Goal: Transaction & Acquisition: Purchase product/service

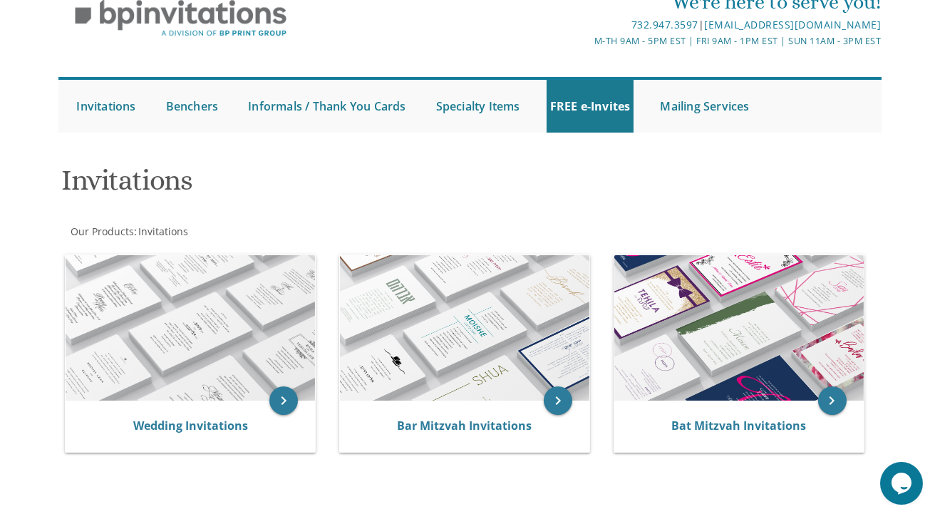
scroll to position [62, 0]
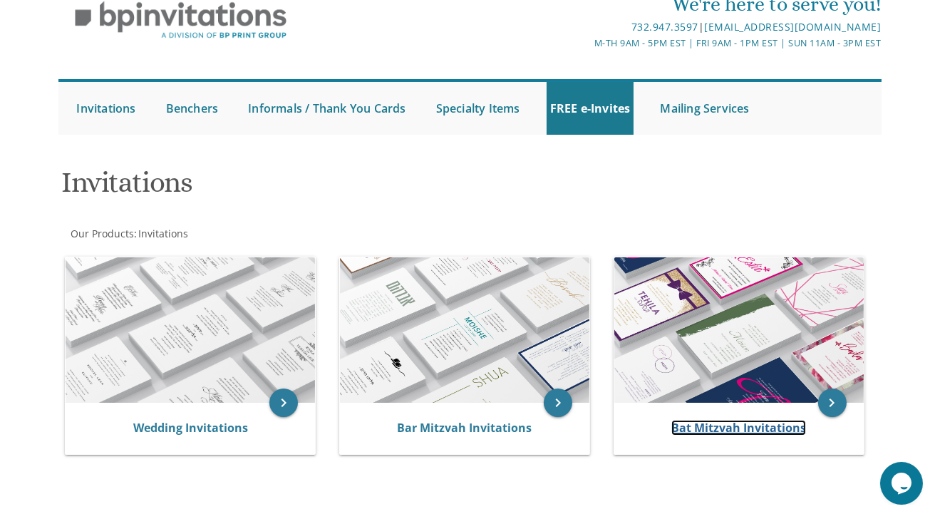
click at [715, 421] on link "Bat Mitzvah Invitations" at bounding box center [738, 428] width 135 height 16
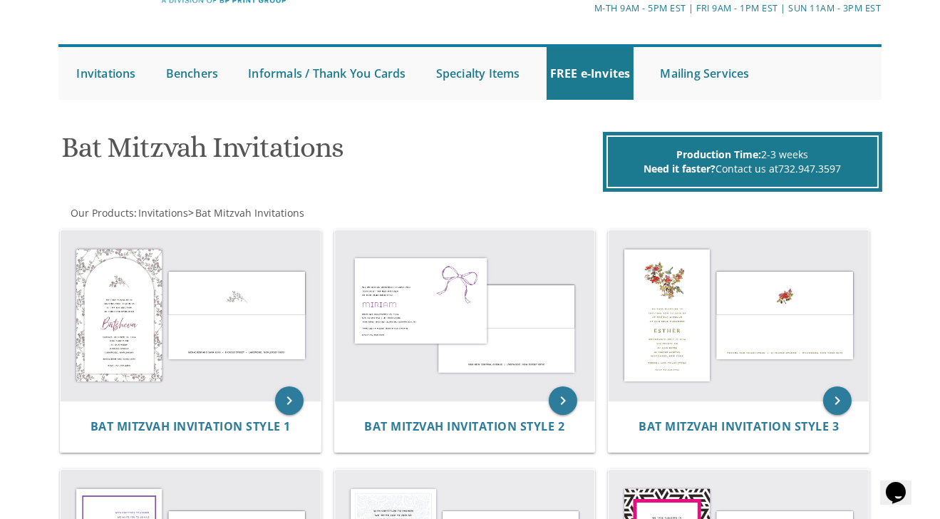
scroll to position [98, 0]
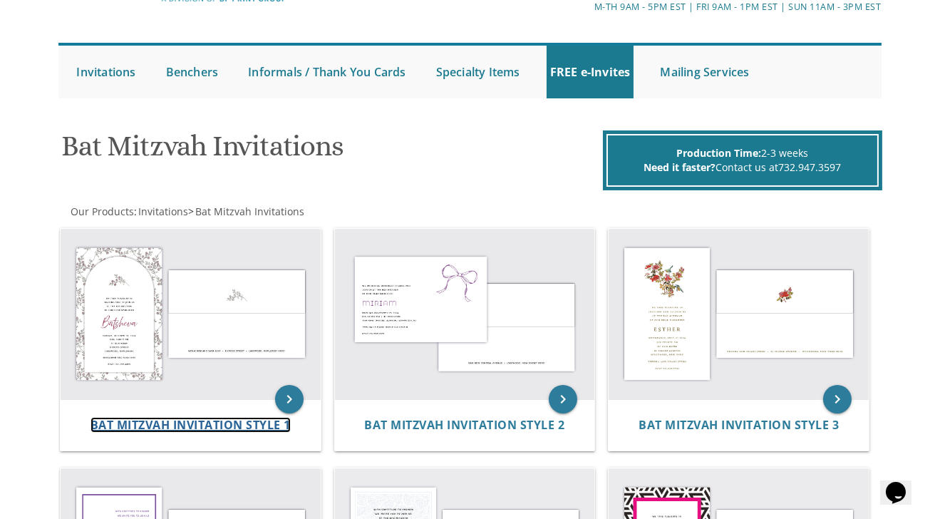
click at [190, 421] on span "Bat Mitzvah Invitation Style 1" at bounding box center [191, 425] width 200 height 16
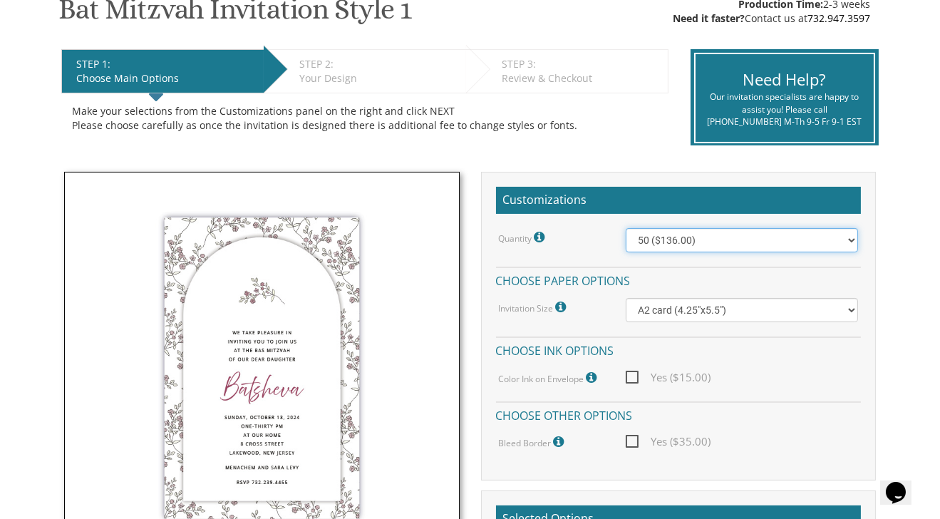
click at [848, 237] on select "50 ($136.00) 100 ($152.00) 150 ($178.00) 200 ($195.00)" at bounding box center [742, 240] width 233 height 24
select select "200"
click at [626, 228] on select "50 ($136.00) 100 ($152.00) 150 ($178.00) 200 ($195.00)" at bounding box center [742, 240] width 233 height 24
click at [719, 248] on select "50 ($136.00) 100 ($152.00) 150 ($178.00) 200 ($195.00)" at bounding box center [742, 240] width 233 height 24
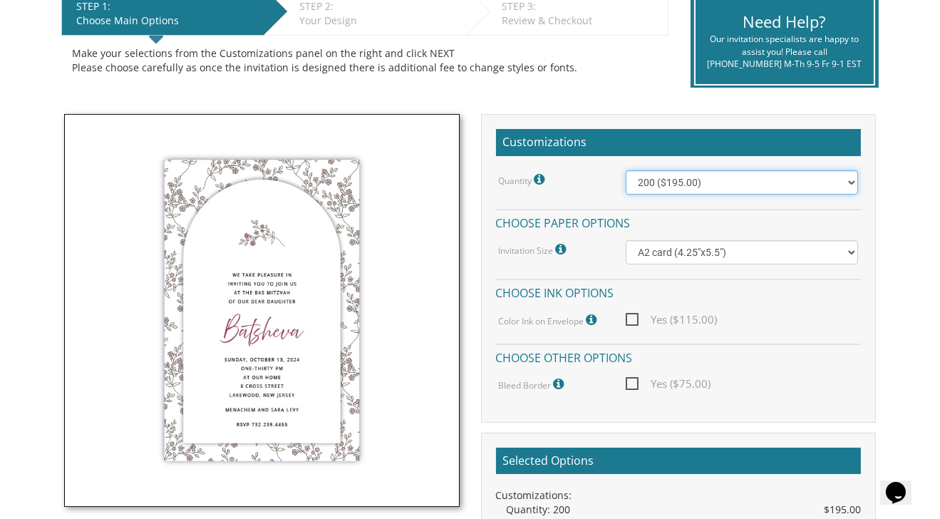
scroll to position [308, 0]
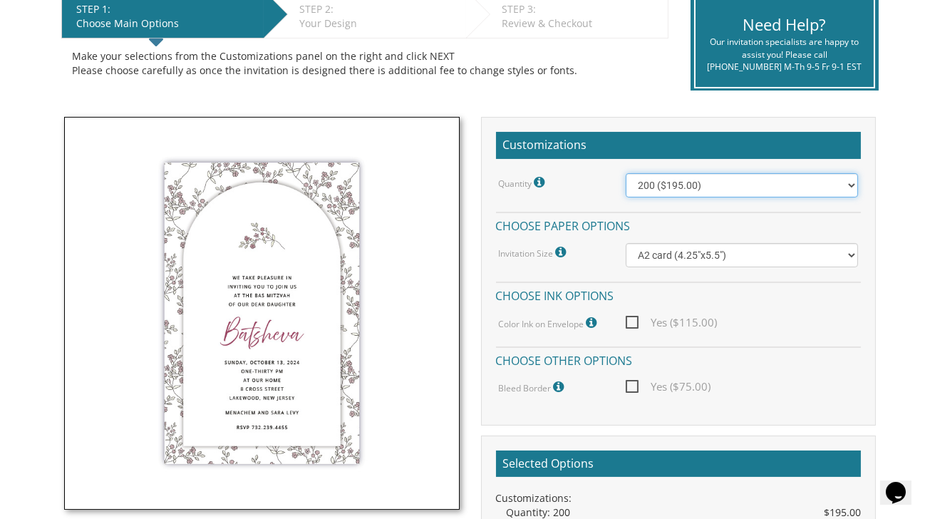
click at [851, 183] on select "50 ($136.00) 100 ($152.00) 150 ($178.00) 200 ($195.00)" at bounding box center [742, 185] width 233 height 24
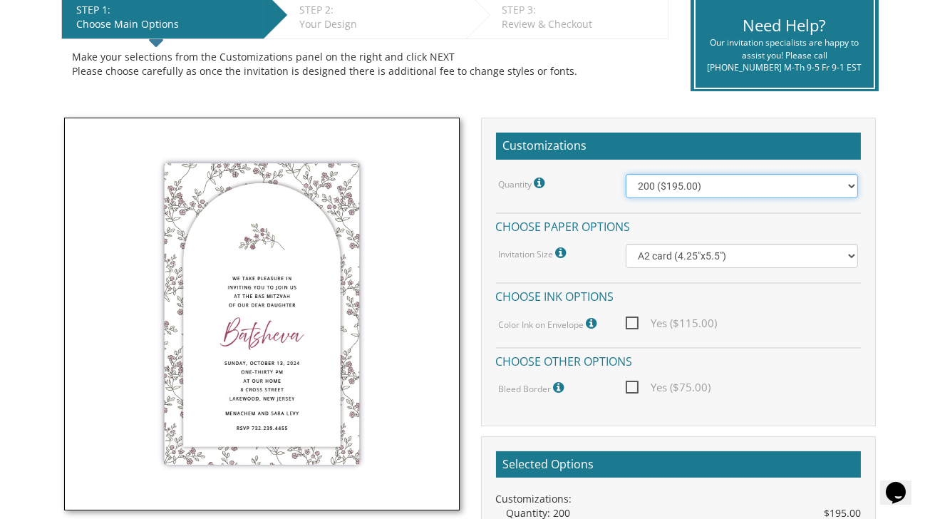
scroll to position [307, 0]
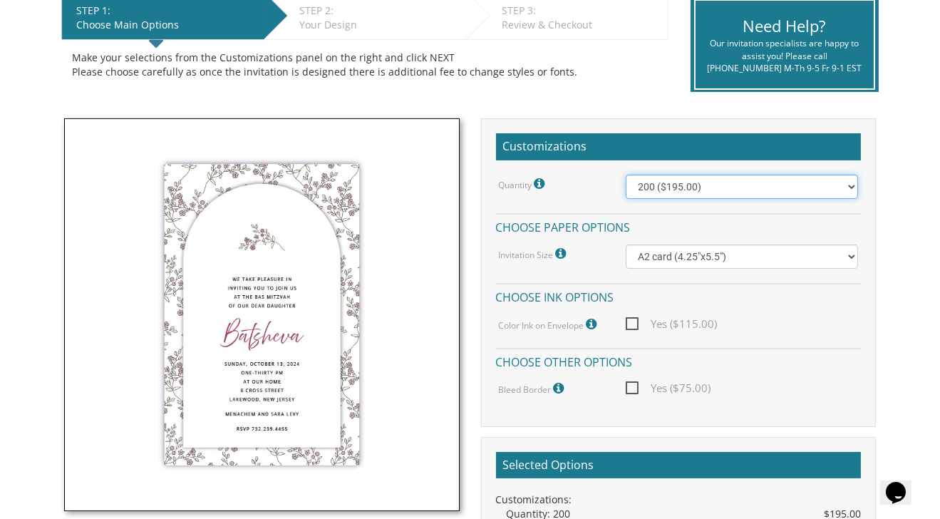
click at [815, 187] on select "50 ($136.00) 100 ($152.00) 150 ($178.00) 200 ($195.00)" at bounding box center [742, 187] width 233 height 24
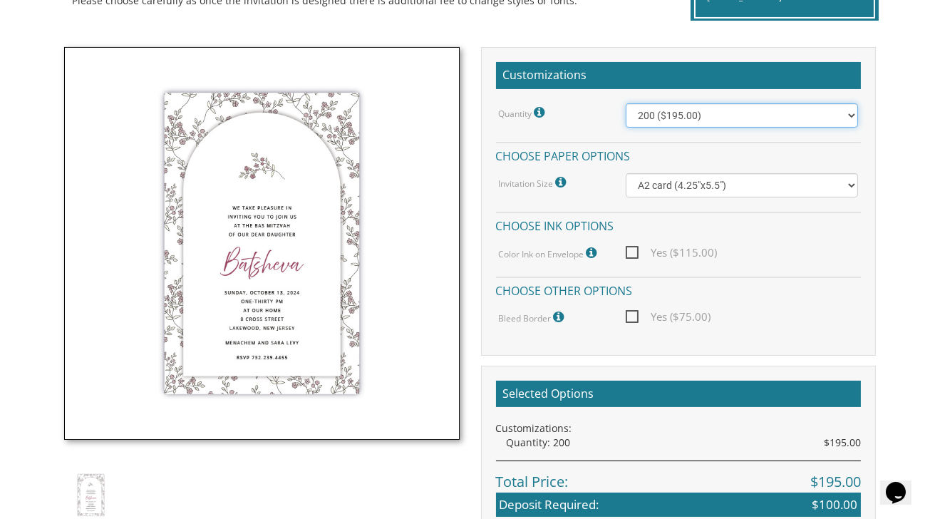
scroll to position [379, 0]
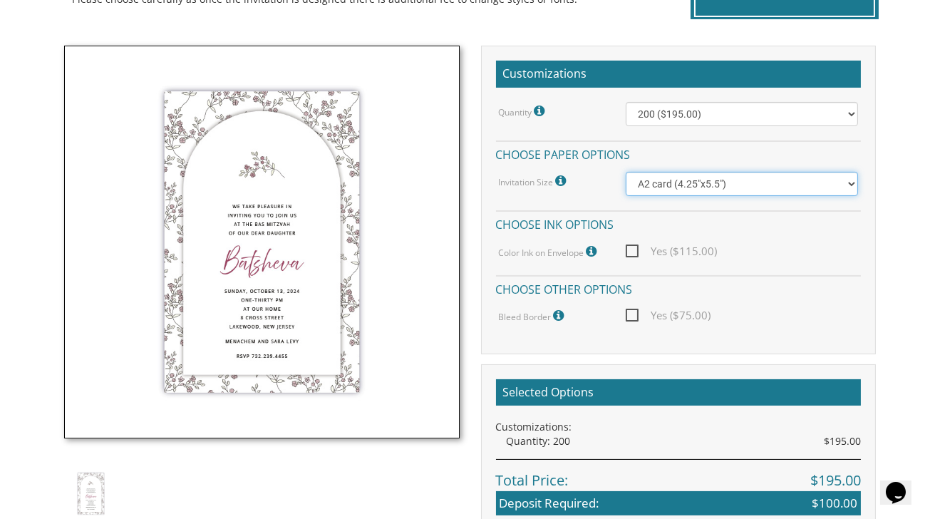
click at [809, 185] on select "A2 card (4.25"x5.5") Princess card (5.5"x8.5") A7 card (5"x7")" at bounding box center [742, 184] width 233 height 24
select select "Princess card (5.5"x8.5")"
click at [626, 172] on select "A2 card (4.25"x5.5") Princess card (5.5"x8.5") A7 card (5"x7")" at bounding box center [742, 184] width 233 height 24
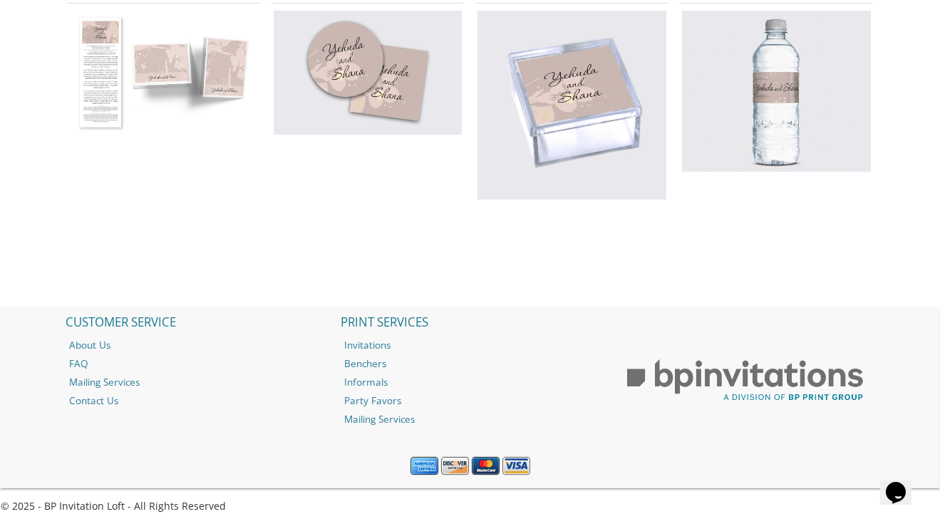
scroll to position [1066, 0]
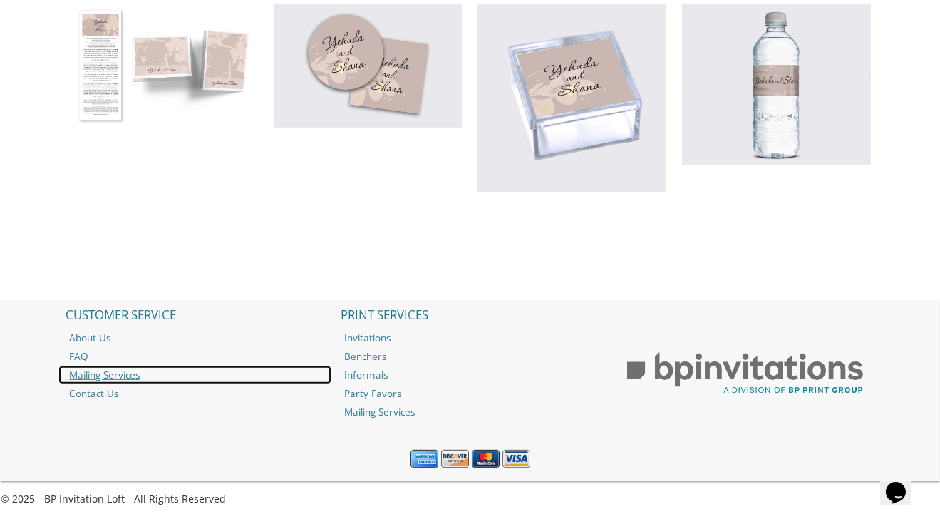
click at [120, 372] on link "Mailing Services" at bounding box center [194, 375] width 273 height 19
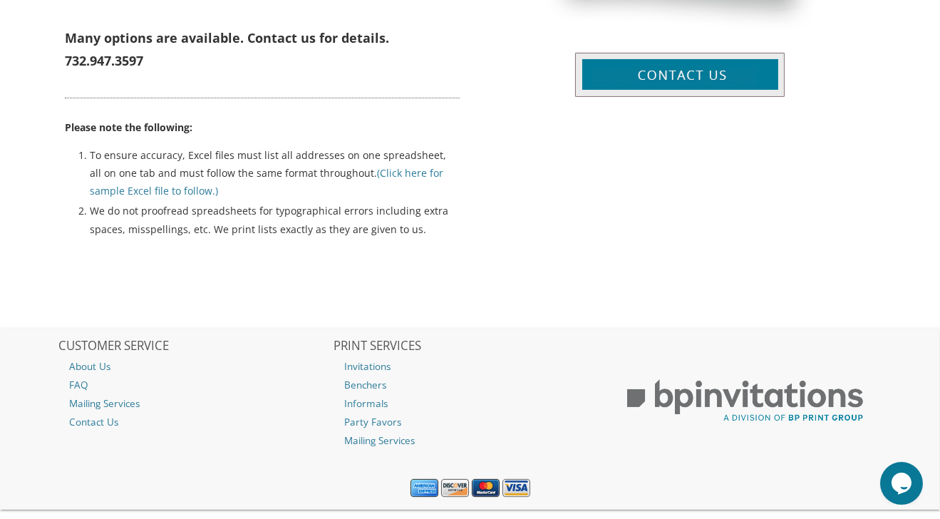
scroll to position [801, 0]
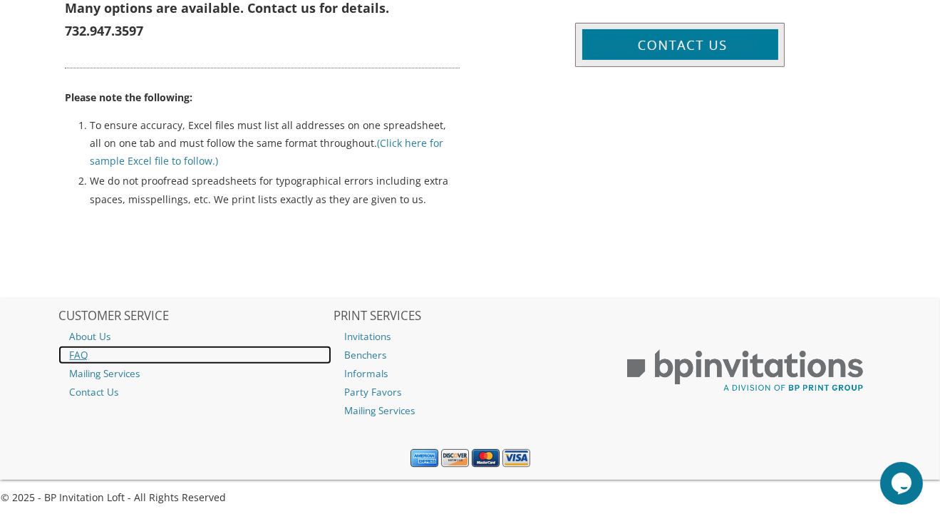
click at [87, 351] on link "FAQ" at bounding box center [194, 355] width 273 height 19
click at [73, 351] on link "FAQ" at bounding box center [194, 355] width 273 height 19
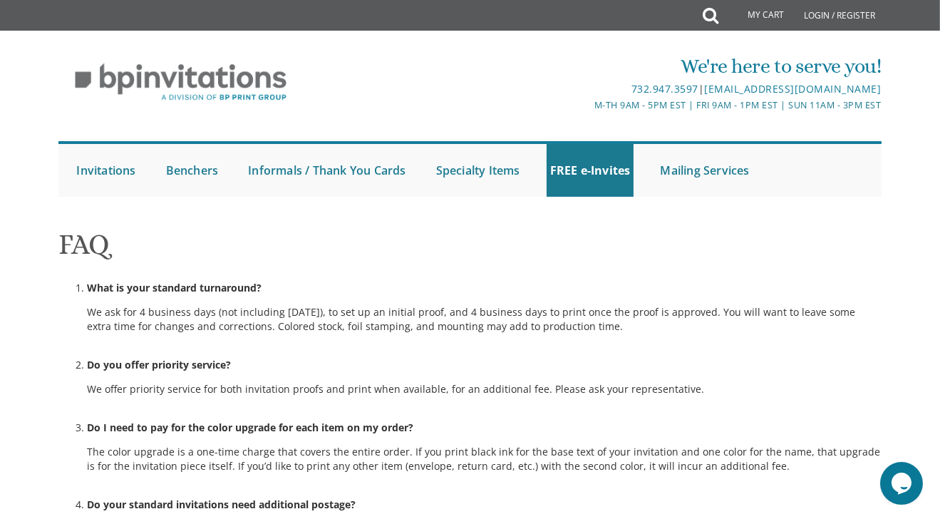
scroll to position [1016, 0]
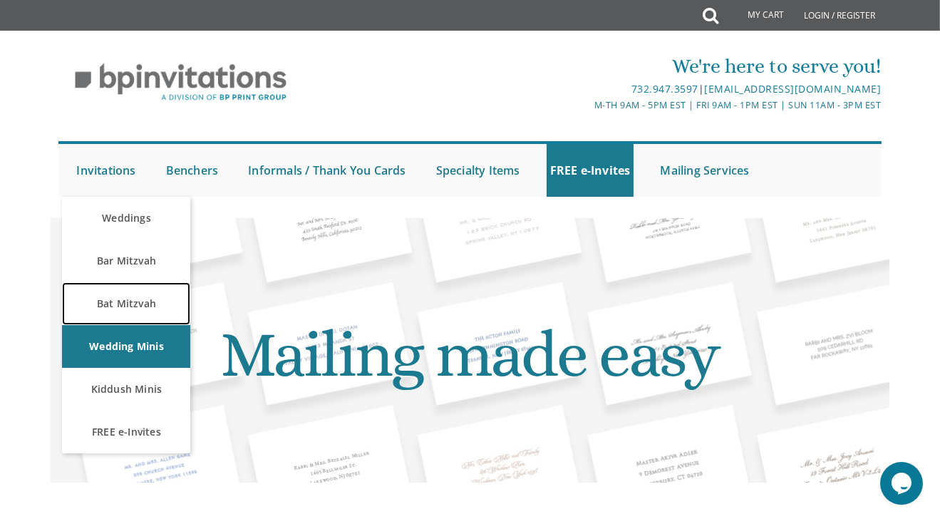
click at [125, 297] on link "Bat Mitzvah" at bounding box center [126, 303] width 128 height 43
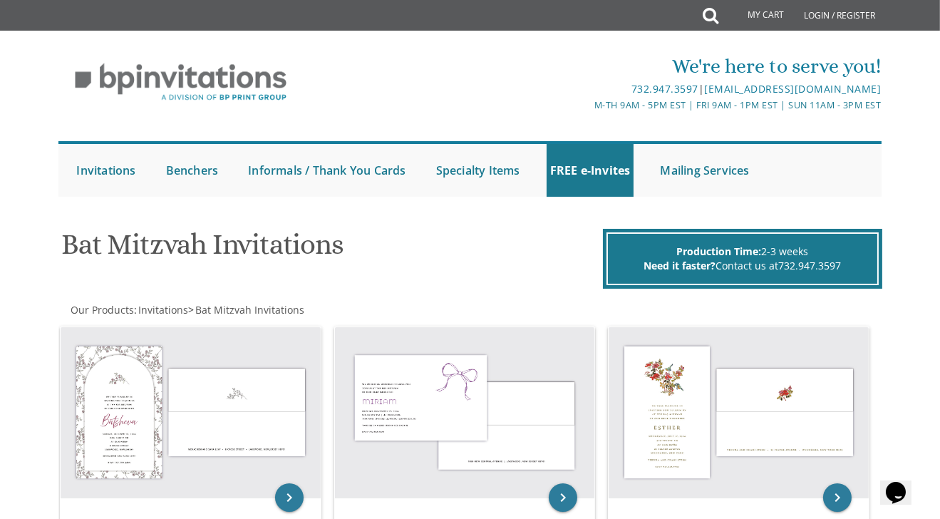
click at [172, 390] on img at bounding box center [191, 412] width 260 height 171
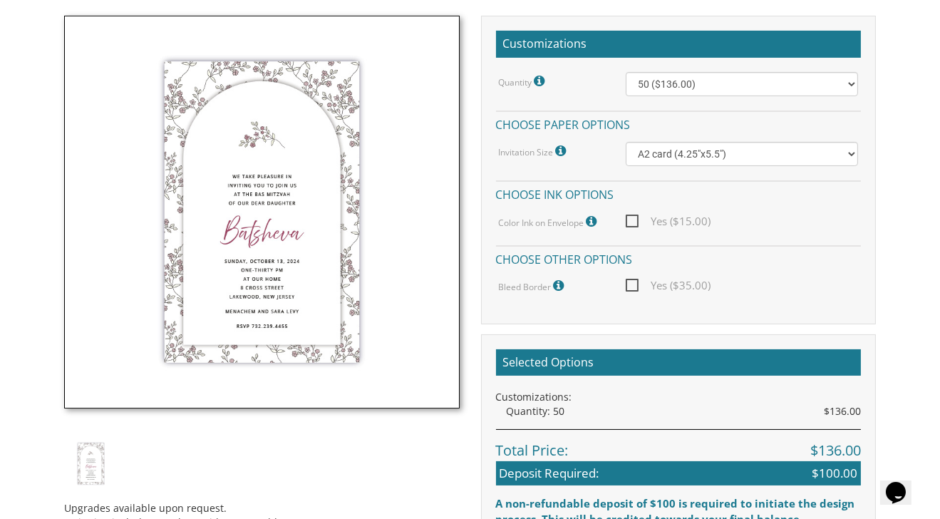
scroll to position [410, 0]
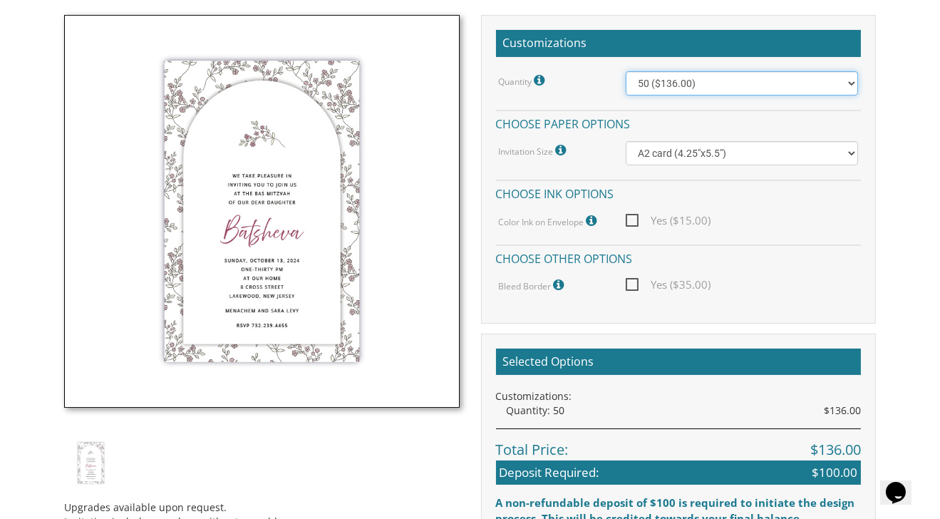
click at [716, 85] on select "50 ($136.00) 100 ($152.00) 150 ($178.00) 200 ($195.00)" at bounding box center [742, 83] width 233 height 24
select select "200"
click at [626, 71] on select "50 ($136.00) 100 ($152.00) 150 ($178.00) 200 ($195.00)" at bounding box center [742, 83] width 233 height 24
click at [657, 84] on select "50 ($136.00) 100 ($152.00) 150 ($178.00) 200 ($195.00)" at bounding box center [742, 83] width 233 height 24
click at [725, 180] on h4 "Choose ink options" at bounding box center [679, 192] width 366 height 25
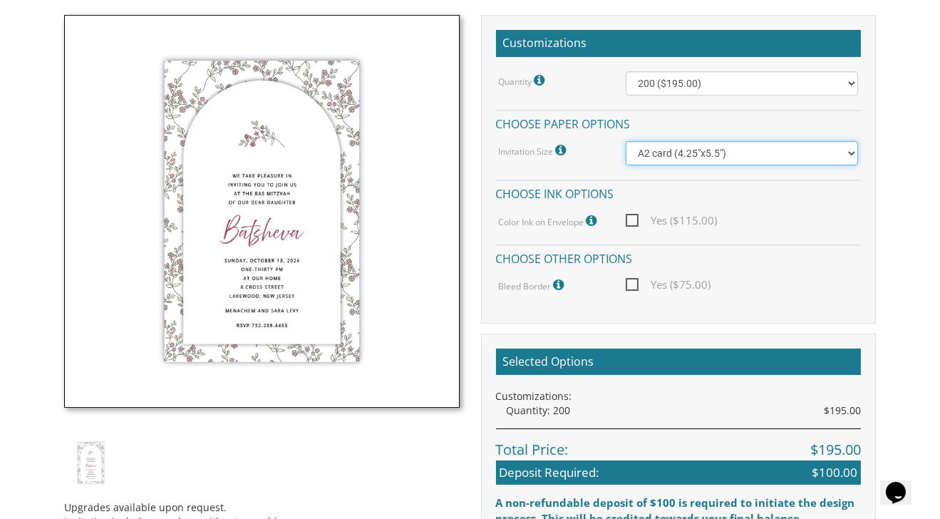
click at [662, 150] on select "A2 card (4.25"x5.5") Princess card (5.5"x8.5") A7 card (5"x7")" at bounding box center [742, 153] width 233 height 24
select select "Princess card (5.5"x8.5")"
click at [626, 141] on select "A2 card (4.25"x5.5") Princess card (5.5"x8.5") A7 card (5"x7")" at bounding box center [742, 153] width 233 height 24
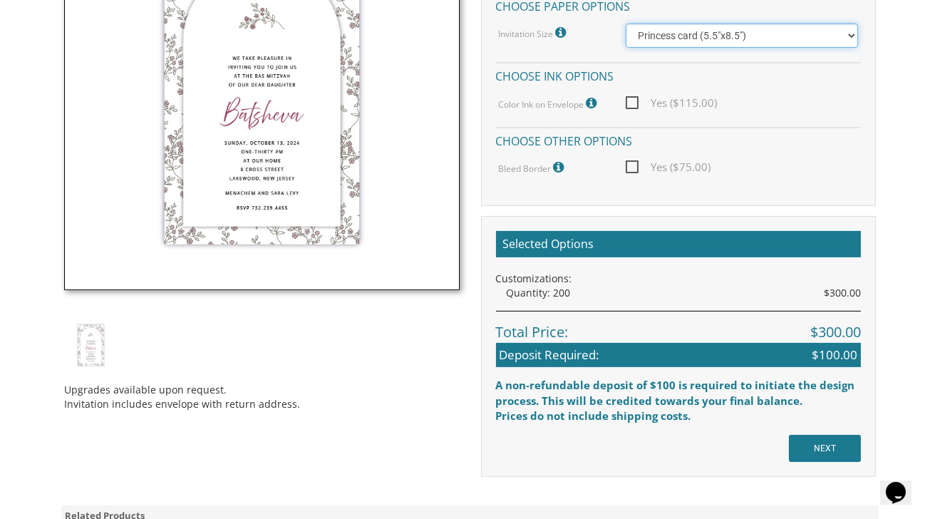
scroll to position [530, 0]
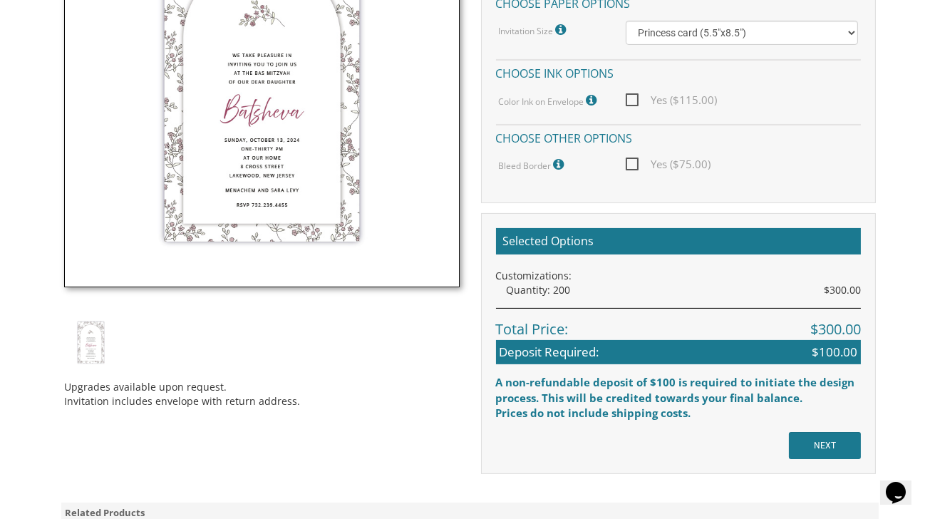
click at [632, 162] on span "Yes ($75.00)" at bounding box center [668, 164] width 85 height 18
click at [632, 162] on input "Yes ($75.00)" at bounding box center [630, 162] width 9 height 9
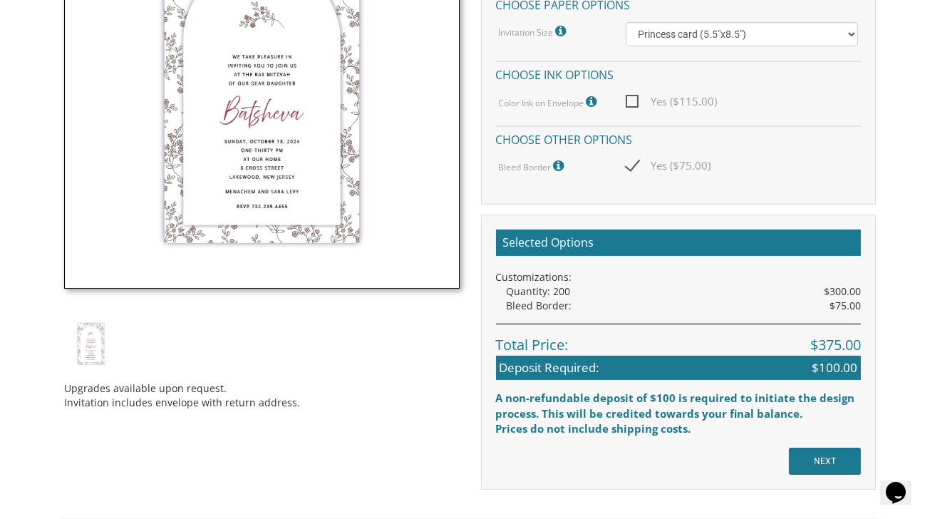
scroll to position [530, 0]
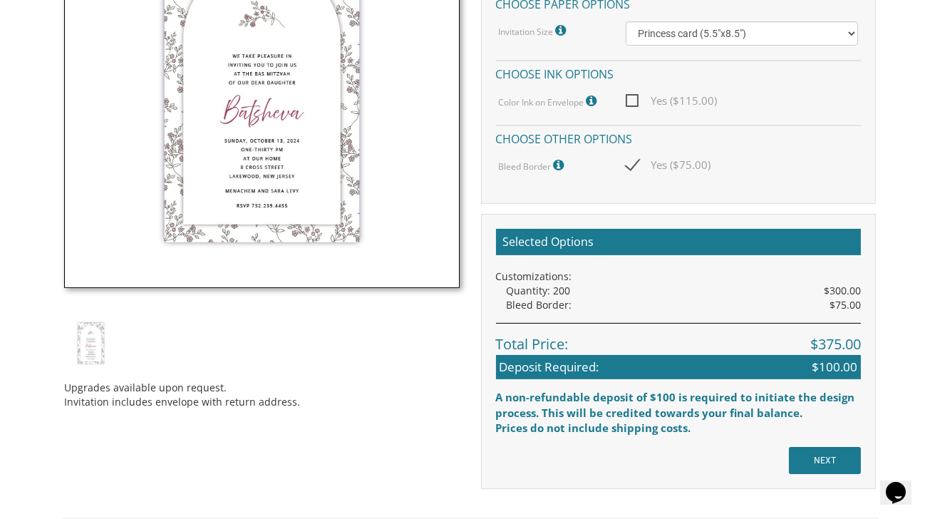
click at [631, 165] on span "Yes ($75.00)" at bounding box center [668, 165] width 85 height 18
click at [631, 165] on input "Yes ($75.00)" at bounding box center [630, 163] width 9 height 9
checkbox input "false"
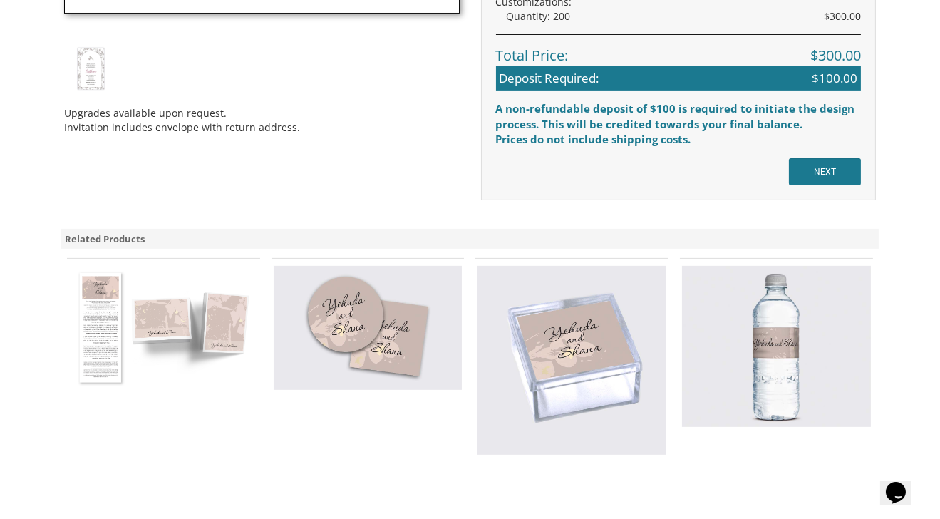
scroll to position [806, 0]
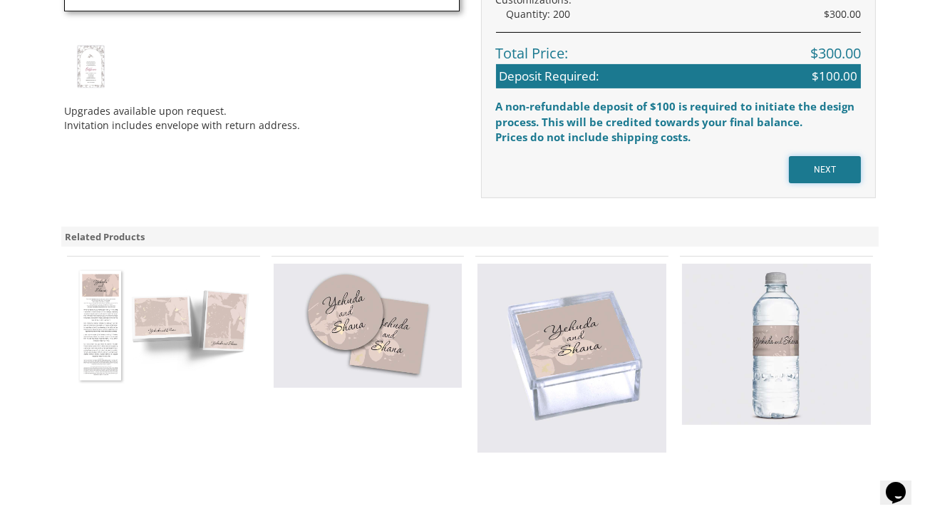
click at [822, 173] on input "NEXT" at bounding box center [825, 169] width 72 height 27
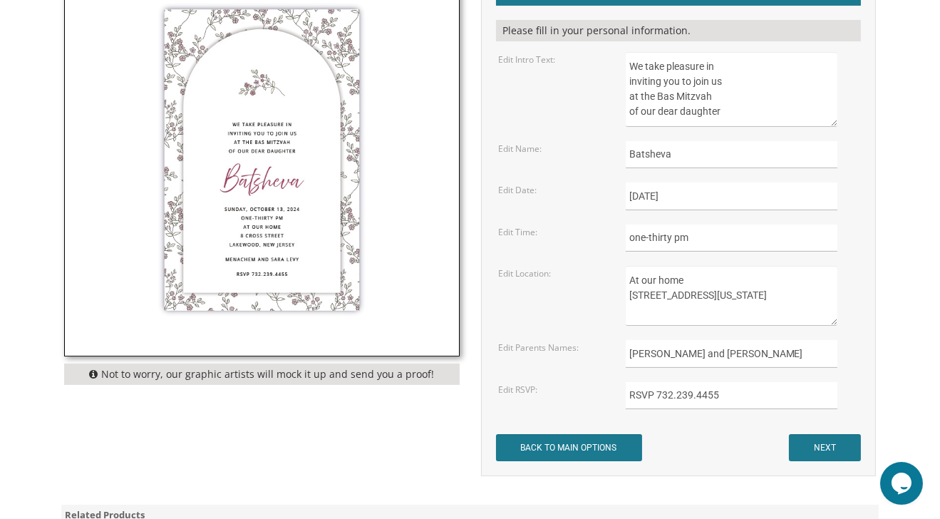
scroll to position [482, 0]
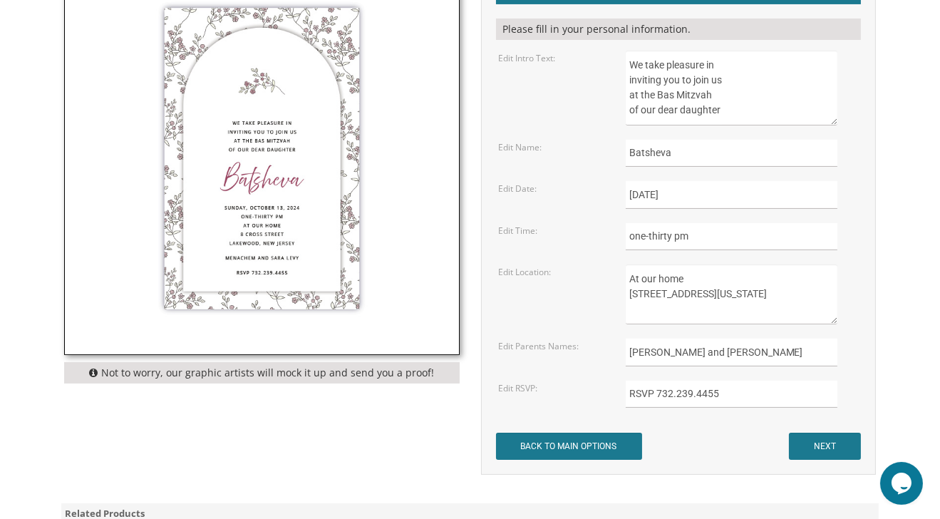
drag, startPoint x: 716, startPoint y: 93, endPoint x: 723, endPoint y: 88, distance: 9.1
click at [723, 88] on textarea "We take pleasure in inviting you to join us at the Bas Mitzvah of our dear daug…" at bounding box center [732, 88] width 212 height 75
click at [672, 93] on textarea "We take pleasure in inviting you to join us at the Bas Mitzvah of our dear daug…" at bounding box center [732, 88] width 212 height 75
drag, startPoint x: 720, startPoint y: 110, endPoint x: 681, endPoint y: 117, distance: 39.1
click at [681, 117] on textarea "We take pleasure in inviting you to join us at the Bas Mitzvah of our dear daug…" at bounding box center [732, 88] width 212 height 75
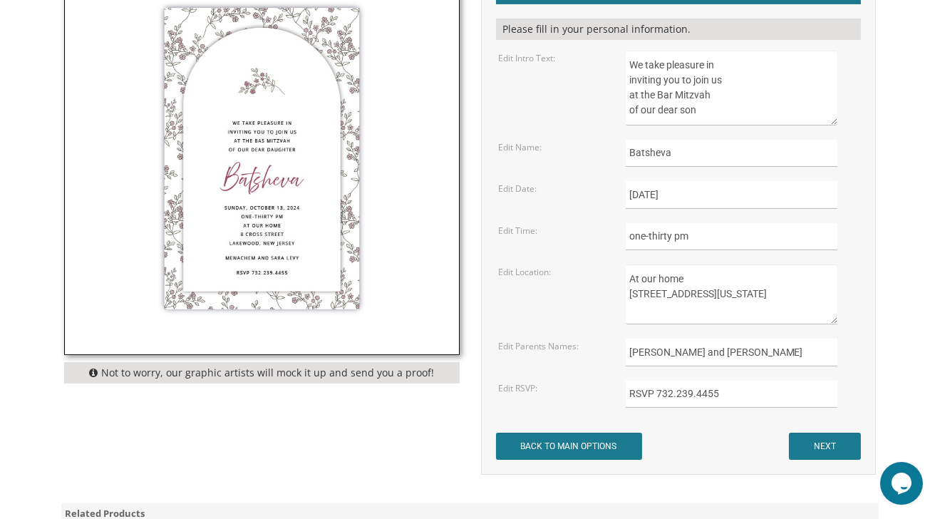
type textarea "We take pleasure in inviting you to join us at the Bar Mitzvah of our dear son"
drag, startPoint x: 671, startPoint y: 150, endPoint x: 623, endPoint y: 153, distance: 48.6
click at [623, 153] on div "Batsheva" at bounding box center [742, 154] width 254 height 28
type input "y"
type input "Yerachmiel Yosef"
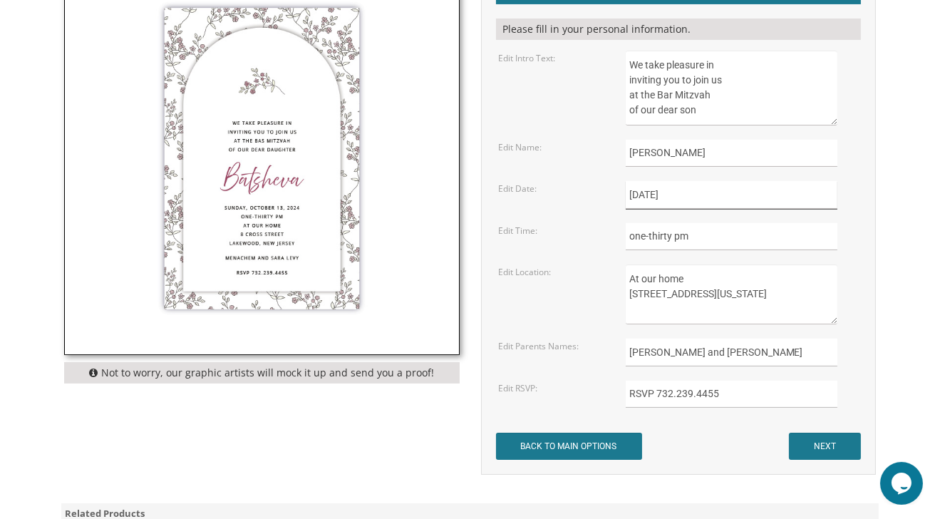
drag, startPoint x: 744, startPoint y: 191, endPoint x: 613, endPoint y: 184, distance: 131.4
click at [613, 184] on div "Edit Date: Sunday, October 13, 2024" at bounding box center [678, 195] width 381 height 28
type input "shabbos parshas chayei sara"
drag, startPoint x: 696, startPoint y: 237, endPoint x: 628, endPoint y: 232, distance: 67.9
click at [628, 232] on input "one-thirty pm" at bounding box center [732, 237] width 212 height 28
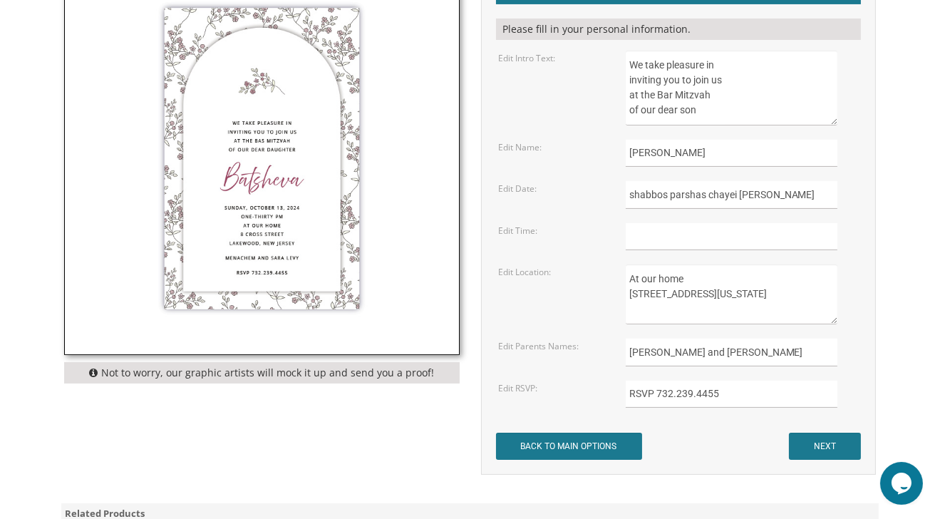
drag, startPoint x: 736, startPoint y: 307, endPoint x: 624, endPoint y: 274, distance: 116.6
click at [624, 274] on div "At our home 8 Cross Street Lakewood, New Jersey" at bounding box center [742, 294] width 254 height 60
type textarea "k"
type textarea "L"
type textarea "Kollel Ohr Yosef"
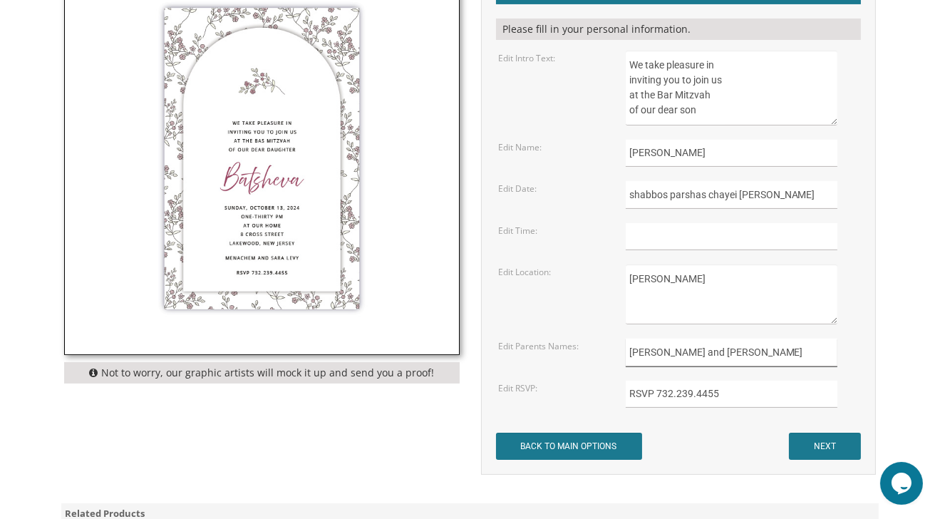
click at [786, 359] on input "Menachem and Sara Levy" at bounding box center [732, 353] width 212 height 28
type input "M"
type input "z"
type input "[PERSON_NAME] and [PERSON_NAME]"
click at [632, 62] on textarea "We take pleasure in inviting you to join us at the Bas Mitzvah of our dear daug…" at bounding box center [732, 88] width 212 height 75
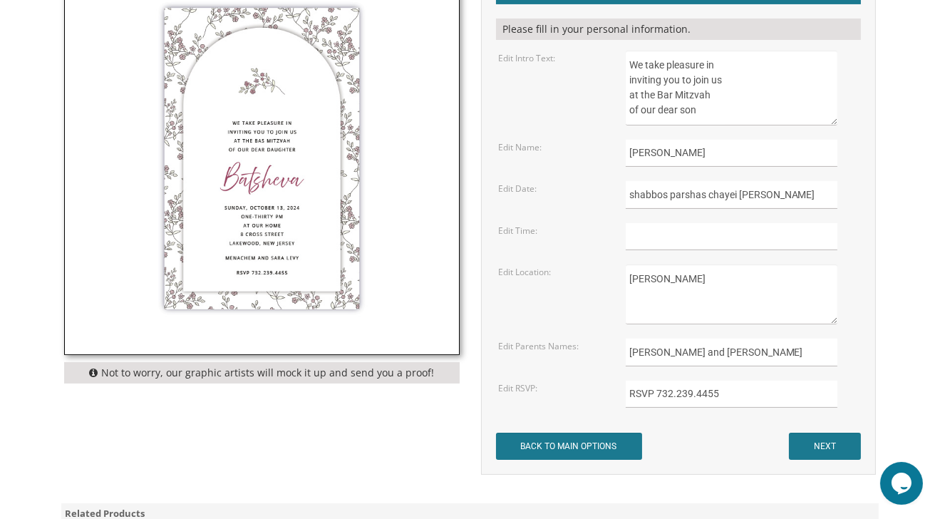
click at [632, 62] on textarea "We take pleasure in inviting you to join us at the Bas Mitzvah of our dear daug…" at bounding box center [732, 88] width 212 height 75
click at [791, 67] on textarea "We take pleasure in inviting you to join us at the Bas Mitzvah of our dear daug…" at bounding box center [732, 88] width 212 height 75
click at [639, 96] on textarea "We take pleasure in inviting you to join us at the Bas Mitzvah of our dear daug…" at bounding box center [732, 88] width 212 height 75
click at [665, 105] on textarea "We take pleasure in inviting you to join us at the Bas Mitzvah of our dear daug…" at bounding box center [732, 88] width 212 height 75
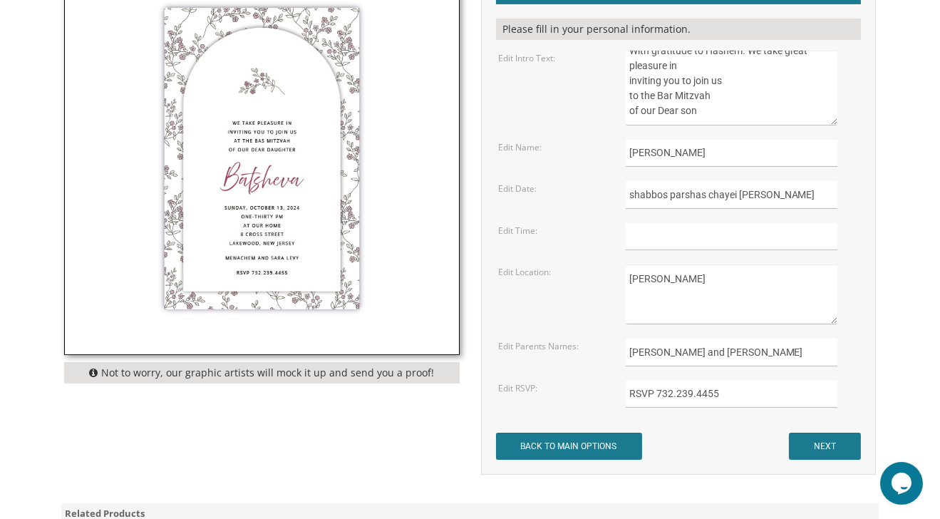
type textarea "With gratitude to Hashem. We take great pleasure in inviting you to join us to …"
click at [633, 195] on input "shabbos parshas chayei sara" at bounding box center [732, 195] width 212 height 28
click at [763, 197] on input "Shabbos parshas chayei [PERSON_NAME]" at bounding box center [732, 195] width 212 height 28
type input "Shabbos parshas chayei [PERSON_NAME]"
click at [645, 233] on input "text" at bounding box center [732, 237] width 212 height 28
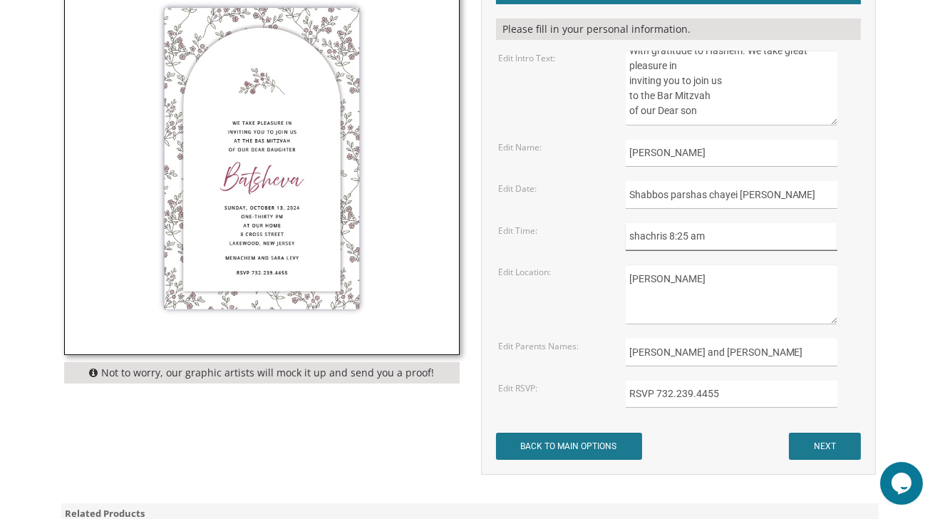
type input "shachris 8:25 am"
click at [704, 281] on textarea "At our home 8 Cross Street Lakewood, New Jersey" at bounding box center [732, 294] width 212 height 60
type textarea "Kollel [PERSON_NAME] [STREET_ADDRESS]"
click at [780, 351] on input "[PERSON_NAME] and [PERSON_NAME]" at bounding box center [732, 353] width 212 height 28
click at [496, 433] on input "BACK TO MAIN OPTIONS" at bounding box center [569, 446] width 146 height 27
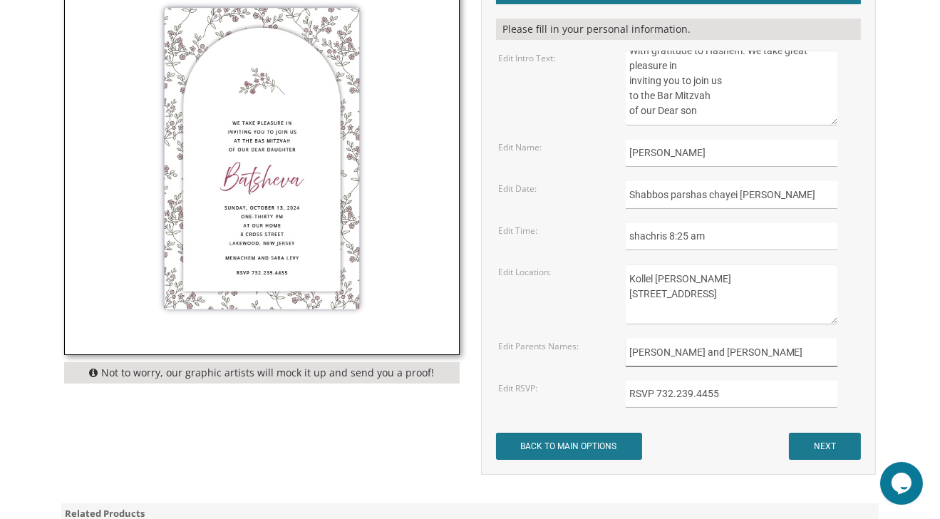
click at [496, 433] on input "BACK TO MAIN OPTIONS" at bounding box center [569, 446] width 146 height 27
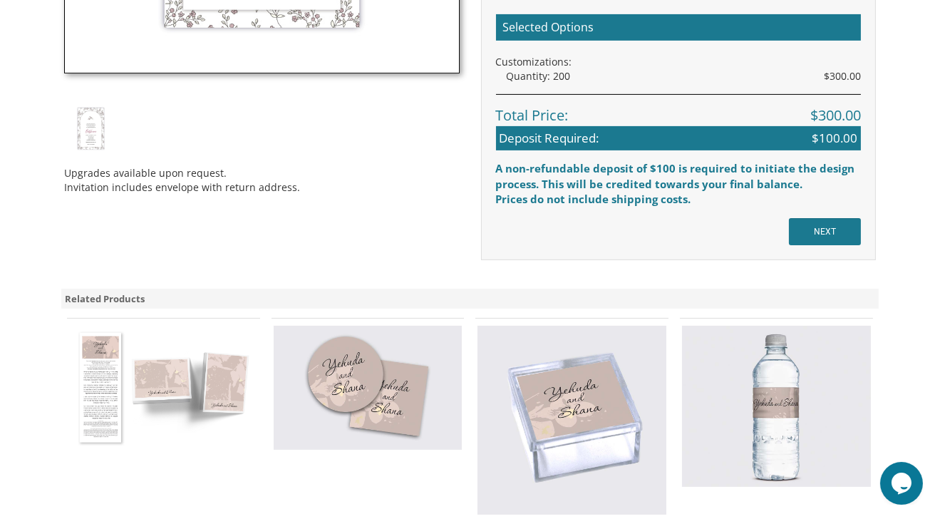
scroll to position [747, 0]
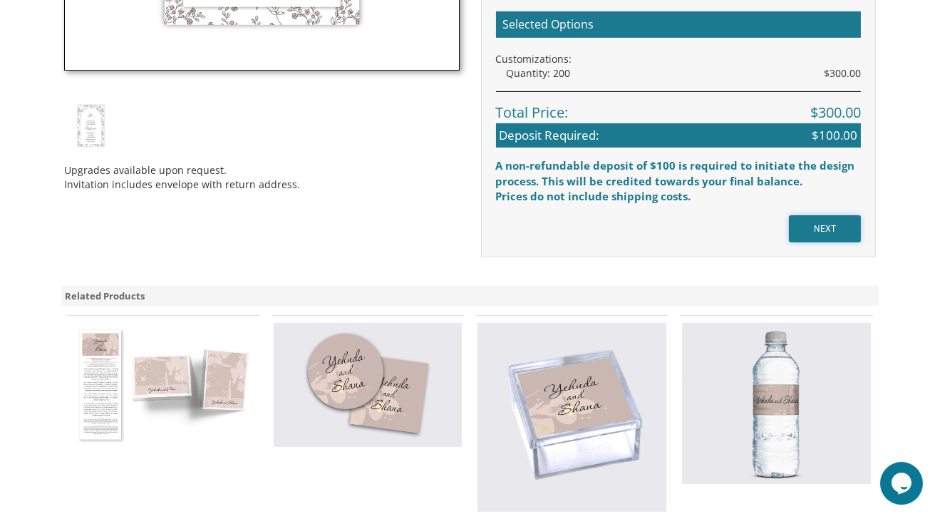
click at [813, 225] on input "NEXT" at bounding box center [825, 228] width 72 height 27
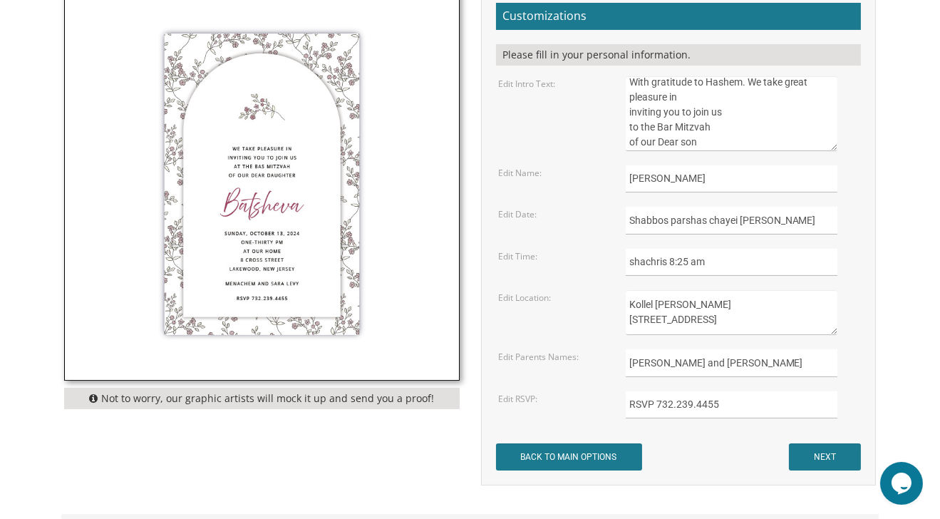
scroll to position [14, 0]
click at [638, 123] on textarea "With gratitude to Hashem. We take great pleasure in inviting you to join us to …" at bounding box center [732, 113] width 212 height 75
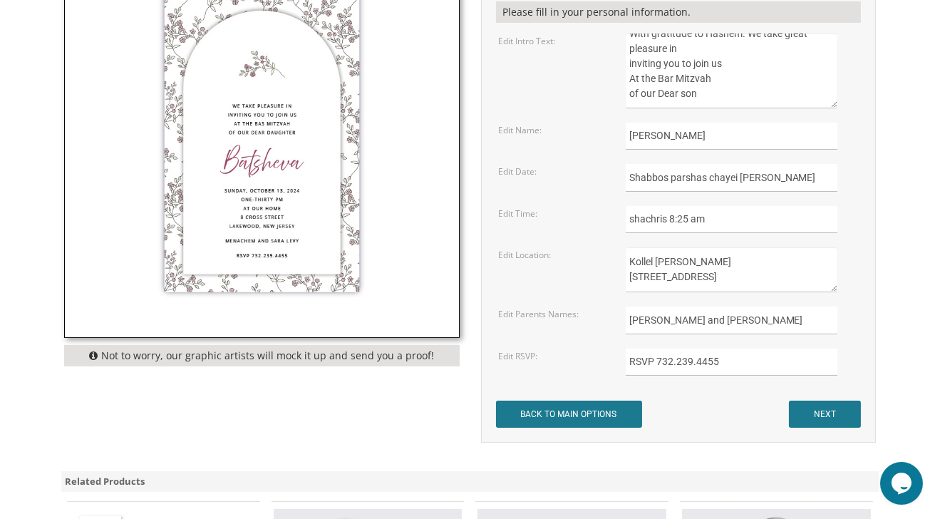
scroll to position [504, 0]
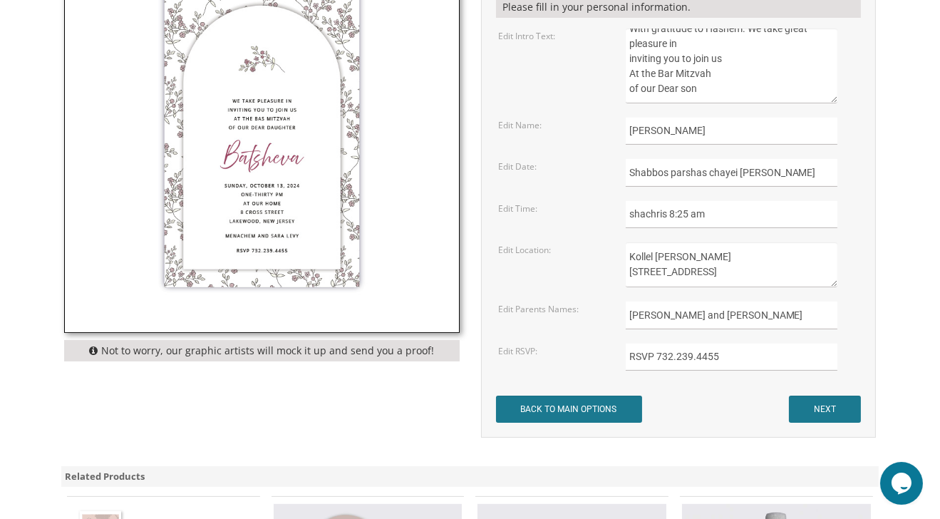
type textarea "With gratitude to Hashem. We take great pleasure in inviting you to join us At …"
click at [654, 217] on input "shachris 8:25 am" at bounding box center [732, 215] width 212 height 28
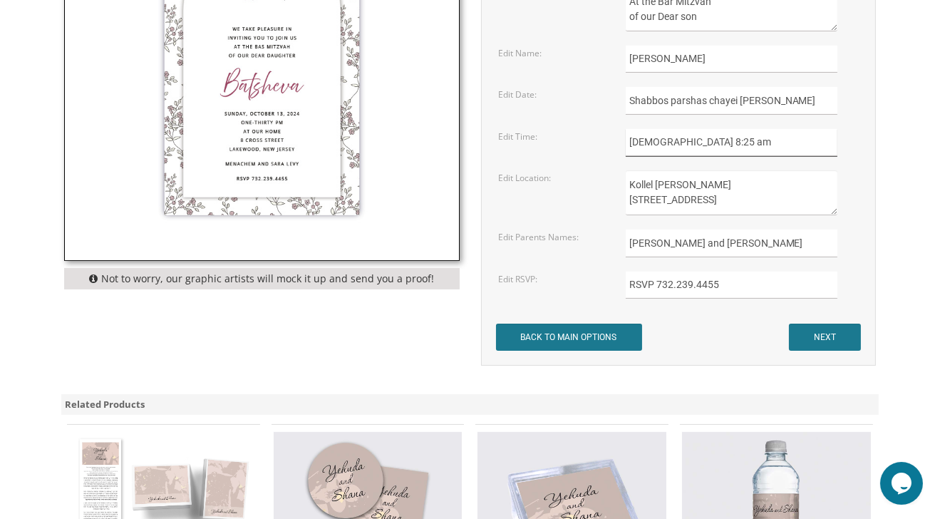
scroll to position [579, 0]
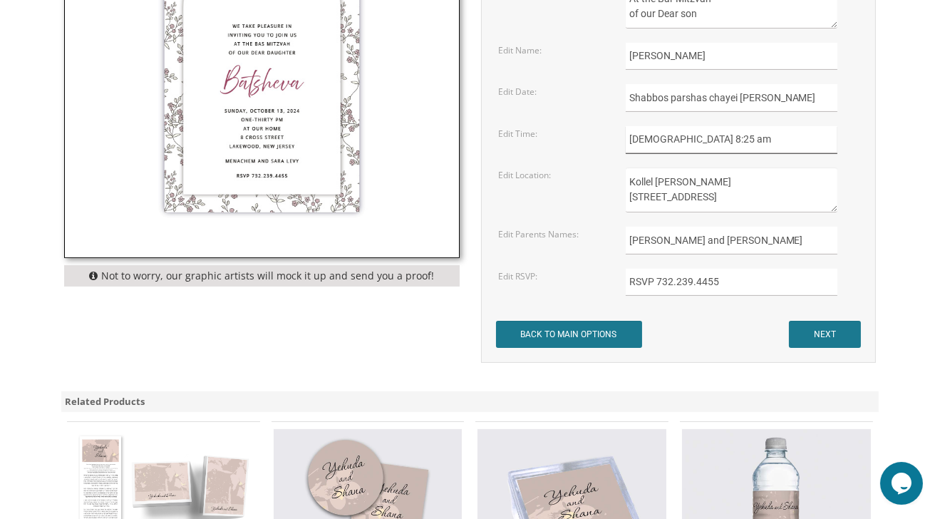
click at [724, 141] on input "[DEMOGRAPHIC_DATA] 8:25 am" at bounding box center [732, 140] width 212 height 28
type input "shacharis 8:25 am kiddush following"
click at [779, 240] on input "[PERSON_NAME] and [PERSON_NAME]" at bounding box center [732, 241] width 212 height 28
type input "Zacharia and Chaya sara Lichter Honored grandparents yaakov and julie kaplan , …"
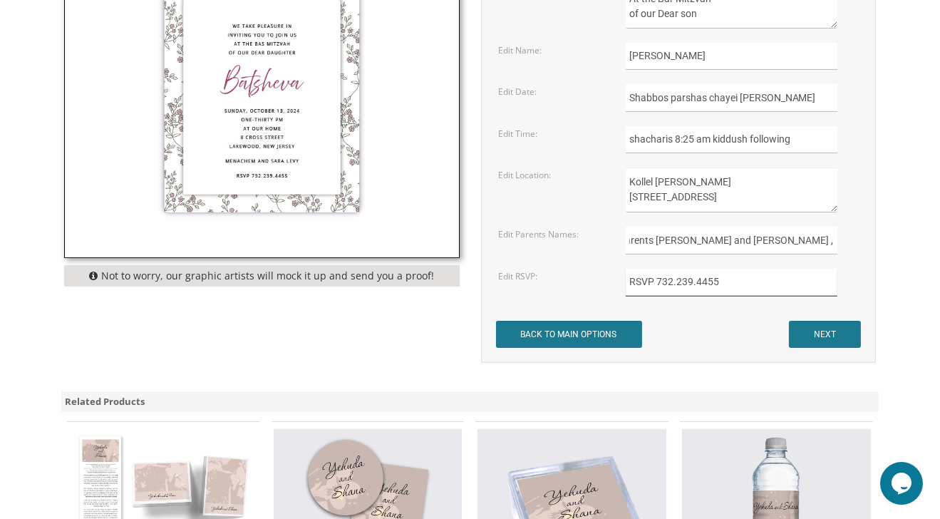
click at [715, 280] on input "RSVP 732.239.4455" at bounding box center [732, 283] width 212 height 28
type input "R"
type input "l"
click at [713, 282] on input "Looking forward in sharing in our simcha" at bounding box center [732, 283] width 212 height 28
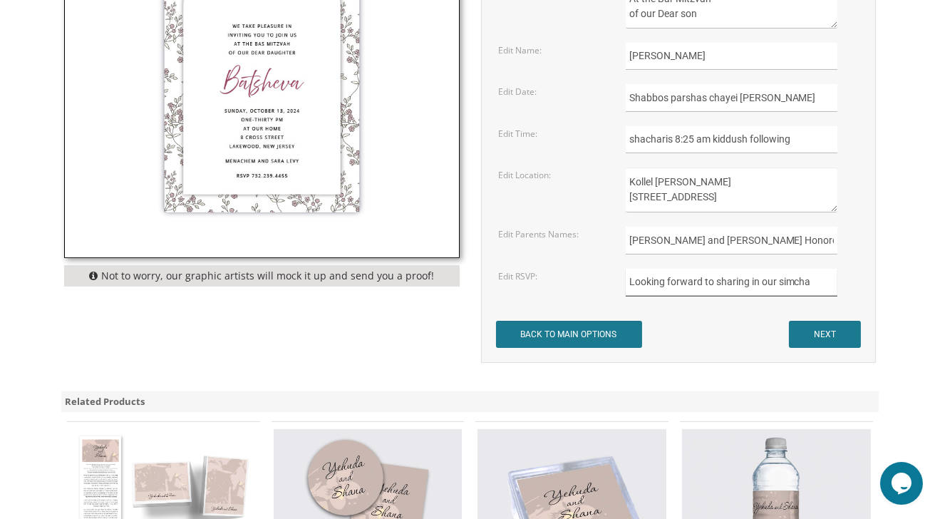
type input "Looking forward to sharing in our simcha"
click at [770, 240] on input "Zacharia and Chaya sara Lichter Honored grandparents yaakov and julie kaplan , …" at bounding box center [732, 241] width 212 height 28
click at [743, 242] on input "Zacharia and Chaya sara Lichter ; Honored grandparents yaakov and julie kaplan …" at bounding box center [732, 241] width 212 height 28
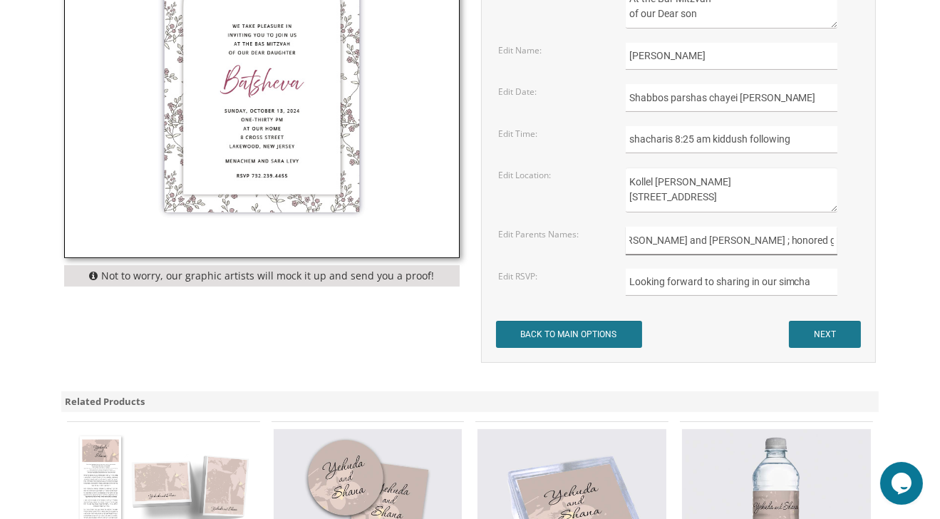
click at [804, 240] on input "Zacharia and Chaya sara Lichter ; Honored grandparents yaakov and julie kaplan …" at bounding box center [732, 241] width 212 height 28
click at [703, 249] on input "Zacharia and Chaya sara Lichter ; Honored grandparents yaakov and julie kaplan …" at bounding box center [732, 241] width 212 height 28
click at [650, 240] on input "Zacharia and Chaya sara Lichter ; Honored grandparents yaakov and julie kaplan …" at bounding box center [732, 241] width 212 height 28
click at [741, 243] on input "Zacharia and Chaya sara Lichter ; Honored grandparents yaakov and julie kaplan …" at bounding box center [732, 241] width 212 height 28
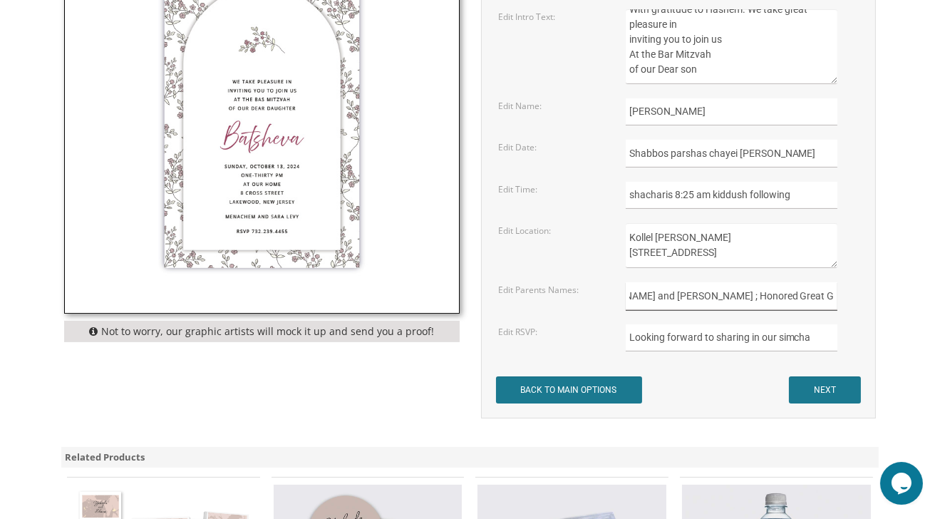
scroll to position [518, 0]
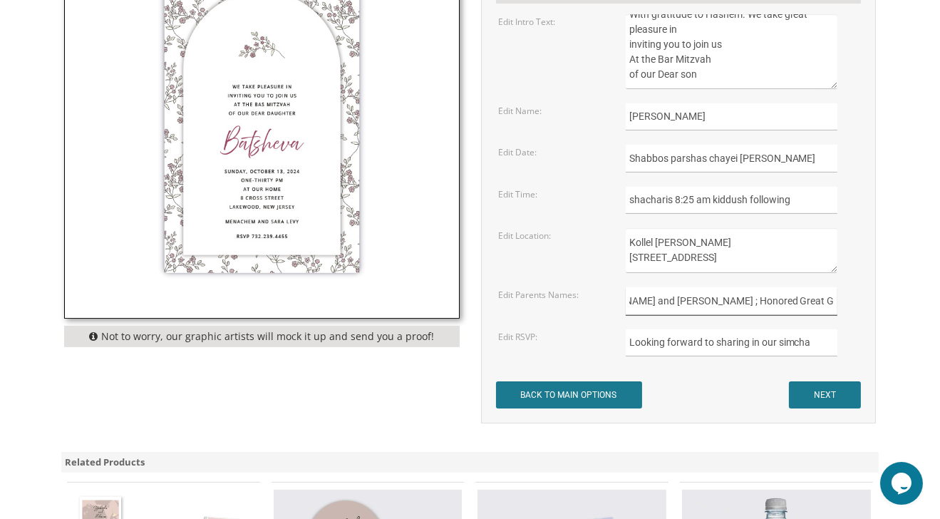
type input "[PERSON_NAME] and [PERSON_NAME] ; Honored grandparents [PERSON_NAME] and [PERSO…"
click at [633, 198] on input "shacharis 8:25 am kiddush following" at bounding box center [732, 201] width 212 height 28
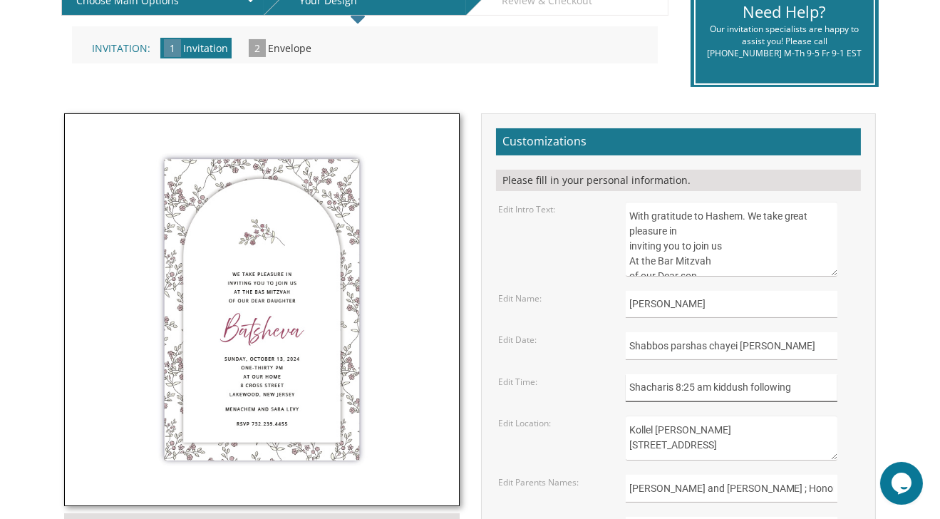
type input "Shacharis 8:25 am kiddush following"
click at [747, 217] on textarea "With gratitude to Hashem. We take great pleasure in inviting you to join us to …" at bounding box center [732, 239] width 212 height 75
click at [748, 217] on textarea "With gratitude to Hashem. We take great pleasure in inviting you to join us to …" at bounding box center [732, 239] width 212 height 75
click at [787, 218] on textarea "With gratitude to Hashem. We take great pleasure in inviting you to join us to …" at bounding box center [732, 239] width 212 height 75
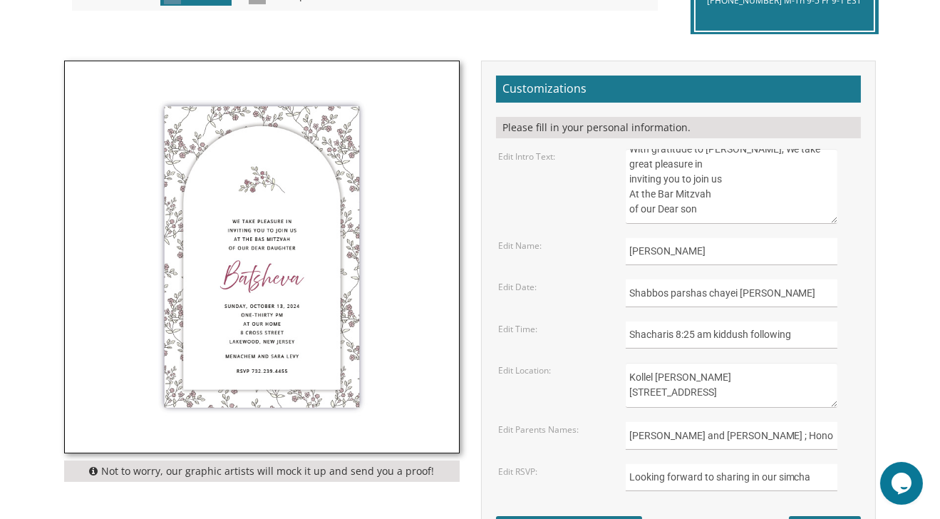
scroll to position [382, 0]
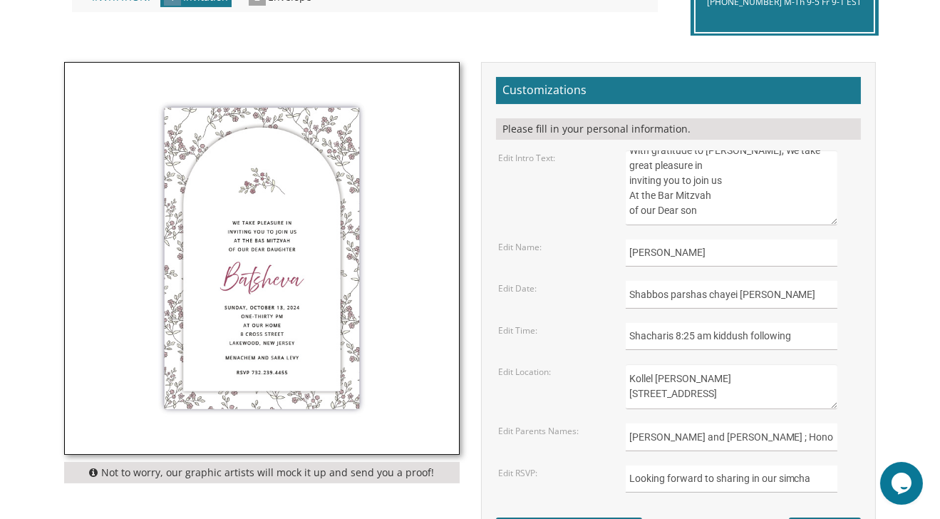
drag, startPoint x: 698, startPoint y: 212, endPoint x: 660, endPoint y: 208, distance: 37.9
click at [660, 208] on textarea "With gratitude to Hashem. We take great pleasure in inviting you to join us to …" at bounding box center [732, 187] width 212 height 75
click at [662, 209] on textarea "With gratitude to Hashem. We take great pleasure in inviting you to join us to …" at bounding box center [732, 187] width 212 height 75
drag, startPoint x: 693, startPoint y: 210, endPoint x: 659, endPoint y: 207, distance: 34.3
click at [659, 207] on textarea "With gratitude to Hashem. We take great pleasure in inviting you to join us to …" at bounding box center [732, 187] width 212 height 75
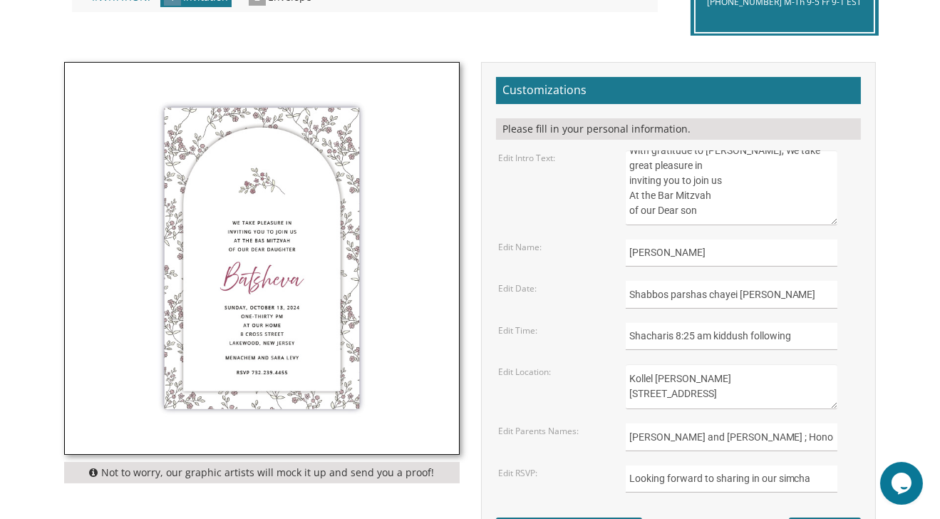
scroll to position [0, 0]
click at [768, 168] on textarea "With gratitude to Hashem. We take great pleasure in inviting you to join us to …" at bounding box center [732, 187] width 212 height 75
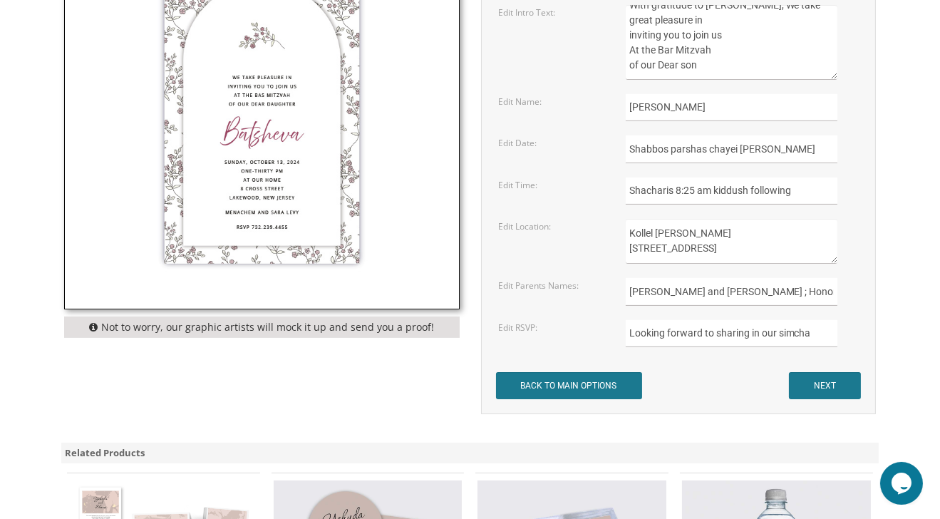
scroll to position [527, 0]
type textarea "With gratitude to [PERSON_NAME], We take great pleasure in inviting you to join…"
click at [715, 189] on input "Shacharis 8:25 am kiddush following" at bounding box center [732, 191] width 212 height 28
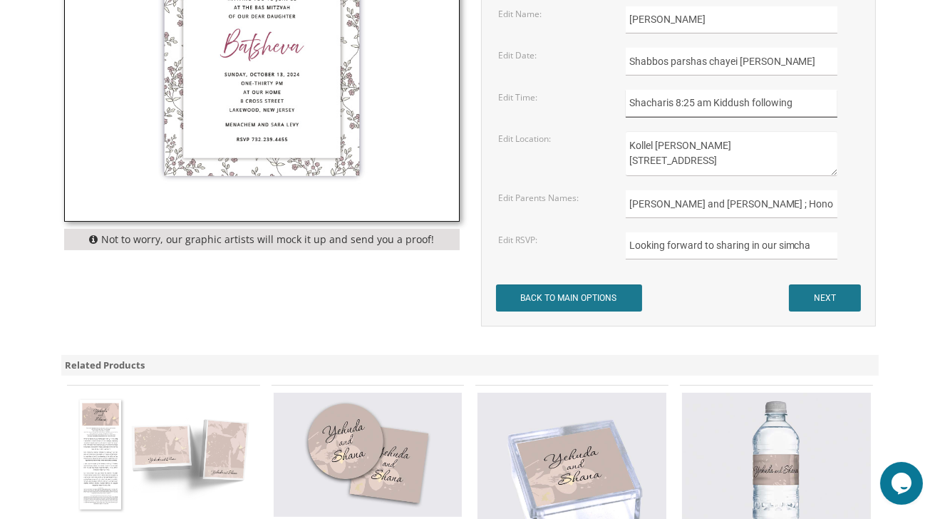
scroll to position [637, 0]
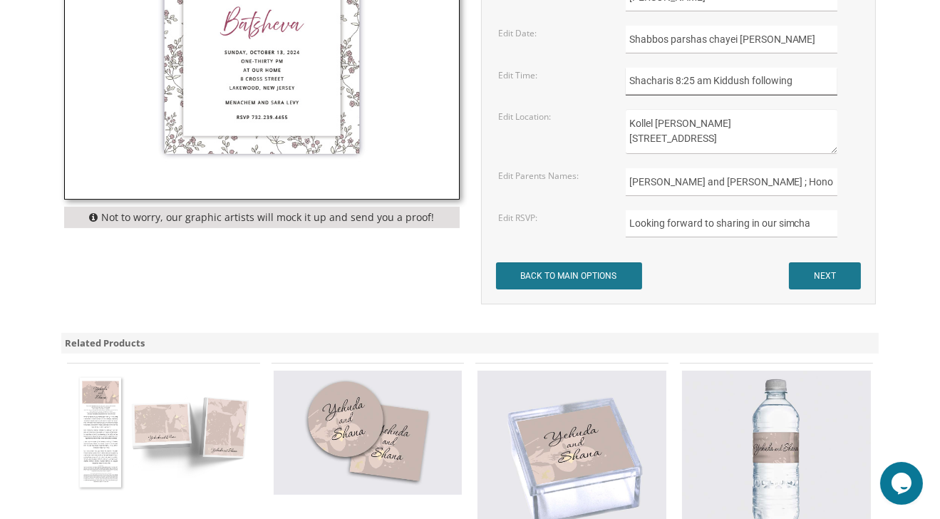
type input "Shacharis 8:25 am Kiddush following"
click at [815, 273] on input "NEXT" at bounding box center [825, 275] width 72 height 27
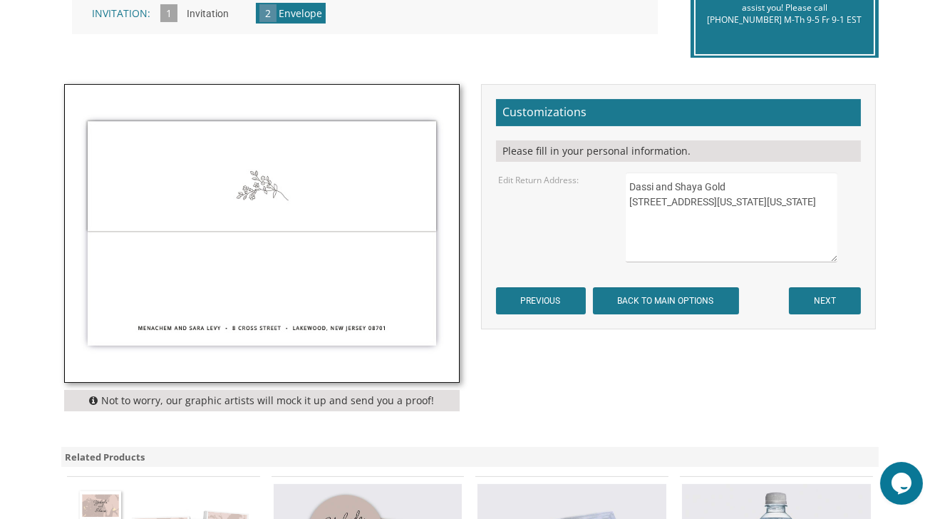
scroll to position [370, 0]
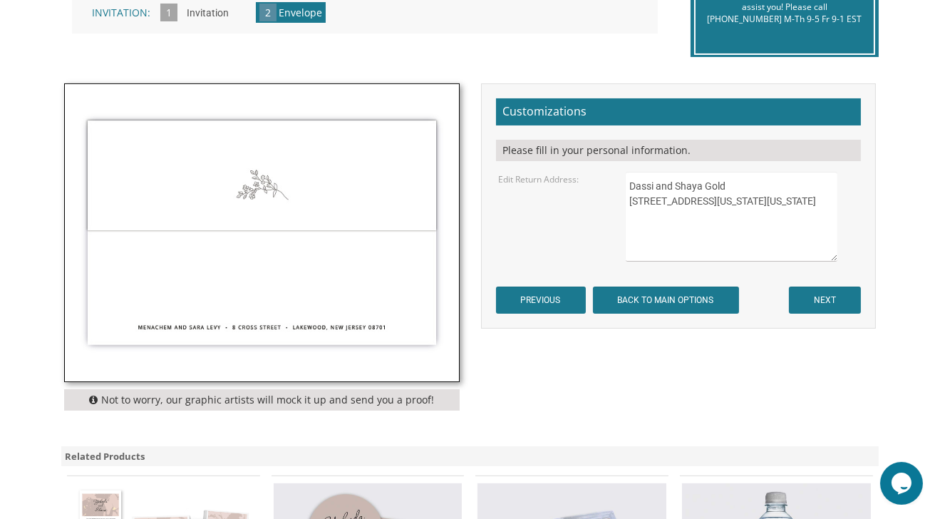
drag, startPoint x: 744, startPoint y: 219, endPoint x: 619, endPoint y: 182, distance: 130.1
click at [619, 182] on div "Dassi and Shaya Gold 1950 New York Avenue Brooklyn, New York 11210" at bounding box center [742, 217] width 254 height 90
type textarea "z"
click at [666, 217] on textarea "Dassi and Shaya Gold 1950 New York Avenue Brooklyn, New York 11210" at bounding box center [732, 217] width 212 height 90
click at [675, 216] on textarea "Dassi and Shaya Gold 1950 New York Avenue Brooklyn, New York 11210" at bounding box center [732, 217] width 212 height 90
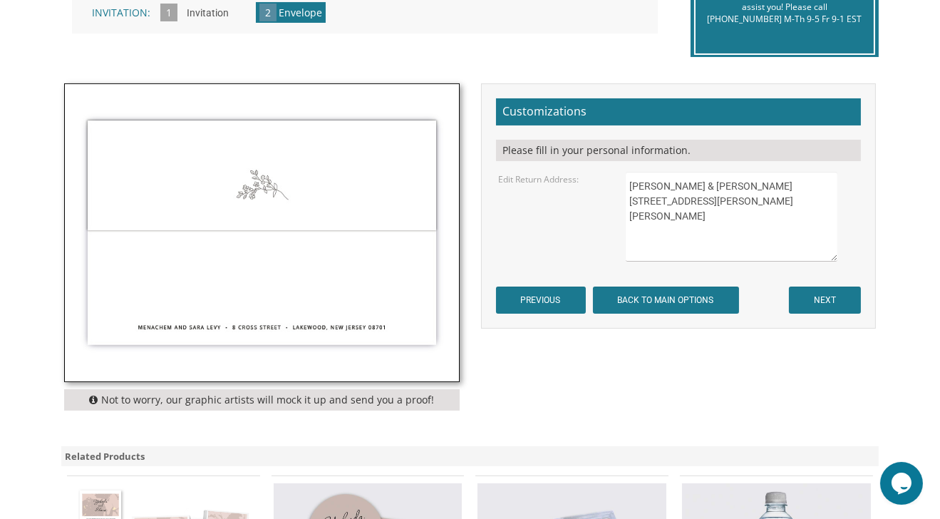
click at [647, 200] on textarea "Dassi and Shaya Gold 1950 New York Avenue Brooklyn, New York 11210" at bounding box center [732, 217] width 212 height 90
type textarea "Zacharia & Chaya Sara Lichter 96 Esther Crescent Thornhill Ontario L4J3L4"
click at [821, 301] on input "NEXT" at bounding box center [825, 300] width 72 height 27
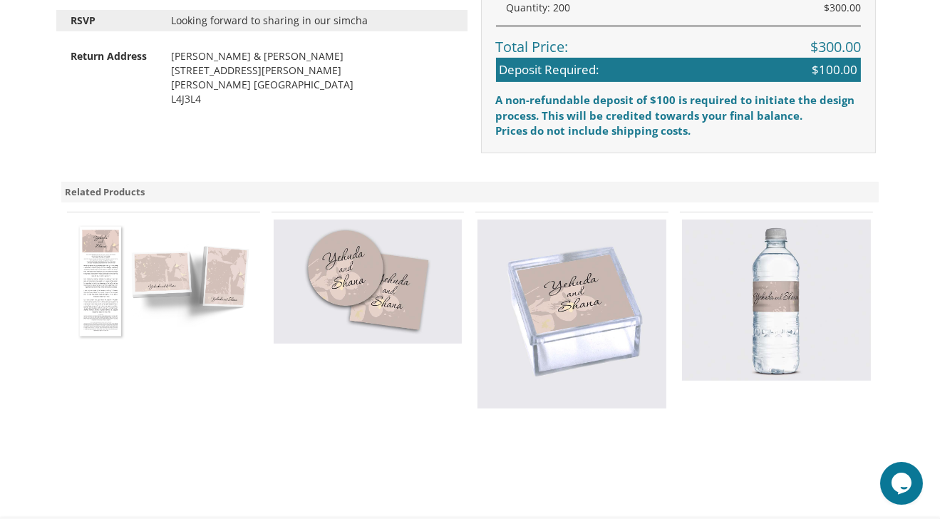
scroll to position [766, 0]
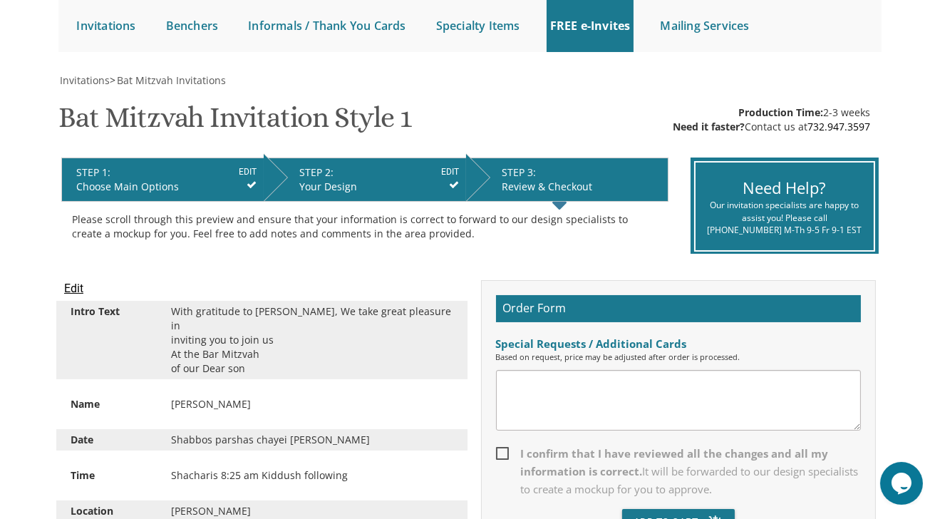
scroll to position [144, 0]
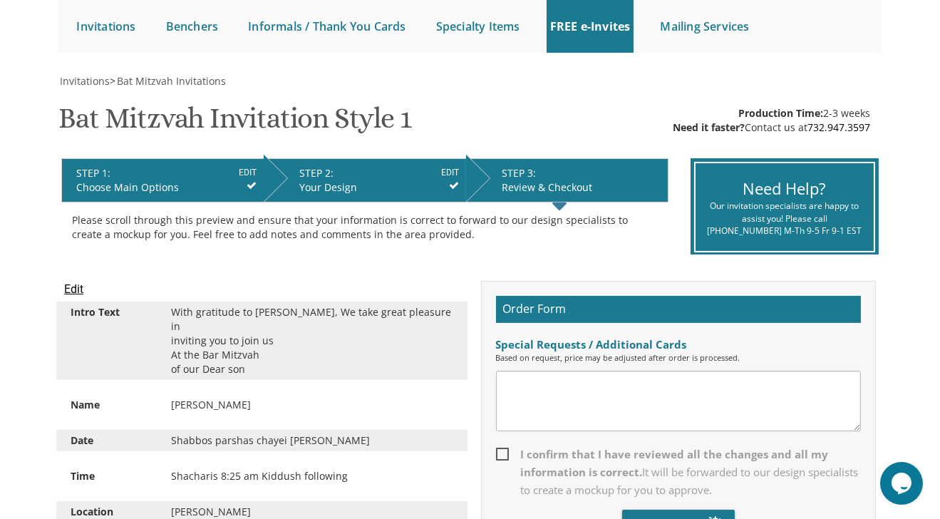
click at [311, 441] on div "Shabbos parshas chayei [PERSON_NAME]" at bounding box center [311, 440] width 303 height 14
click at [305, 440] on div "Shabbos parshas chayei [PERSON_NAME]" at bounding box center [311, 440] width 303 height 14
click at [316, 438] on div "Shabbos parshas chayei [PERSON_NAME]" at bounding box center [311, 440] width 303 height 14
click at [304, 439] on div "Shabbos parshas chayei [PERSON_NAME]" at bounding box center [311, 440] width 303 height 14
click at [304, 438] on div "Shabbos parshas chayei [PERSON_NAME]" at bounding box center [311, 440] width 303 height 14
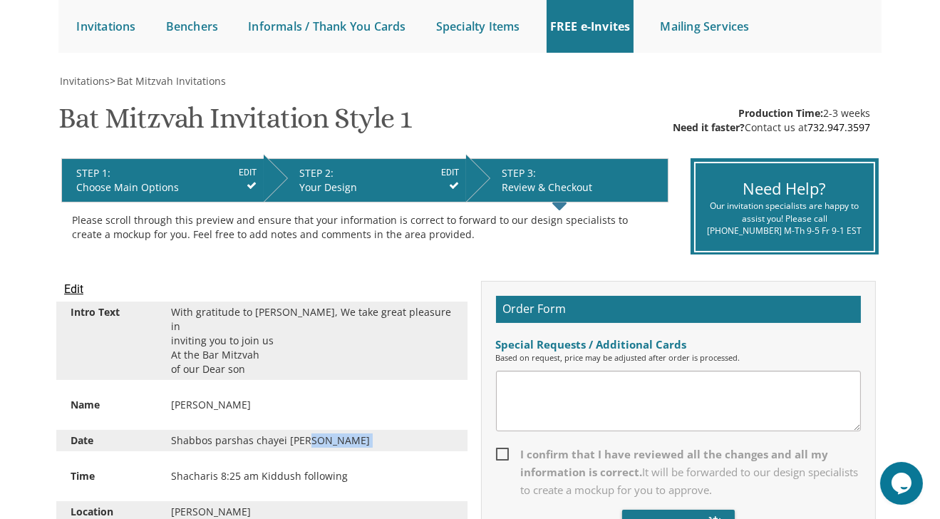
click at [304, 438] on div "Shabbos parshas chayei [PERSON_NAME]" at bounding box center [311, 440] width 303 height 14
click at [307, 441] on div "Shabbos parshas chayei [PERSON_NAME]" at bounding box center [311, 440] width 303 height 14
click at [75, 290] on input "Edit" at bounding box center [73, 289] width 19 height 17
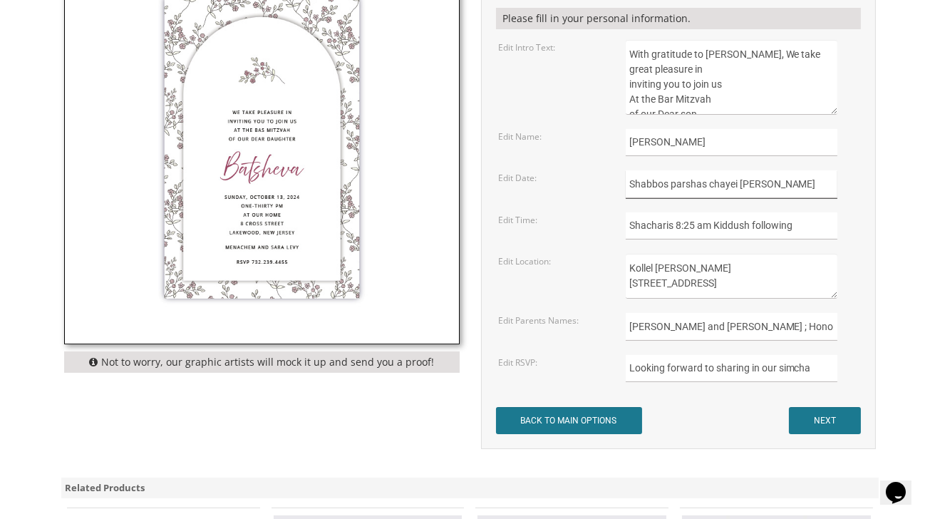
click at [773, 185] on input "Shabbos parshas chayei [PERSON_NAME]" at bounding box center [732, 184] width 212 height 28
click at [496, 407] on input "BACK TO MAIN OPTIONS" at bounding box center [569, 420] width 146 height 27
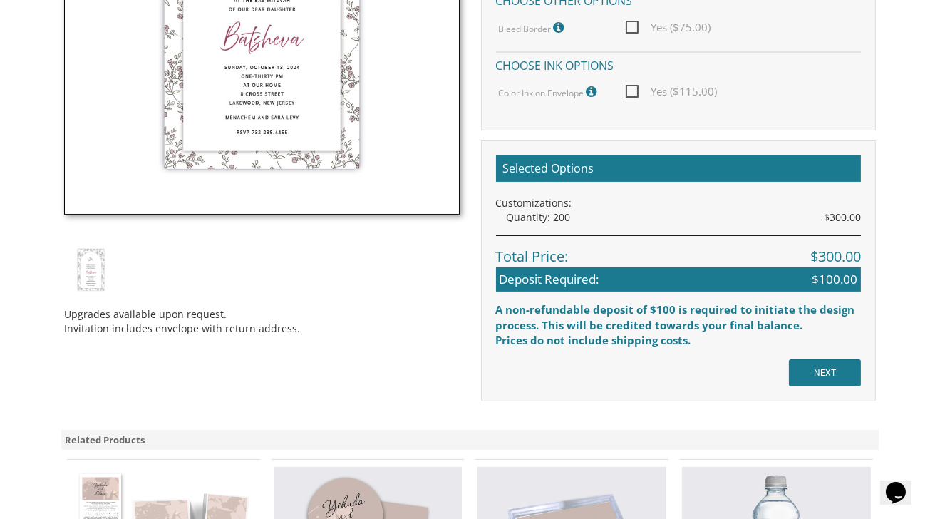
scroll to position [604, 0]
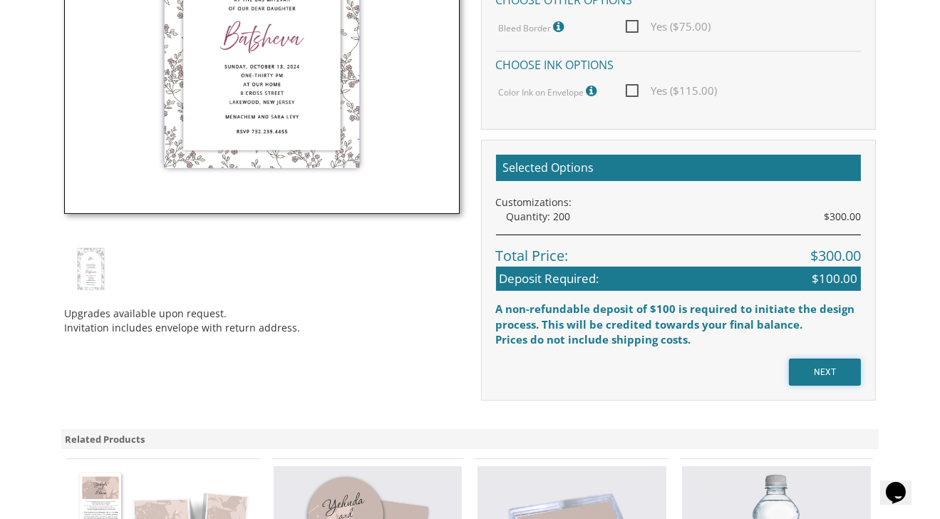
click at [843, 364] on input "NEXT" at bounding box center [825, 372] width 72 height 27
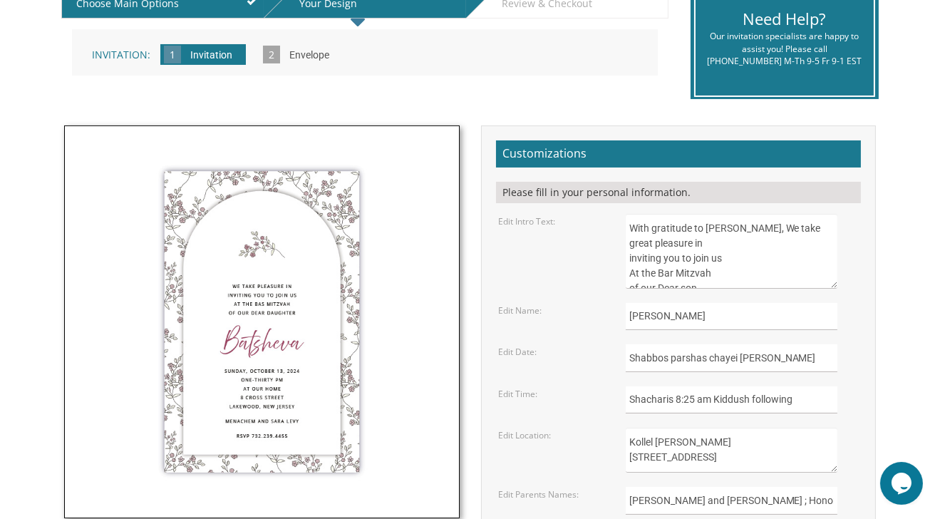
scroll to position [14, 0]
click at [766, 357] on input "Shabbos parshas chayei [PERSON_NAME]" at bounding box center [732, 358] width 212 height 28
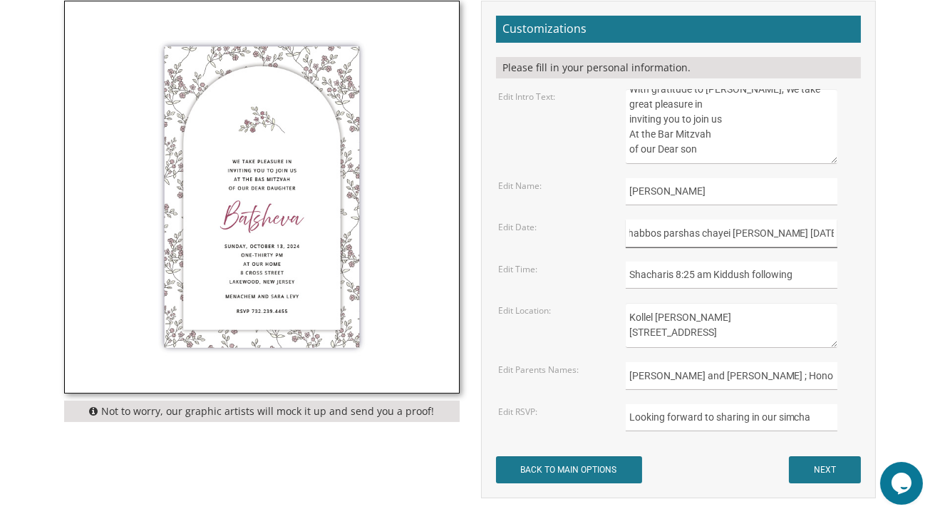
scroll to position [456, 0]
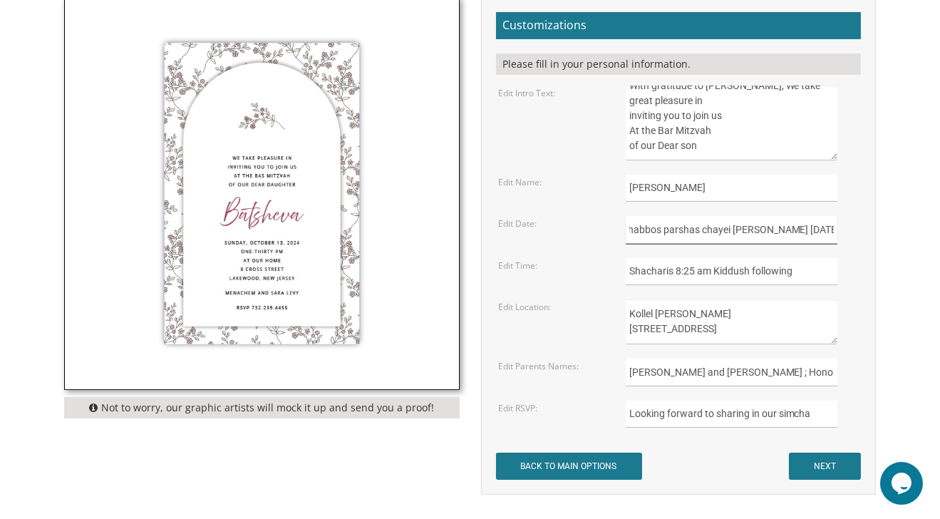
type input "Shabbos parshas chayei [PERSON_NAME] [DATE]"
click at [821, 464] on input "NEXT" at bounding box center [825, 466] width 72 height 27
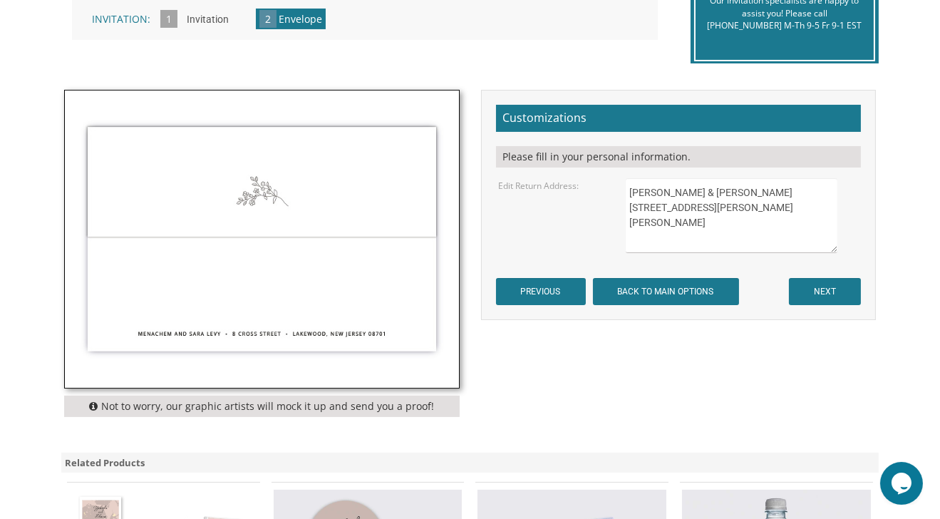
scroll to position [367, 0]
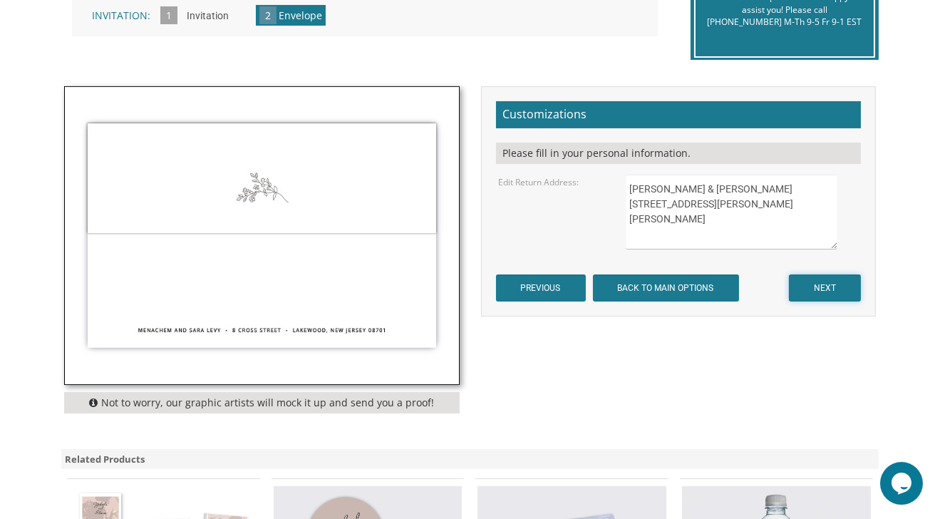
click at [818, 282] on input "NEXT" at bounding box center [825, 287] width 72 height 27
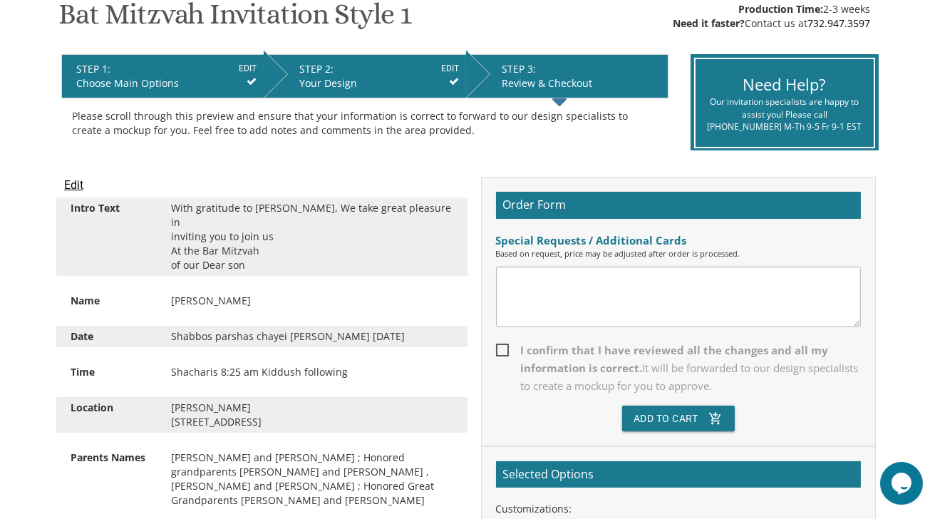
scroll to position [252, 0]
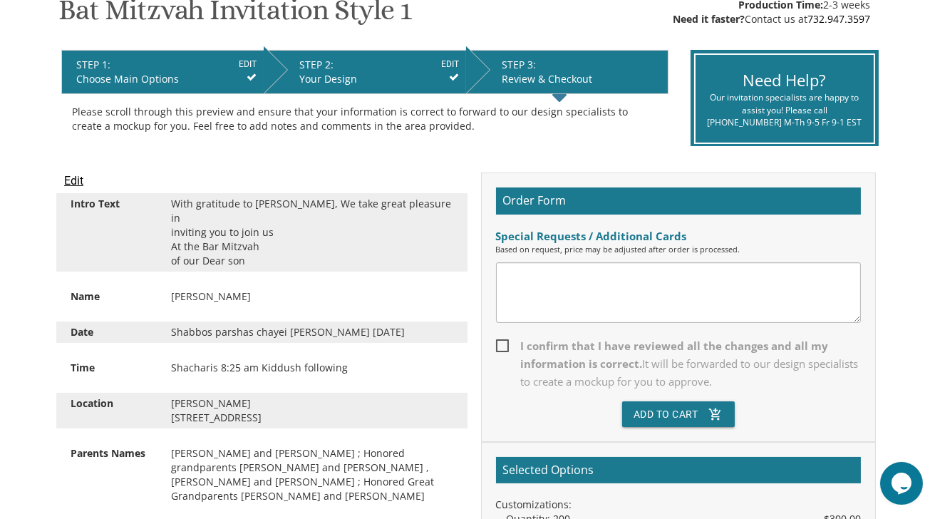
click at [577, 284] on textarea at bounding box center [679, 292] width 366 height 61
type textarea "h"
click at [713, 278] on textarea "Hi! Id like to have these addressed. I Need 250 ivitations and 40 informal." at bounding box center [679, 292] width 366 height 61
click at [837, 277] on textarea "Hi! Id like to have these addressed. I Need 250 invitations and 40 informal." at bounding box center [679, 292] width 366 height 61
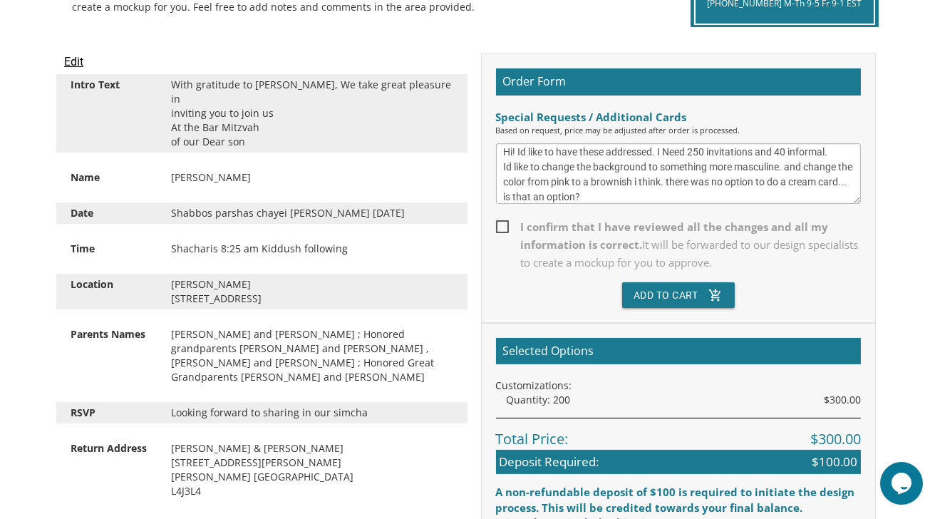
scroll to position [21, 0]
click at [622, 180] on textarea "Hi! Id like to have these addressed. I Need 250 invitations and 40 informal. Id…" at bounding box center [679, 173] width 366 height 61
click at [668, 200] on textarea "Hi! Id like to have these addressed. I Need 250 invitations and 40 informal. Id…" at bounding box center [679, 173] width 366 height 61
click at [605, 197] on textarea "Hi! Id like to have these addressed. I Need 250 invitations and 40 informal. Id…" at bounding box center [679, 173] width 366 height 61
click at [663, 197] on textarea "Hi! Id like to have these addressed. I Need 250 invitations and 40 informal. Id…" at bounding box center [679, 173] width 366 height 61
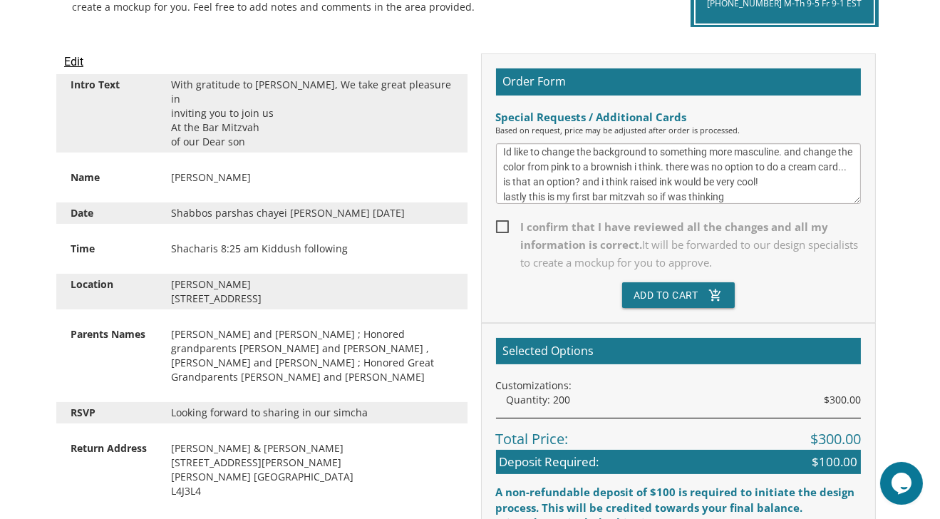
scroll to position [29, 0]
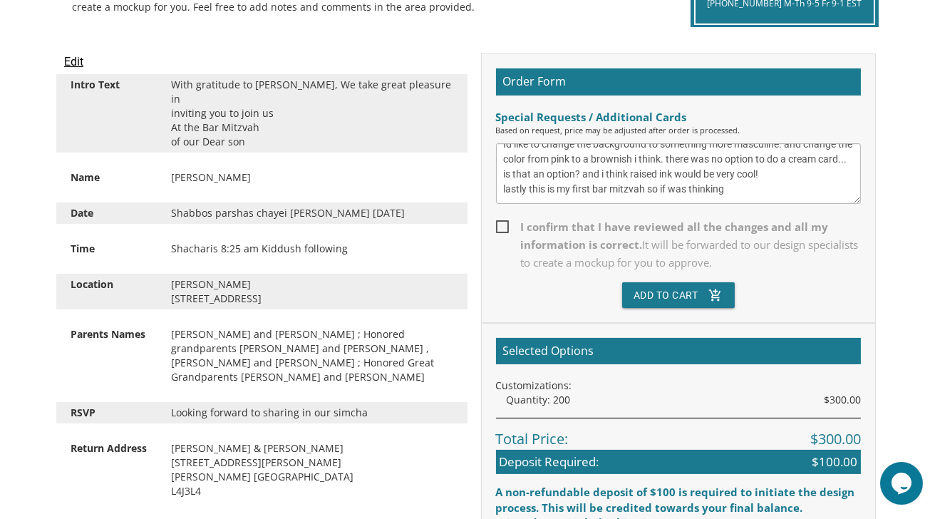
drag, startPoint x: 733, startPoint y: 196, endPoint x: 668, endPoint y: 197, distance: 64.9
click at [668, 197] on textarea "Hi! Id like to have these addressed. I Need 250 invitations and 40 informal. Id…" at bounding box center [679, 173] width 366 height 61
type textarea "Hi! Id like to have these addressed. I Need 250 invitations and 40 informal. Id…"
click at [502, 224] on span "I confirm that I have reviewed all the changes and all my information is correc…" at bounding box center [679, 244] width 366 height 53
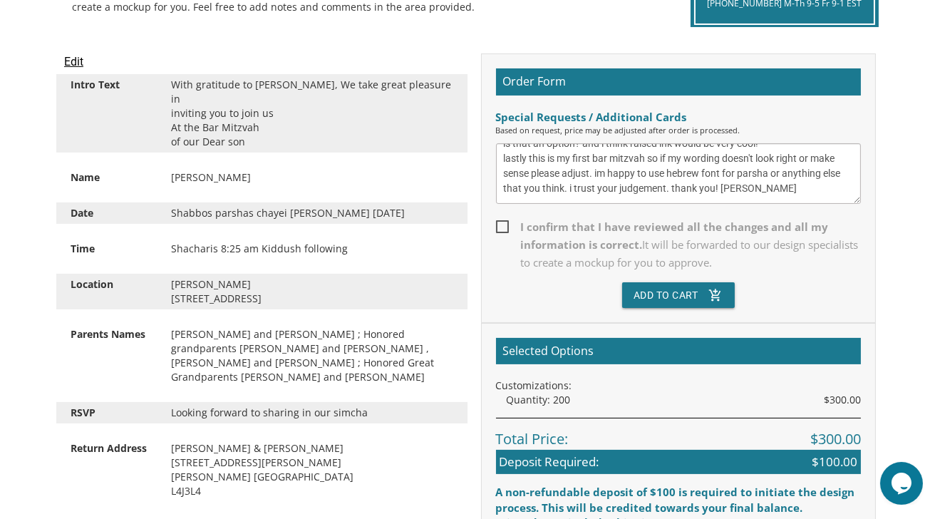
click at [502, 224] on input "I confirm that I have reviewed all the changes and all my information is correc…" at bounding box center [500, 225] width 9 height 9
checkbox input "true"
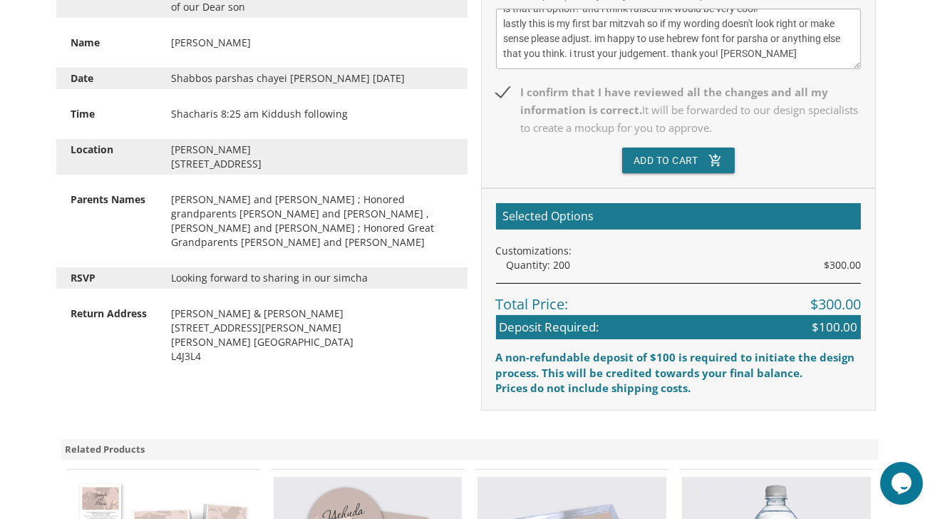
scroll to position [507, 0]
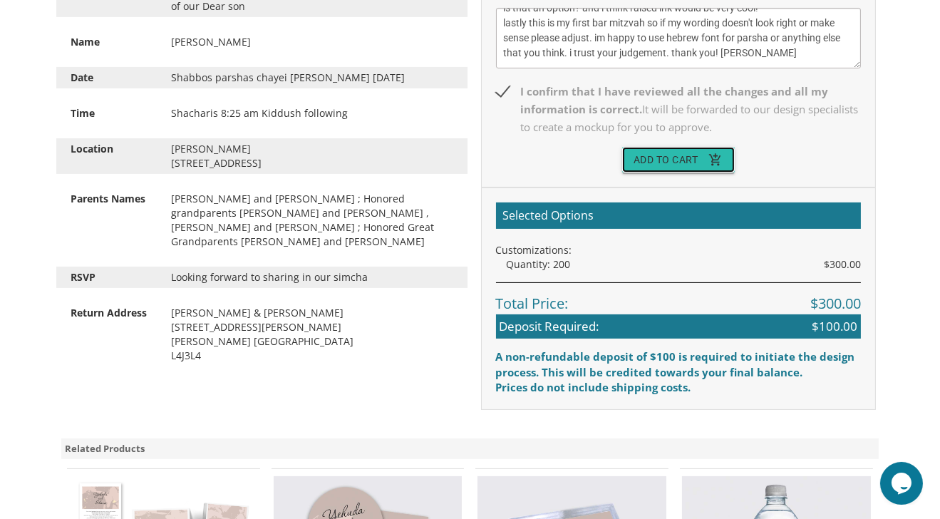
click at [649, 155] on button "Add To Cart add_shopping_cart" at bounding box center [678, 160] width 113 height 26
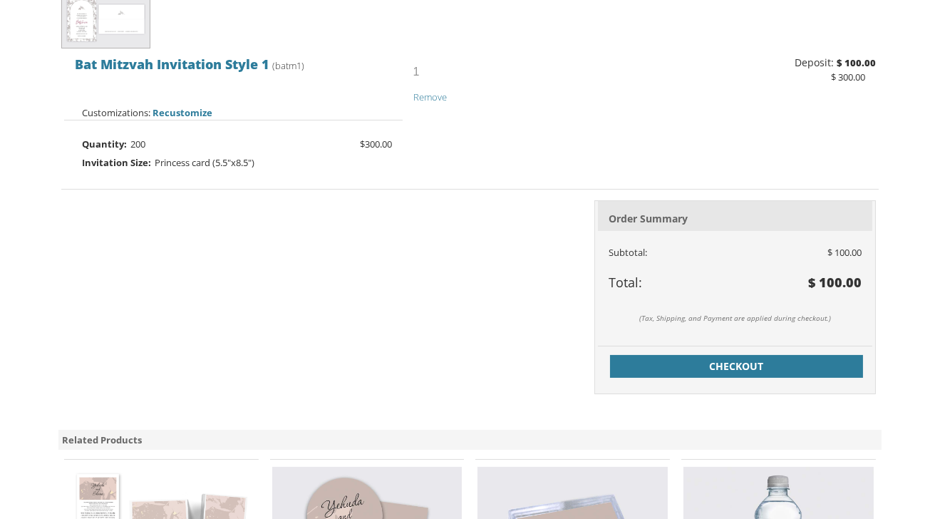
scroll to position [381, 0]
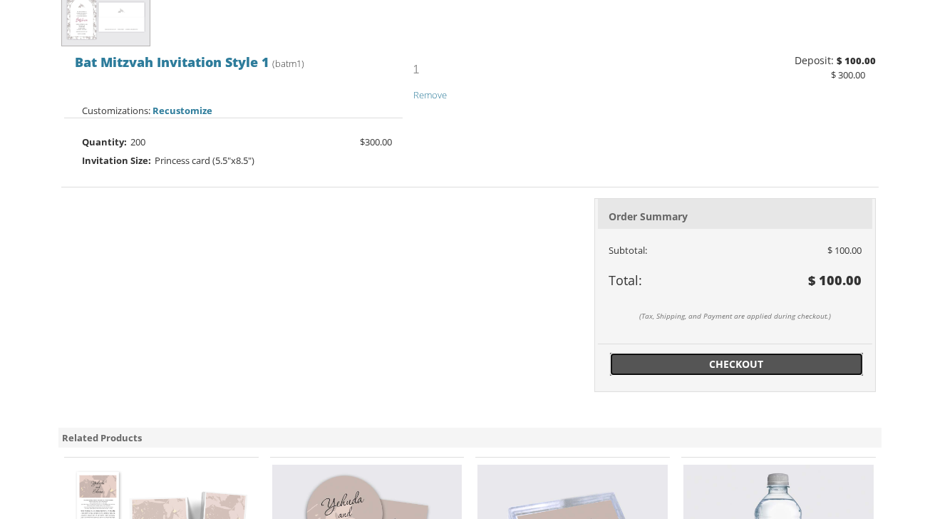
click at [672, 357] on span "Checkout" at bounding box center [737, 364] width 237 height 14
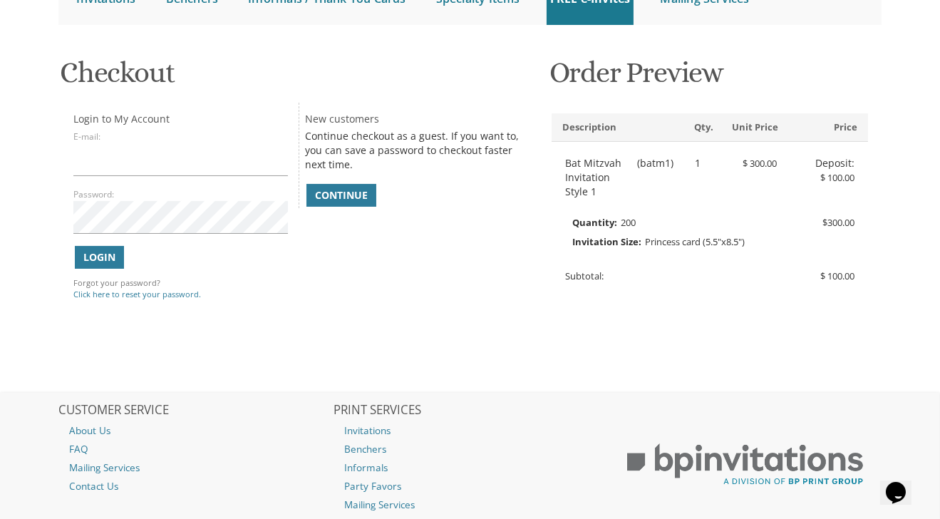
scroll to position [180, 0]
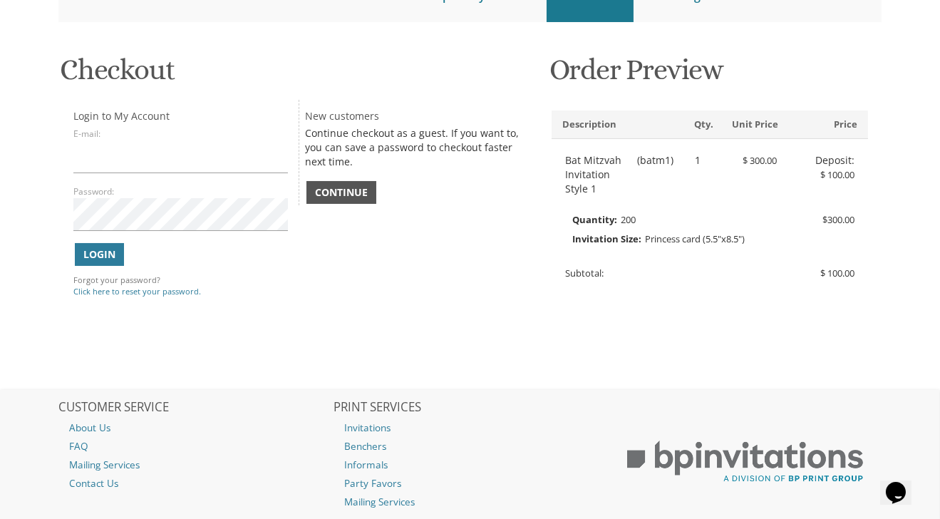
click at [337, 190] on span "Continue" at bounding box center [341, 192] width 53 height 14
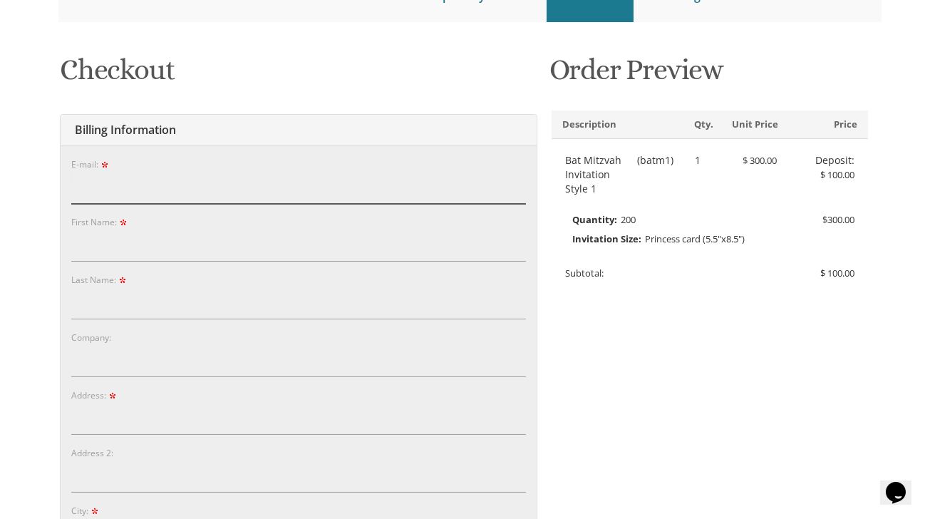
click at [221, 183] on input "E-mail:" at bounding box center [298, 187] width 455 height 33
type input "[EMAIL_ADDRESS][DOMAIN_NAME]"
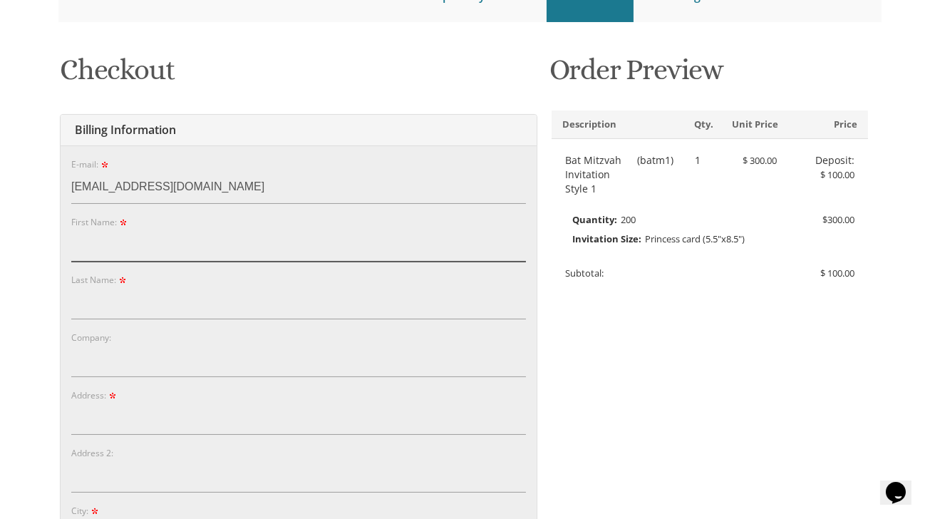
type input "CHAYA SARA"
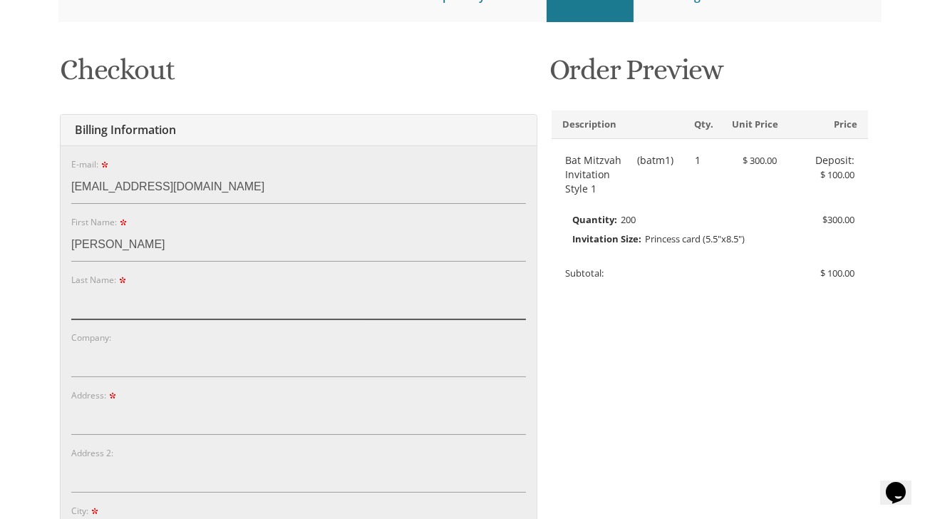
type input "LICHTER"
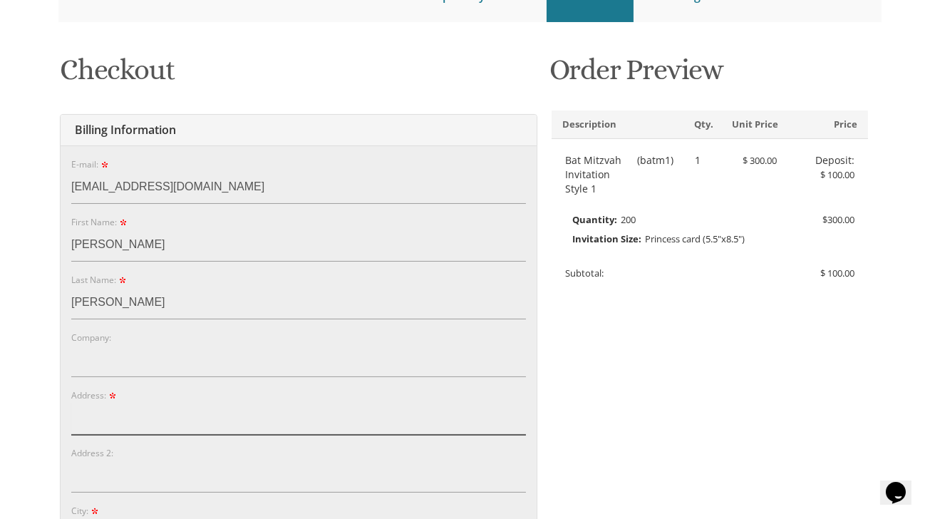
type input "[STREET_ADDRESS][PERSON_NAME]"
type input "Thornhill"
type input "L4J3L4"
select select "CA"
type input "9736718303"
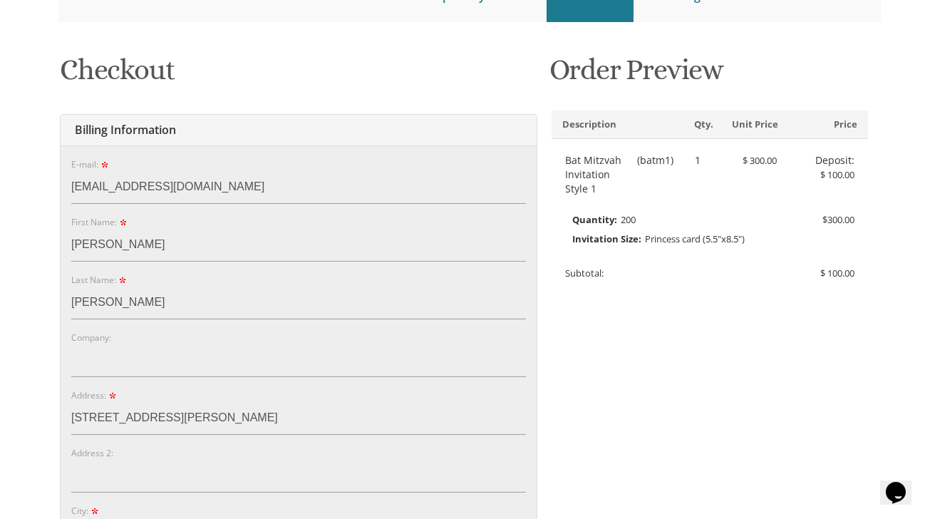
select select "ON"
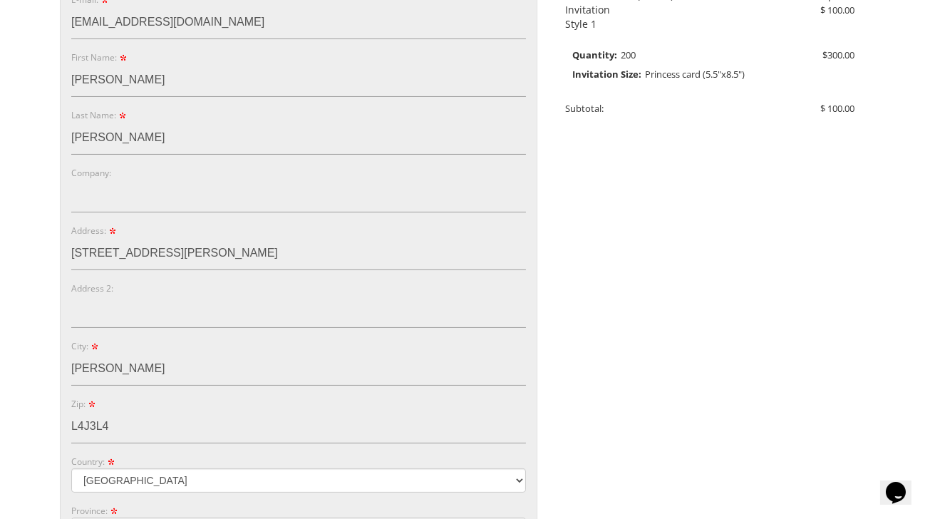
scroll to position [366, 0]
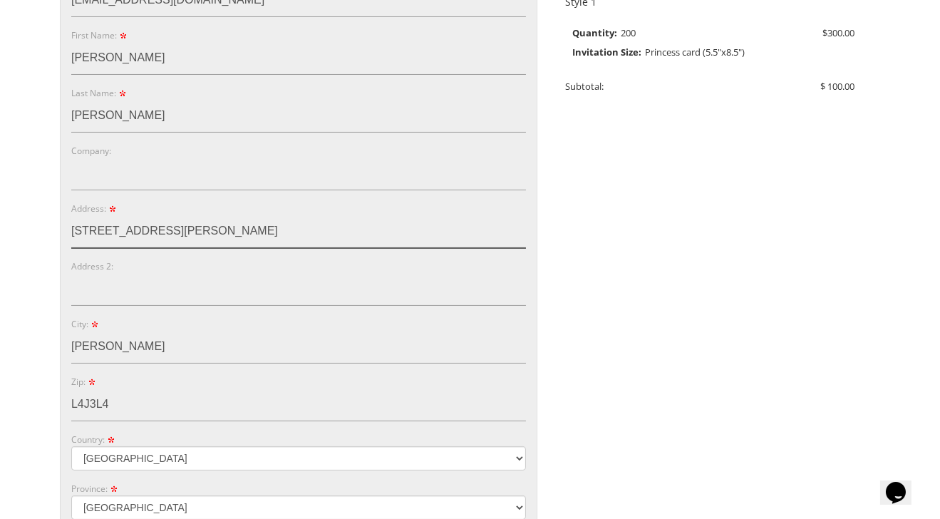
click at [206, 230] on input "[STREET_ADDRESS][PERSON_NAME]" at bounding box center [298, 231] width 455 height 33
type input "9"
type input "137 Ridge Ave"
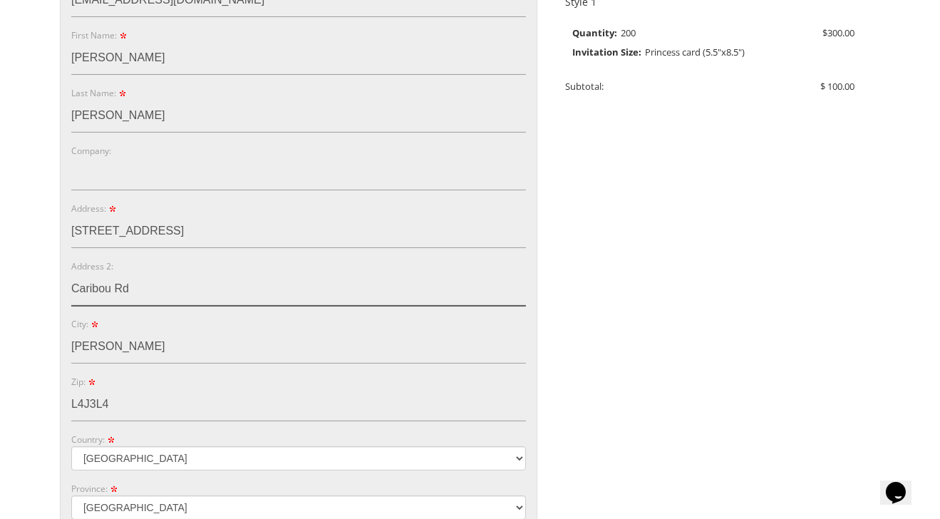
drag, startPoint x: 134, startPoint y: 295, endPoint x: 17, endPoint y: 285, distance: 117.3
click at [17, 285] on body "My Cart 1 Total: $ 100.00 $ 100.00 Bat Mitzvah Invitation Style 1 Qty. 1" at bounding box center [470, 367] width 940 height 1466
type input "passaic"
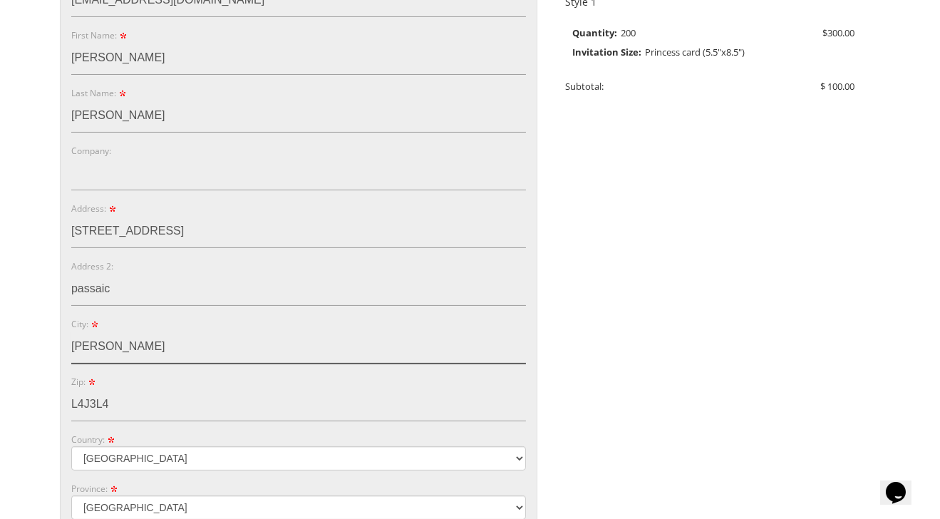
drag, startPoint x: 131, startPoint y: 351, endPoint x: 53, endPoint y: 341, distance: 79.0
click at [53, 341] on div "You are currently editing Order #. To place a new order you must exit editing m…" at bounding box center [470, 367] width 846 height 1021
type input "n"
type input "e"
type input "n"
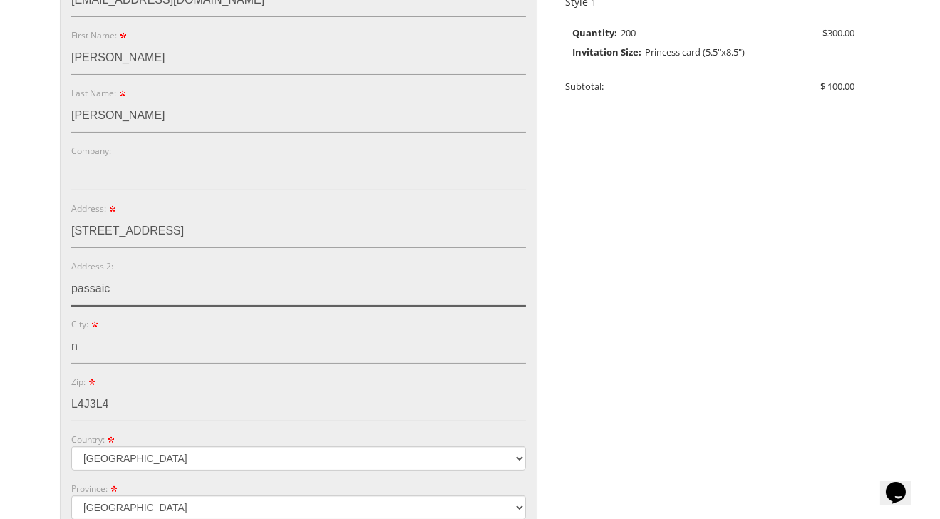
drag, startPoint x: 122, startPoint y: 286, endPoint x: 31, endPoint y: 286, distance: 91.2
click at [31, 286] on body "My Cart 1 Total: $ 100.00 $ 100.00 Bat Mitzvah Invitation Style 1 Qty. 1" at bounding box center [470, 367] width 940 height 1466
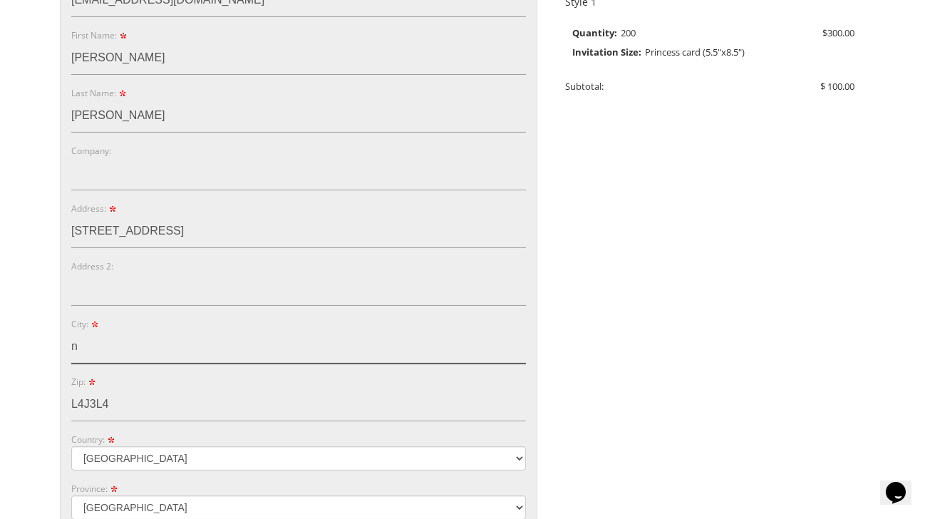
drag, startPoint x: 106, startPoint y: 345, endPoint x: 47, endPoint y: 349, distance: 59.3
click at [47, 349] on div "You are currently editing Order #. To place a new order you must exit editing m…" at bounding box center [470, 367] width 846 height 1021
type input "Passaic"
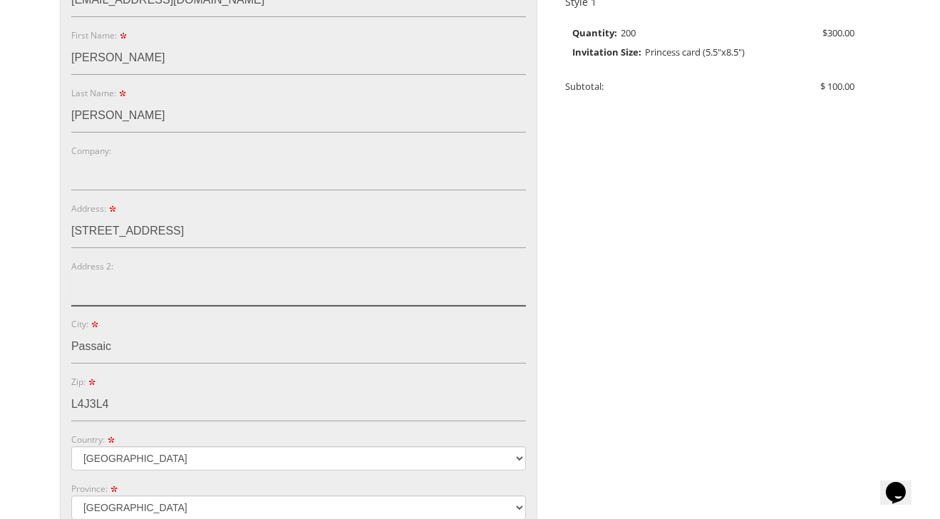
type input "Caribou Rd"
drag, startPoint x: 151, startPoint y: 283, endPoint x: 26, endPoint y: 292, distance: 125.7
click at [26, 292] on body "My Cart 1 Total: $ 100.00 $ 100.00 Bat Mitzvah Invitation Style 1 Qty. 1" at bounding box center [470, 367] width 940 height 1466
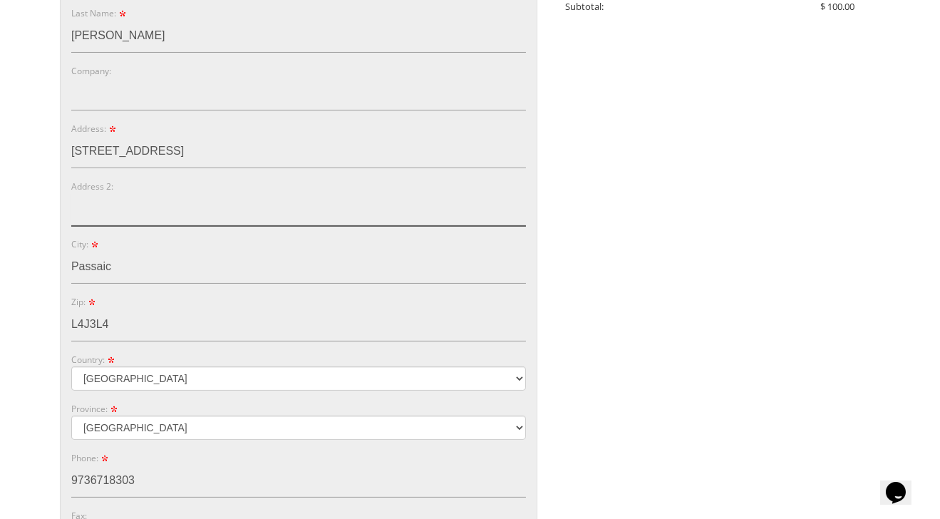
scroll to position [484, 0]
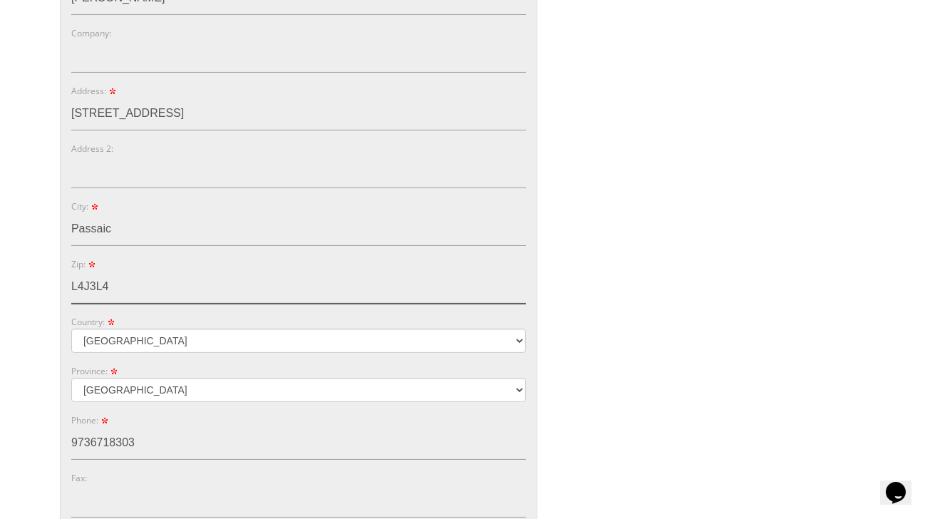
drag, startPoint x: 108, startPoint y: 284, endPoint x: 41, endPoint y: 287, distance: 67.8
click at [41, 287] on body "My Cart 1 Total: $ 100.00 $ 100.00 Bat Mitzvah Invitation Style 1 Qty. 1" at bounding box center [470, 249] width 940 height 1466
type input "07055"
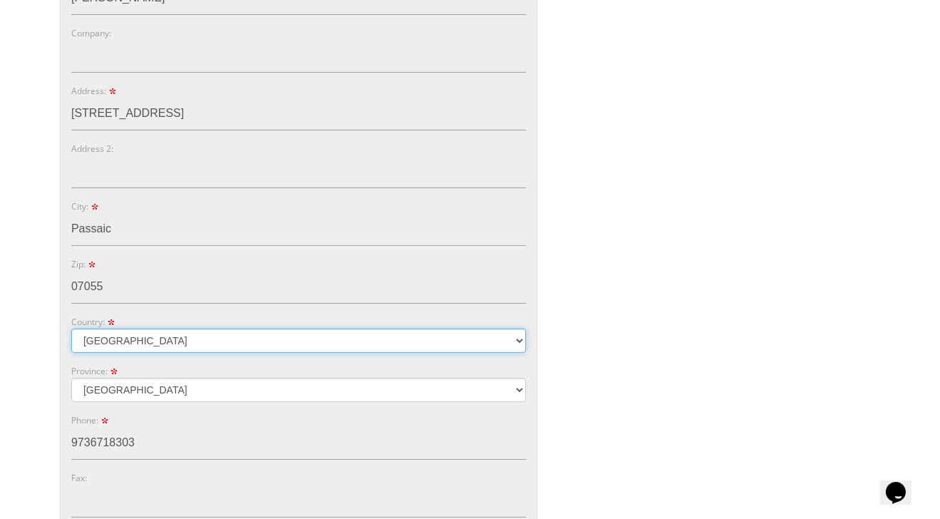
click at [126, 334] on select "Australia Canada United Kingdom United States" at bounding box center [298, 341] width 455 height 24
select select "US"
click at [71, 329] on select "Australia Canada United Kingdom United States" at bounding box center [298, 341] width 455 height 24
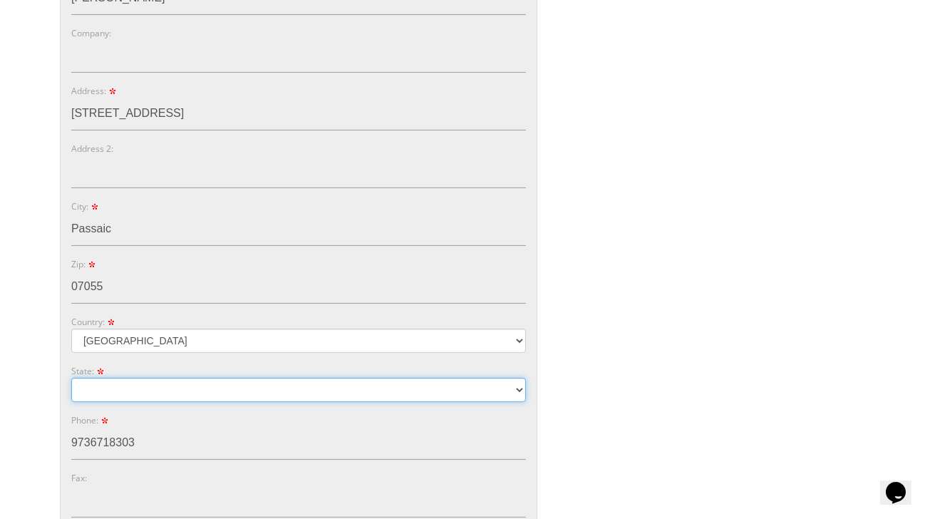
click at [128, 385] on select "Alabama Alaska Guam" at bounding box center [298, 390] width 455 height 24
select select "NJ"
click at [71, 378] on select "Alabama Alaska Guam" at bounding box center [298, 390] width 455 height 24
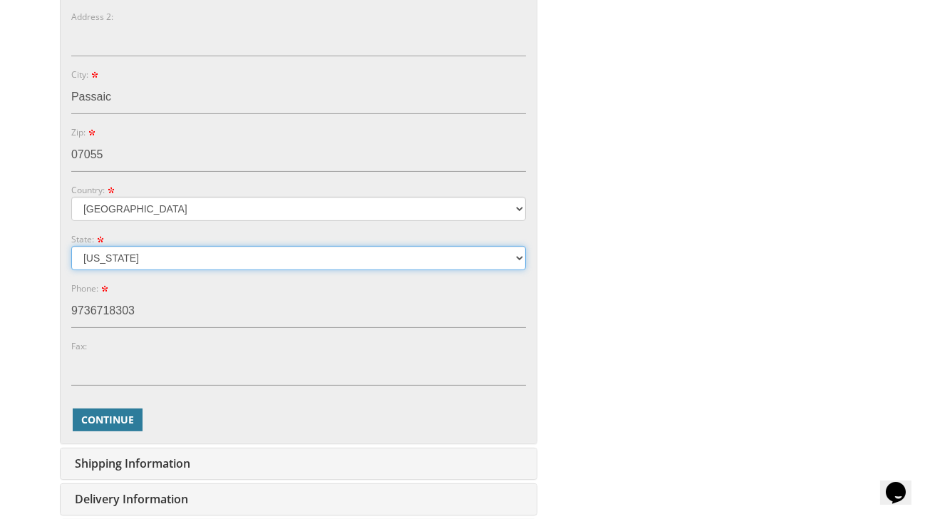
scroll to position [622, 0]
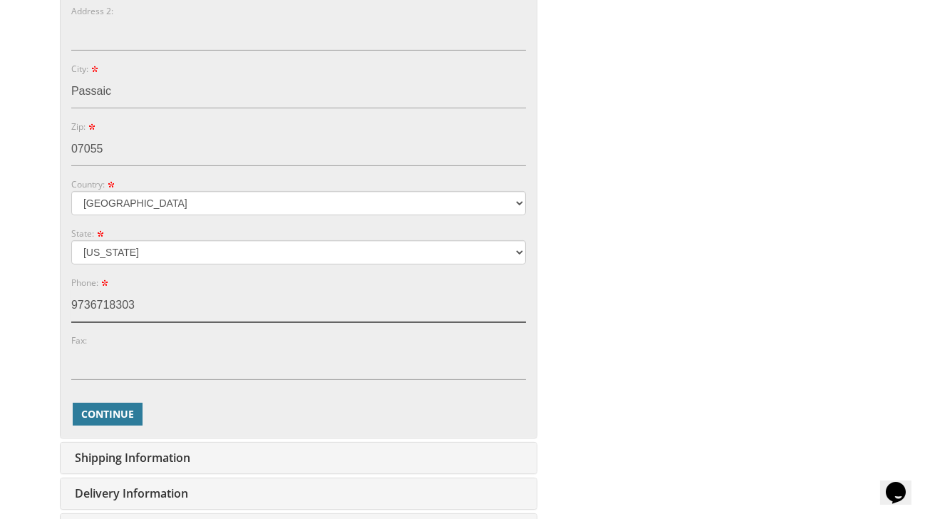
drag, startPoint x: 142, startPoint y: 304, endPoint x: 54, endPoint y: 301, distance: 87.7
click at [54, 301] on div "You are currently editing Order #. To place a new order you must exit editing m…" at bounding box center [470, 112] width 846 height 1021
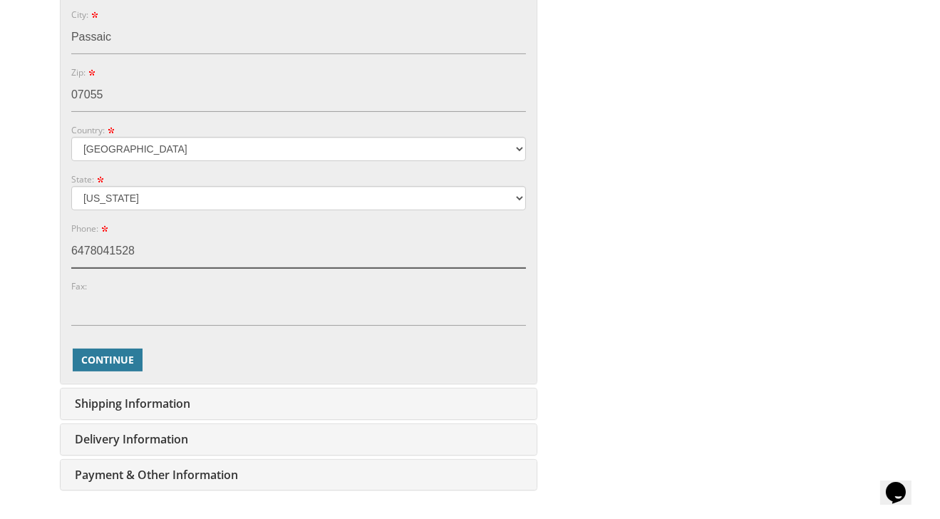
scroll to position [741, 0]
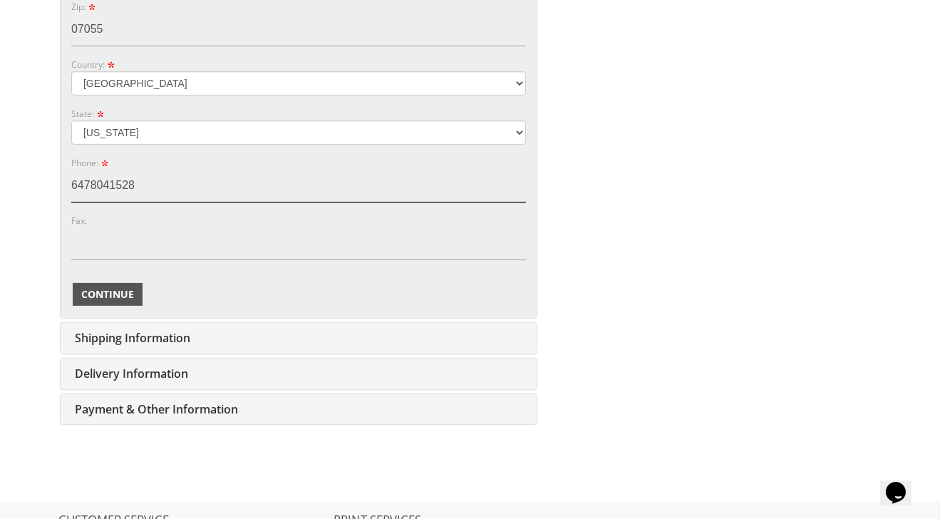
type input "6478041528"
click at [110, 290] on span "Continue" at bounding box center [107, 294] width 53 height 14
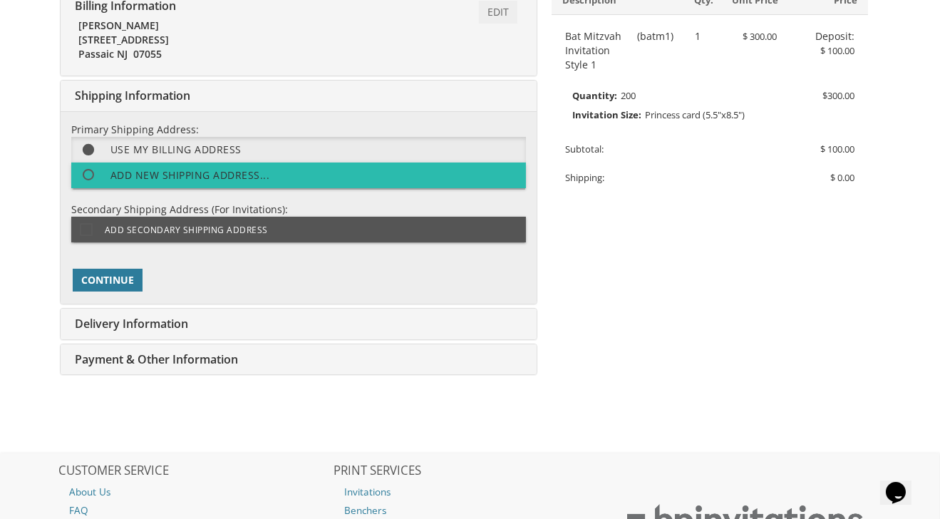
scroll to position [325, 0]
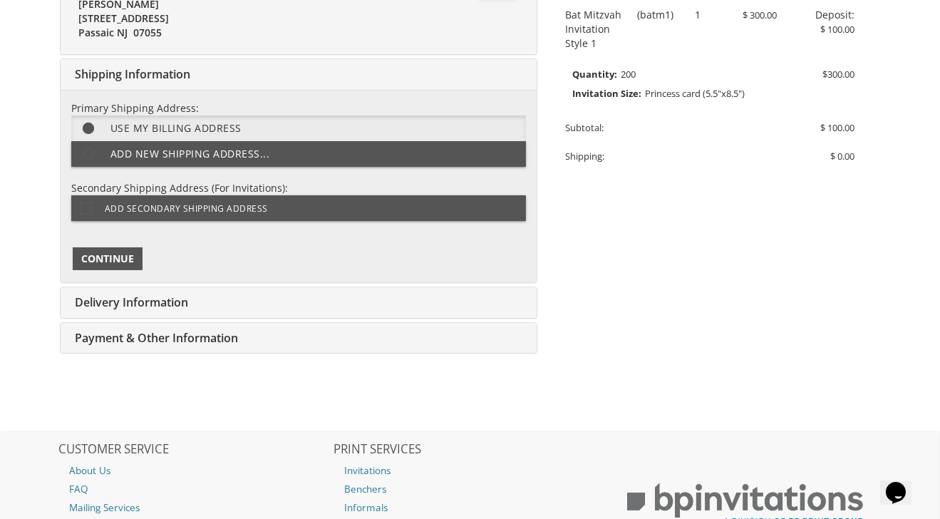
click at [120, 259] on span "Continue" at bounding box center [107, 259] width 53 height 14
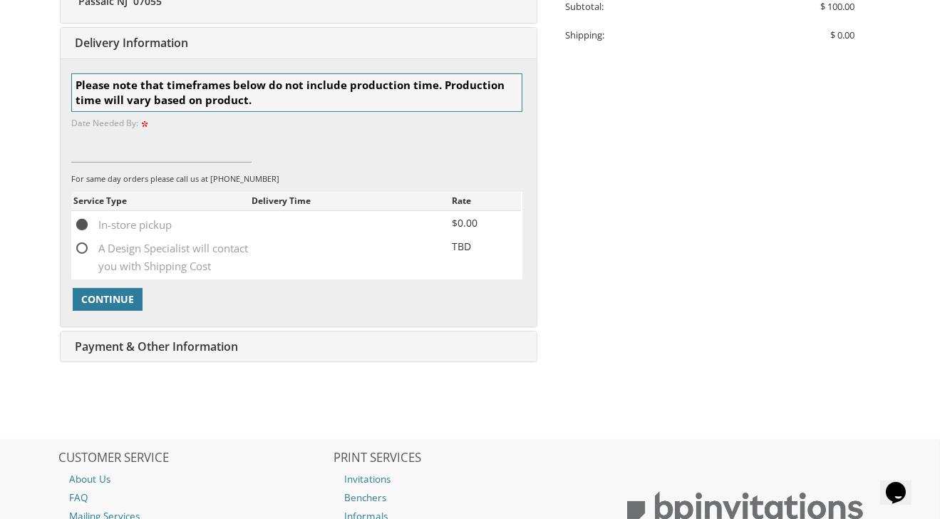
scroll to position [443, 0]
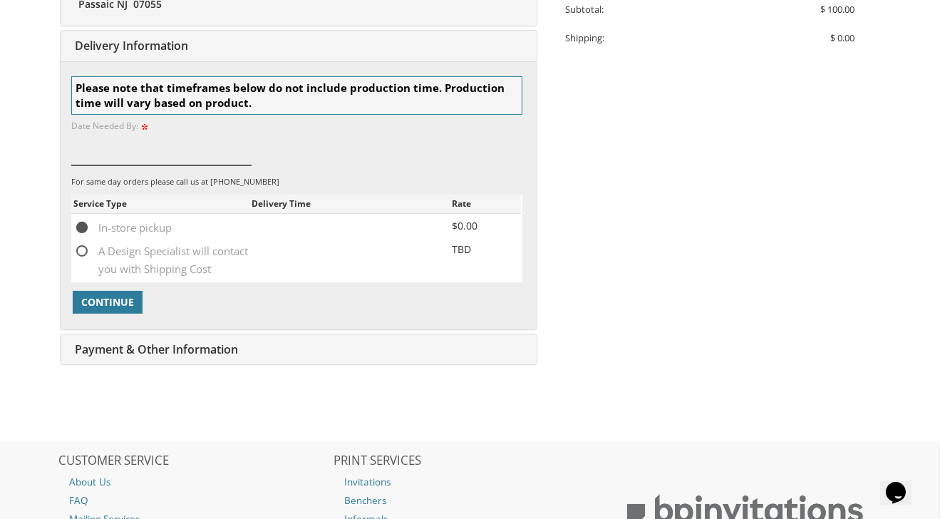
click at [84, 158] on input at bounding box center [161, 149] width 180 height 33
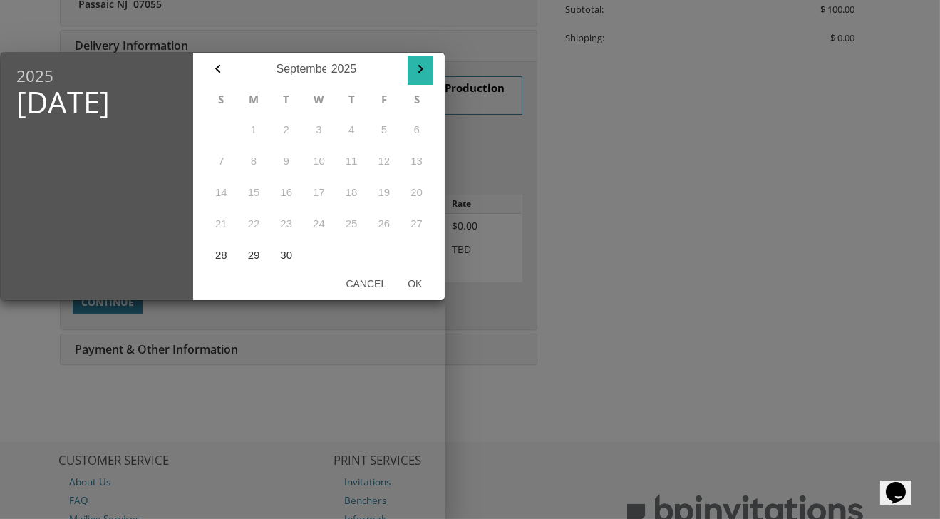
click at [418, 69] on icon "button" at bounding box center [420, 69] width 17 height 17
click at [319, 189] on button "15" at bounding box center [319, 192] width 33 height 31
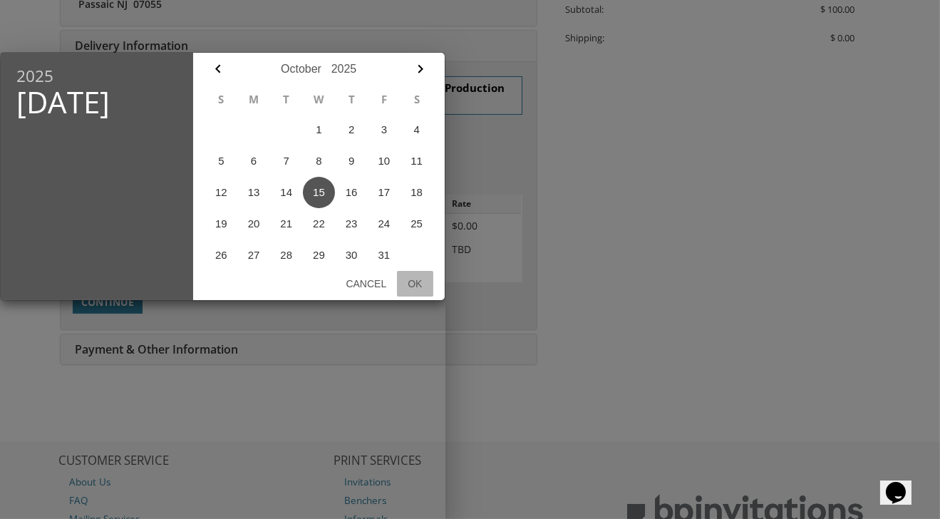
click at [416, 285] on button "Ok" at bounding box center [415, 284] width 36 height 26
type input "Oct 15, 2025"
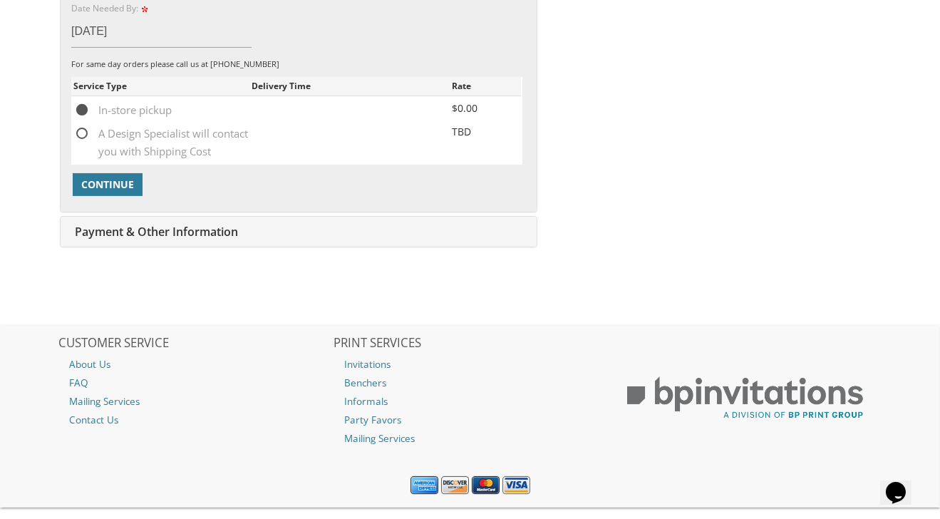
scroll to position [564, 0]
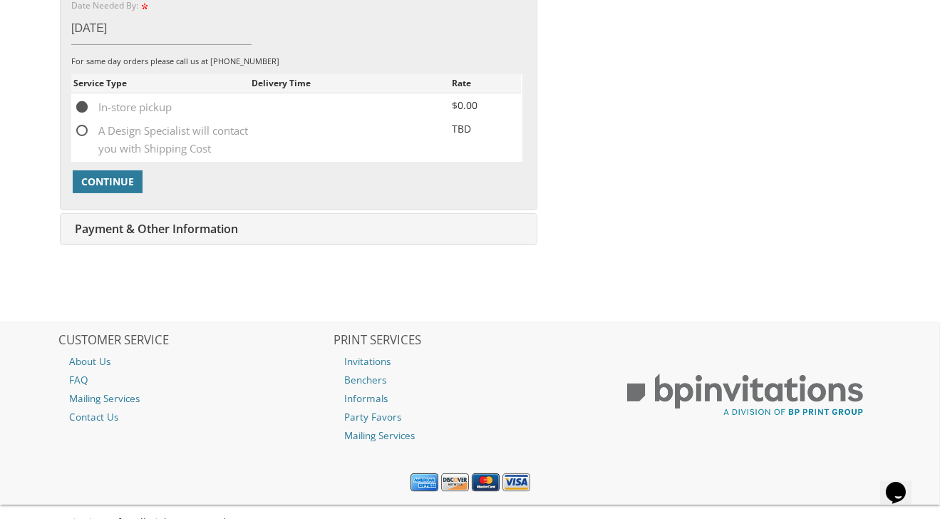
click at [80, 130] on span "A Design Specialist will contact you with Shipping Cost" at bounding box center [162, 131] width 178 height 18
click at [80, 130] on input "A Design Specialist will contact you with Shipping Cost" at bounding box center [77, 129] width 9 height 9
radio input "true"
click at [98, 175] on span "Continue" at bounding box center [107, 182] width 53 height 14
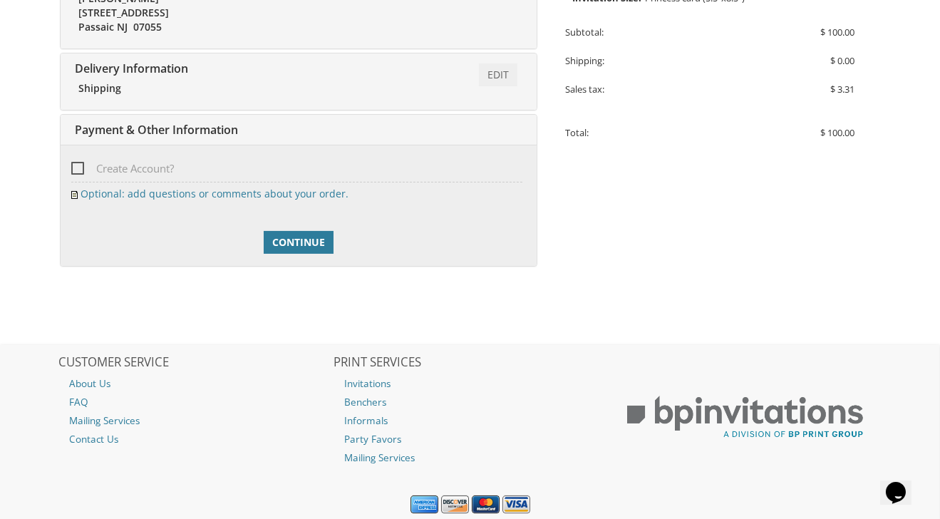
scroll to position [466, 0]
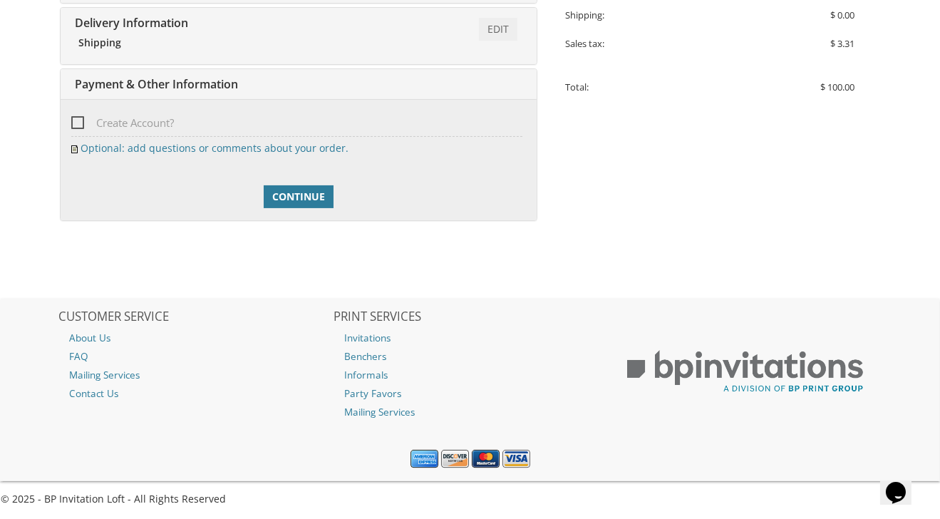
click at [75, 116] on span "Create Account?" at bounding box center [122, 123] width 103 height 18
click at [75, 117] on input "Create Account?" at bounding box center [75, 121] width 9 height 9
checkbox input "true"
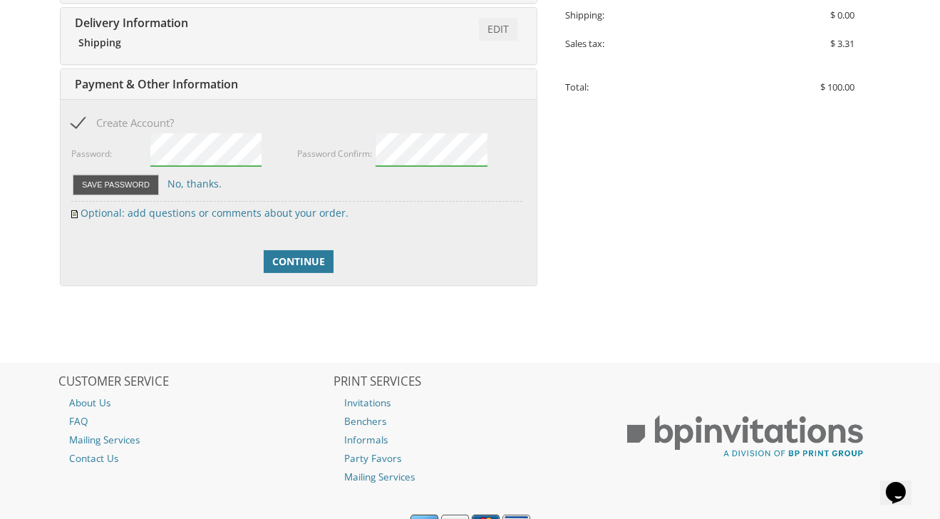
click at [118, 179] on button "Save Password" at bounding box center [116, 185] width 86 height 21
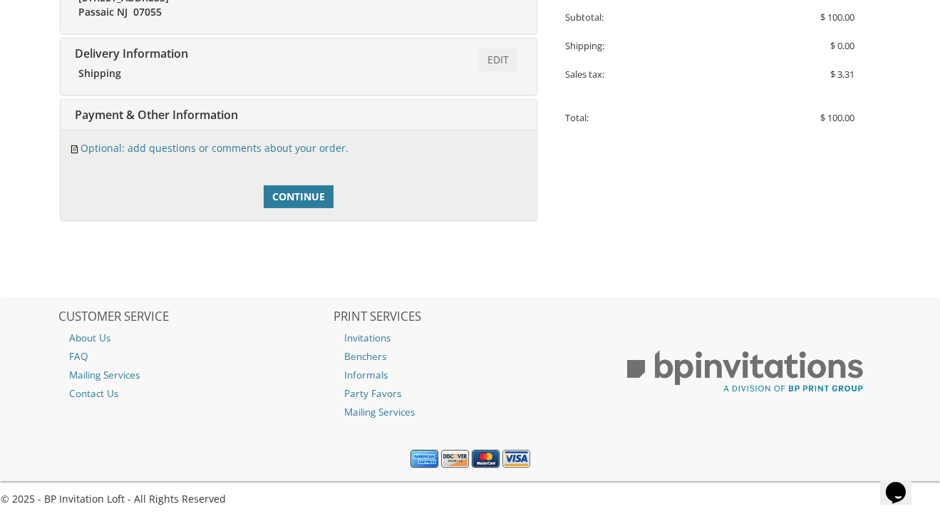
scroll to position [453, 0]
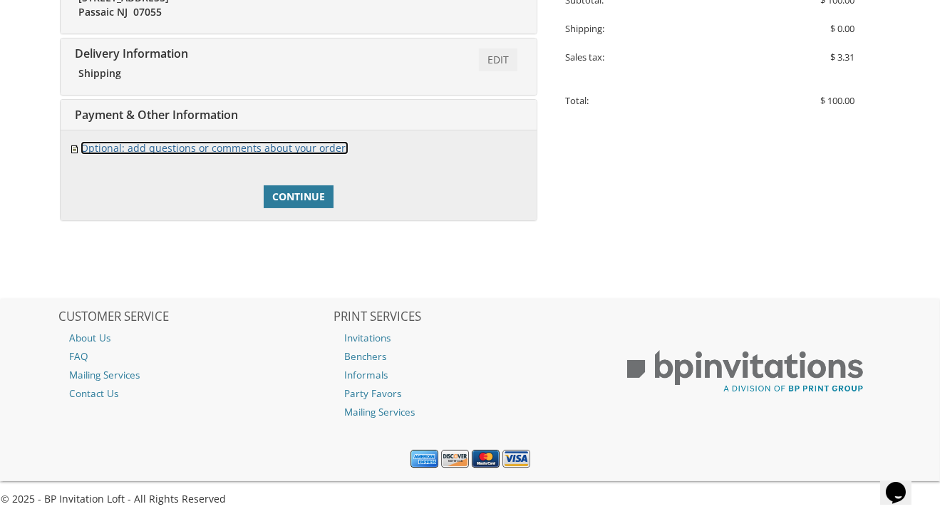
click at [279, 146] on link "Optional: add questions or comments about your order." at bounding box center [215, 148] width 268 height 14
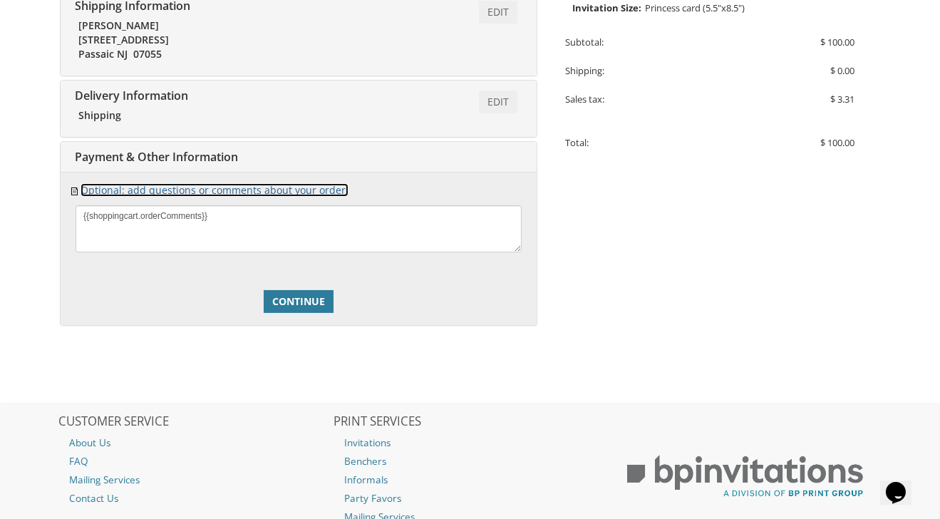
scroll to position [413, 0]
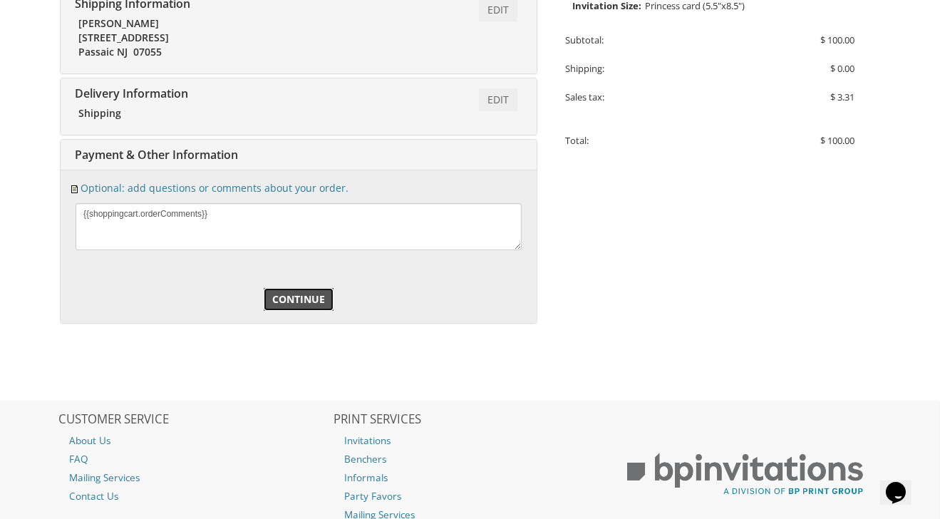
click at [306, 297] on span "Continue" at bounding box center [298, 299] width 53 height 14
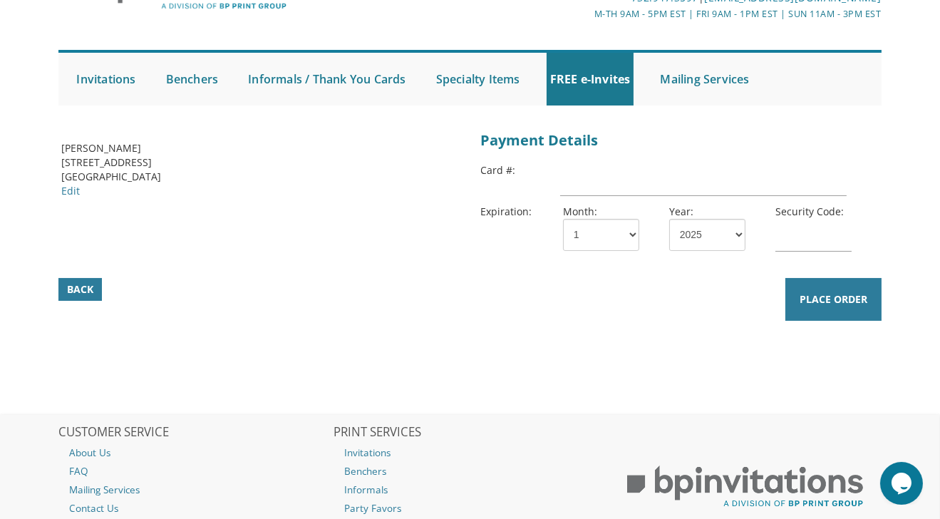
scroll to position [94, 0]
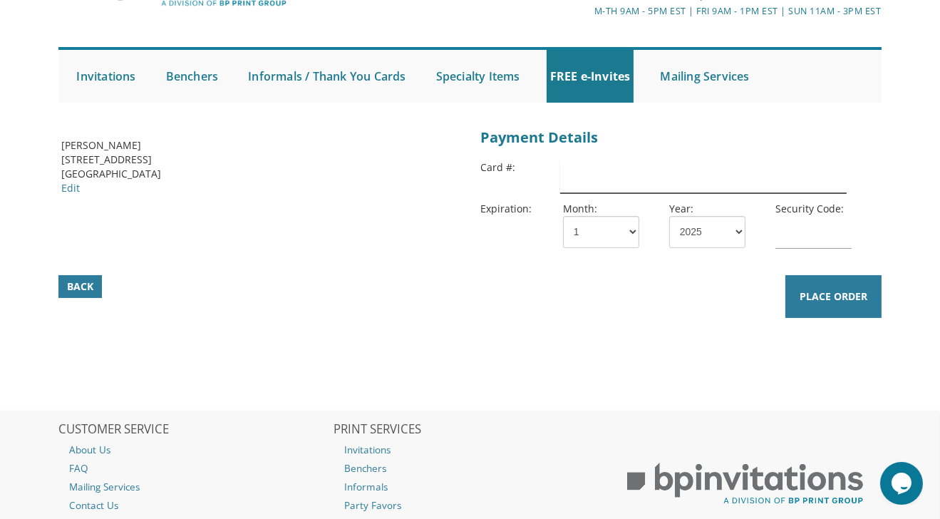
click at [624, 177] on input "text" at bounding box center [703, 176] width 287 height 33
type input "[CREDIT_CARD_NUMBER]"
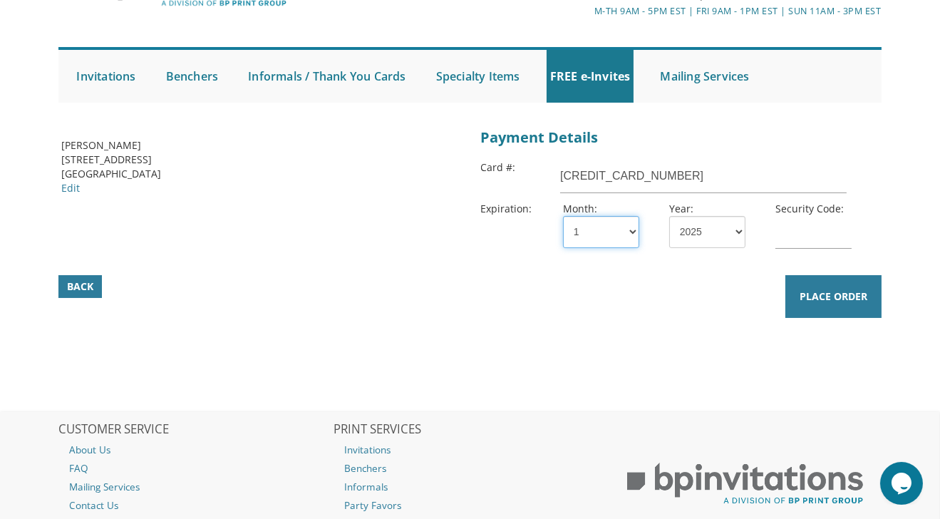
select select "07"
select select "26"
click at [790, 235] on input "text" at bounding box center [814, 232] width 76 height 33
drag, startPoint x: 664, startPoint y: 172, endPoint x: 544, endPoint y: 172, distance: 120.5
click at [544, 172] on div "Card #: [CREDIT_CARD_NUMBER]" at bounding box center [680, 179] width 398 height 41
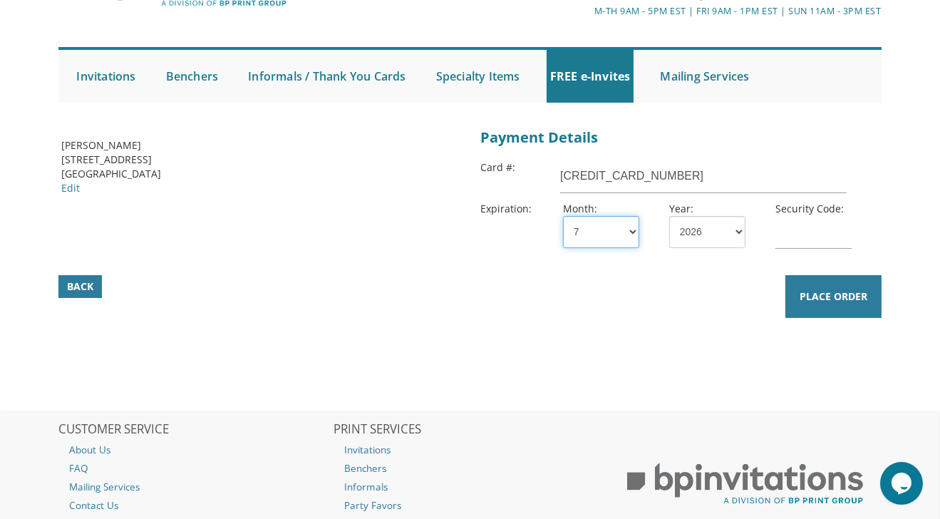
click at [632, 230] on select "1 2 3 4 5 6 7 8 9 10 11 12" at bounding box center [601, 232] width 76 height 32
select select "01"
click at [563, 216] on select "1 2 3 4 5 6 7 8 9 10 11 12" at bounding box center [601, 232] width 76 height 32
click at [734, 229] on select "2025 2026 2027 2028 2029 2030 2031 2032 2033 2034 2035" at bounding box center [707, 232] width 76 height 32
select select "27"
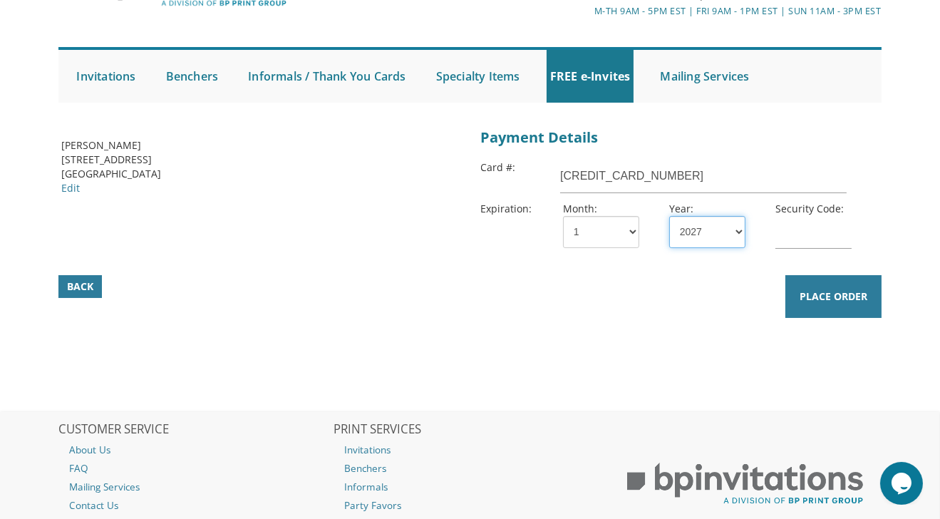
click at [669, 216] on select "2025 2026 2027 2028 2029 2030 2031 2032 2033 2034 2035" at bounding box center [707, 232] width 76 height 32
click at [800, 235] on input "text" at bounding box center [814, 232] width 76 height 33
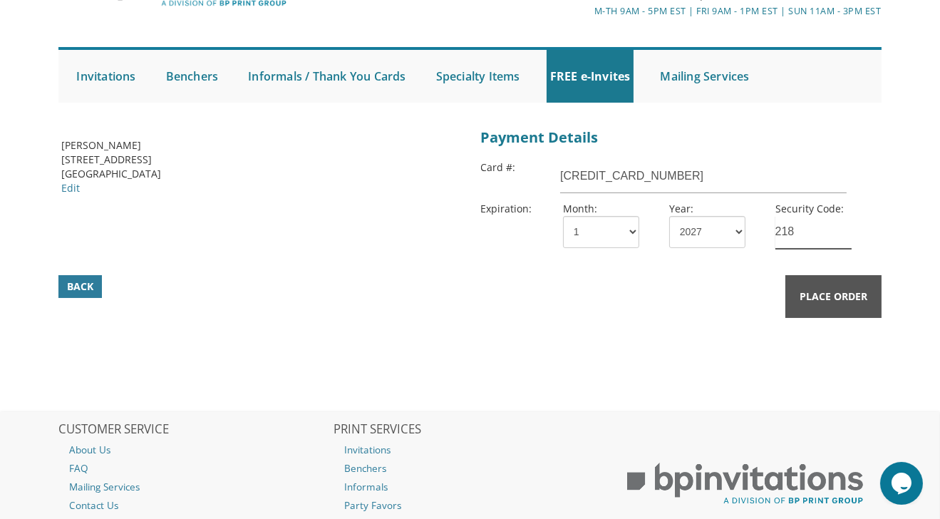
type input "218"
click at [818, 284] on button "Place Order" at bounding box center [834, 296] width 96 height 43
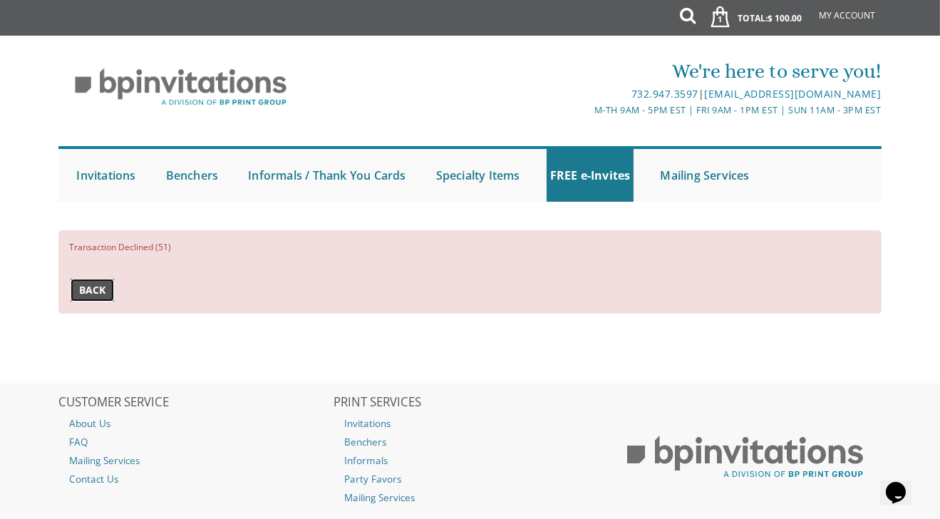
click at [98, 292] on span "Back" at bounding box center [92, 290] width 26 height 14
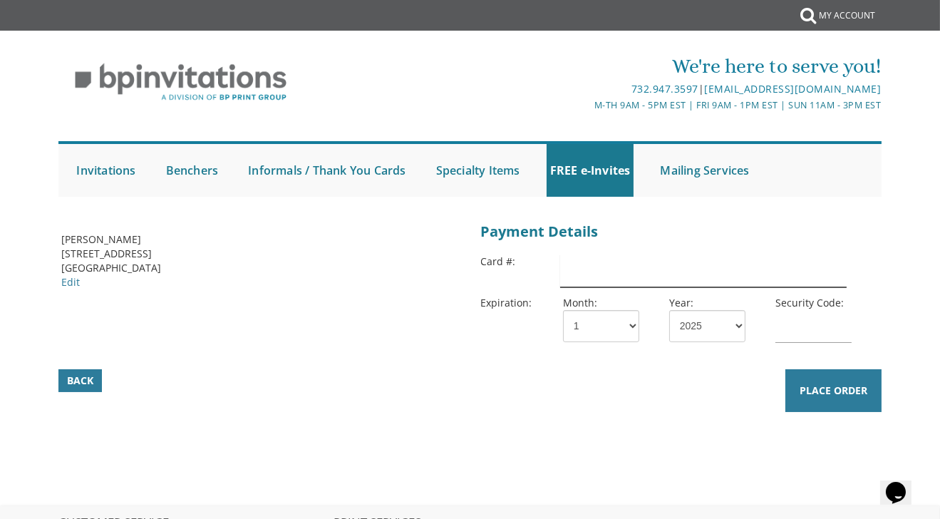
click at [587, 274] on input "text" at bounding box center [703, 270] width 287 height 33
type input "[CREDIT_CARD_NUMBER]"
select select "27"
click at [782, 324] on input "text" at bounding box center [814, 326] width 76 height 33
type input "218"
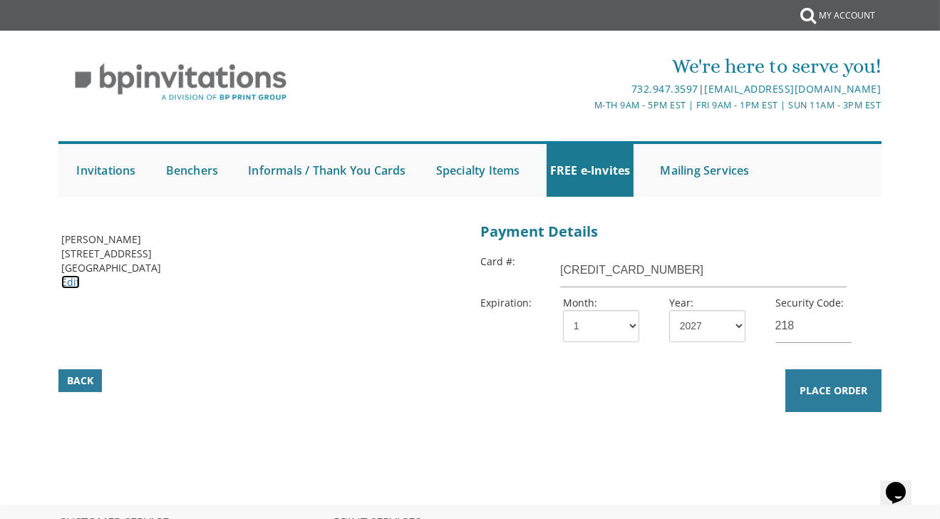
click at [69, 282] on link "Edit" at bounding box center [70, 282] width 19 height 14
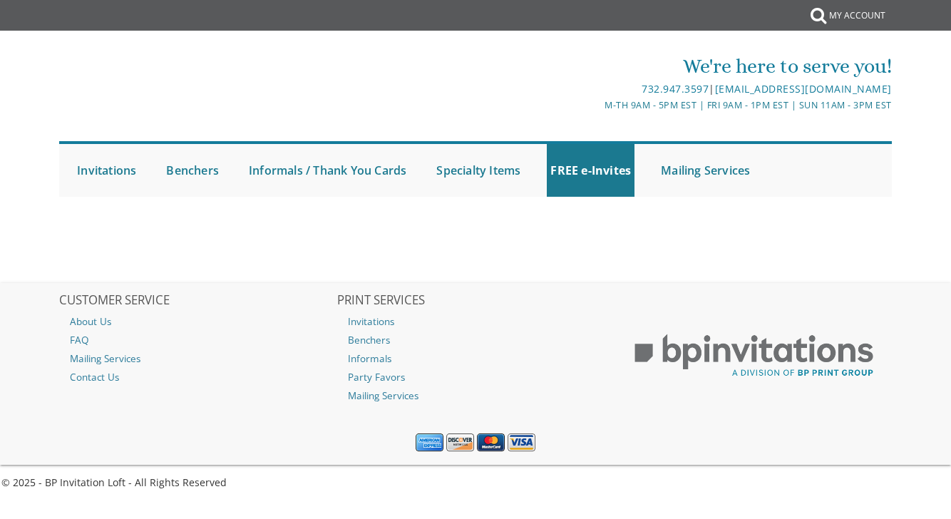
select select
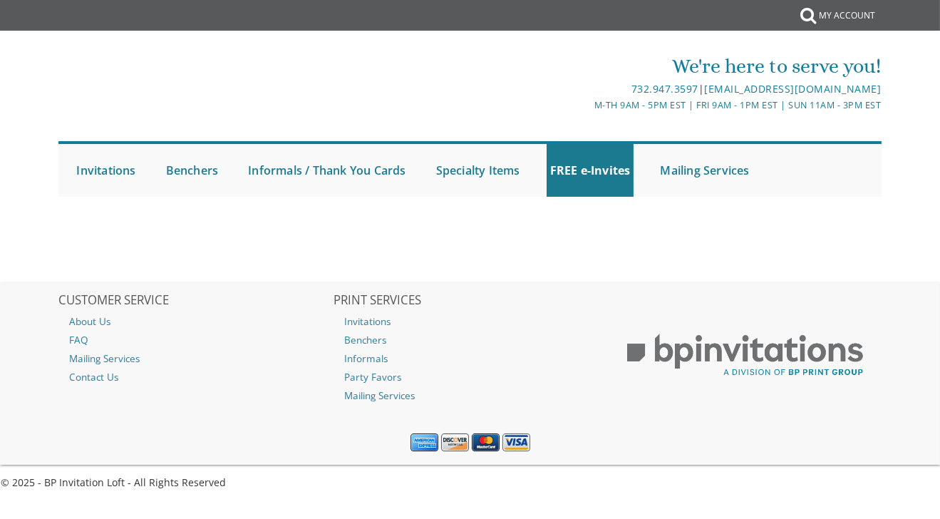
type input "CHAYA SARA"
type input "LICHTER"
type input "137 Ridge Ave"
type input "Passaic"
type input "07055"
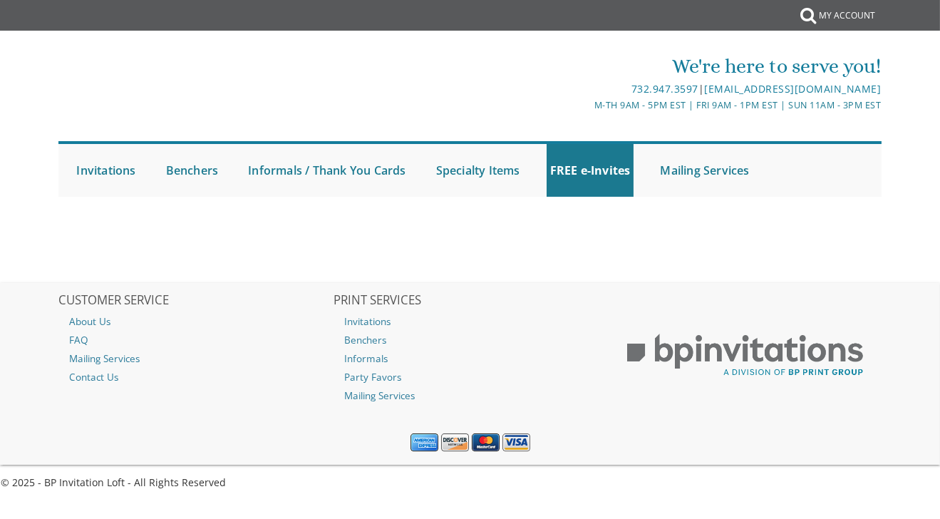
select select "US"
type input "6478041528"
select select "NJ"
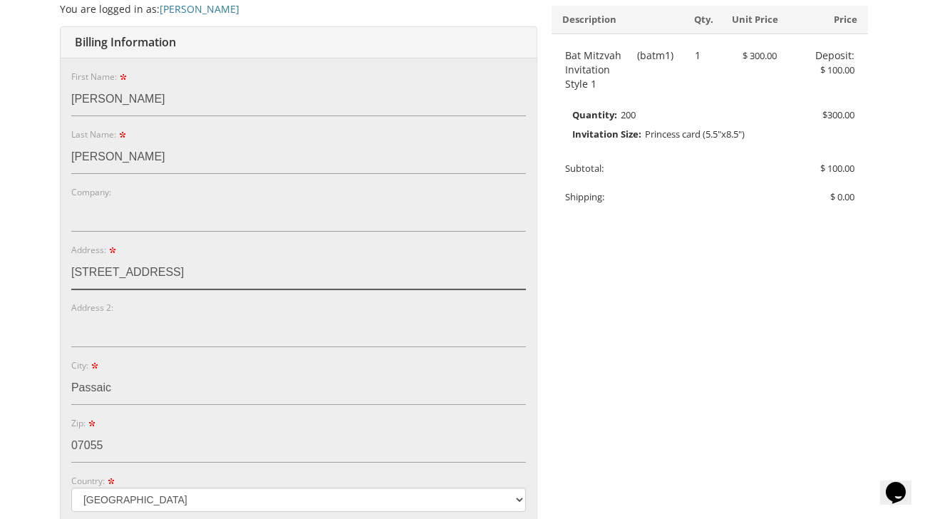
drag, startPoint x: 168, startPoint y: 266, endPoint x: 63, endPoint y: 266, distance: 104.1
click at [63, 266] on div "E-mail: CHASAY1@GMAIL.COM Password: Password Confirm: First Name: CHAYA SARA La…" at bounding box center [299, 396] width 476 height 676
type input "[STREET_ADDRESS][PERSON_NAME]"
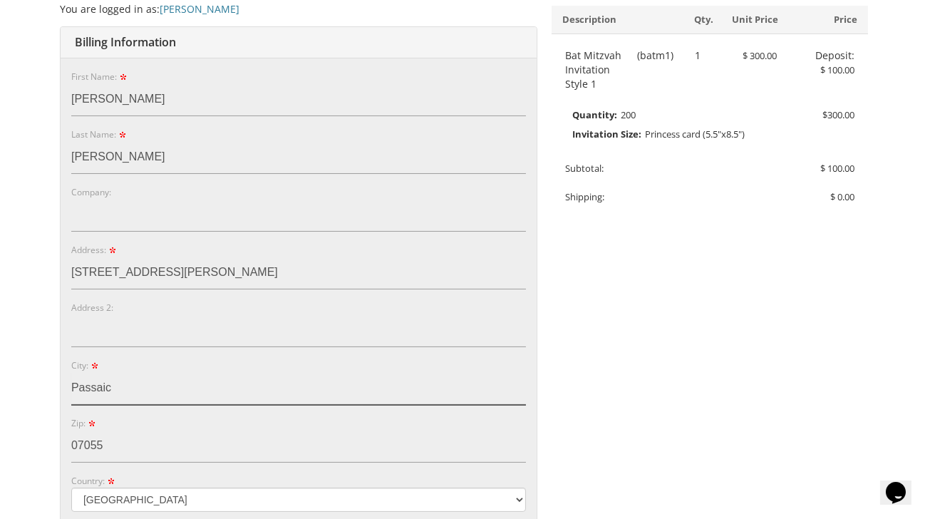
type input "Thornhill"
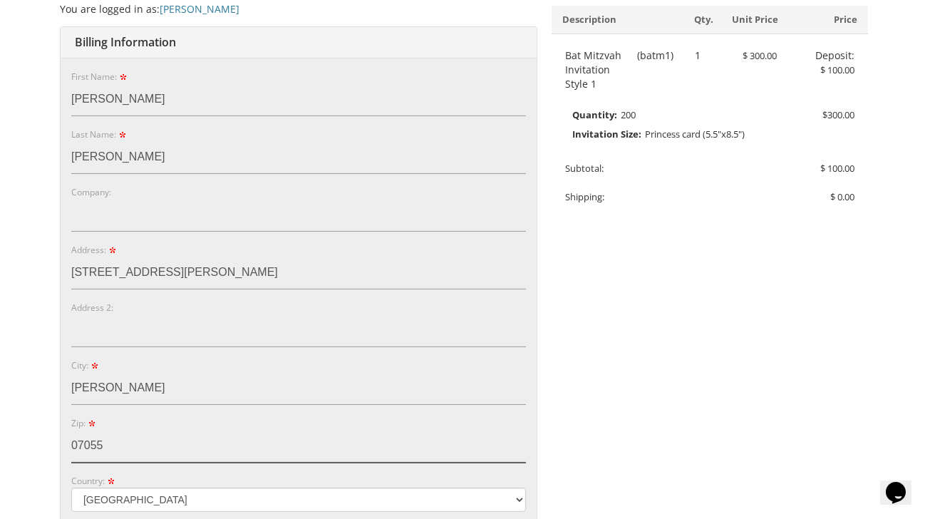
type input "L4J3L4"
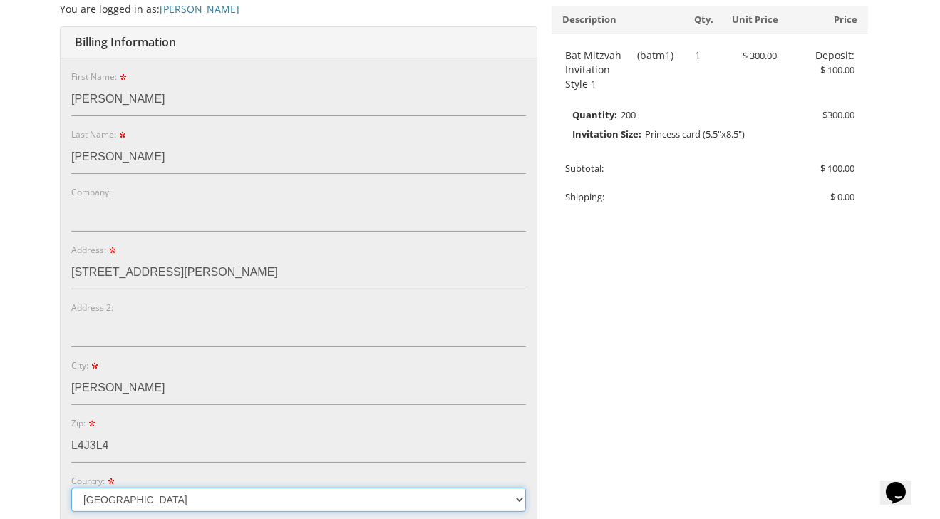
select select "CA"
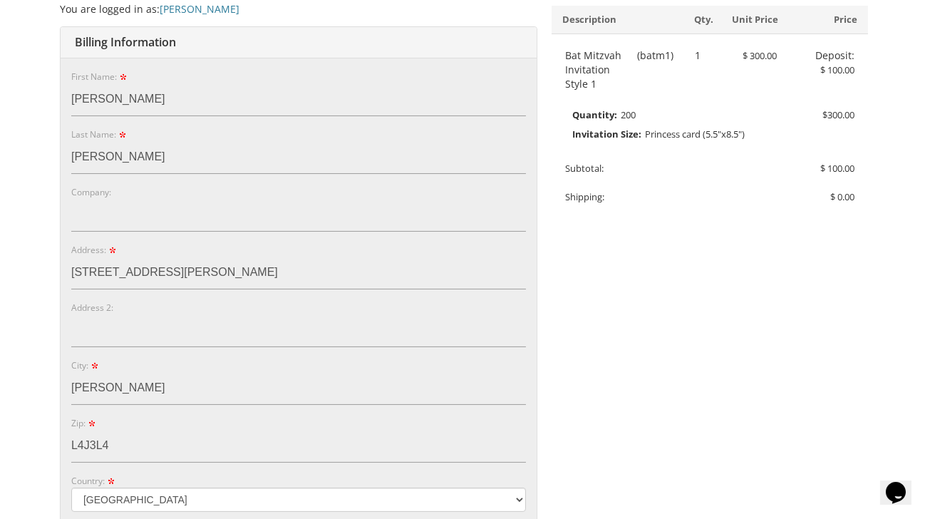
type input "9736718303"
select select "ON"
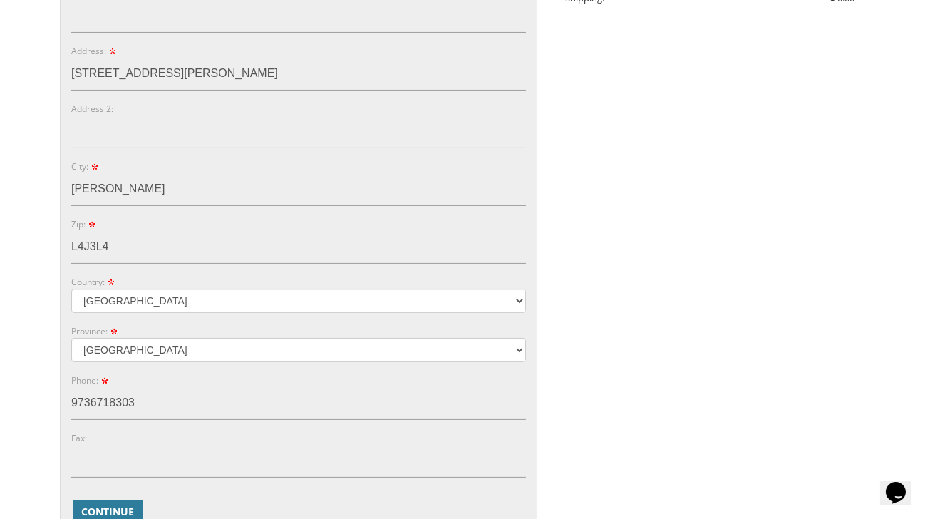
scroll to position [514, 0]
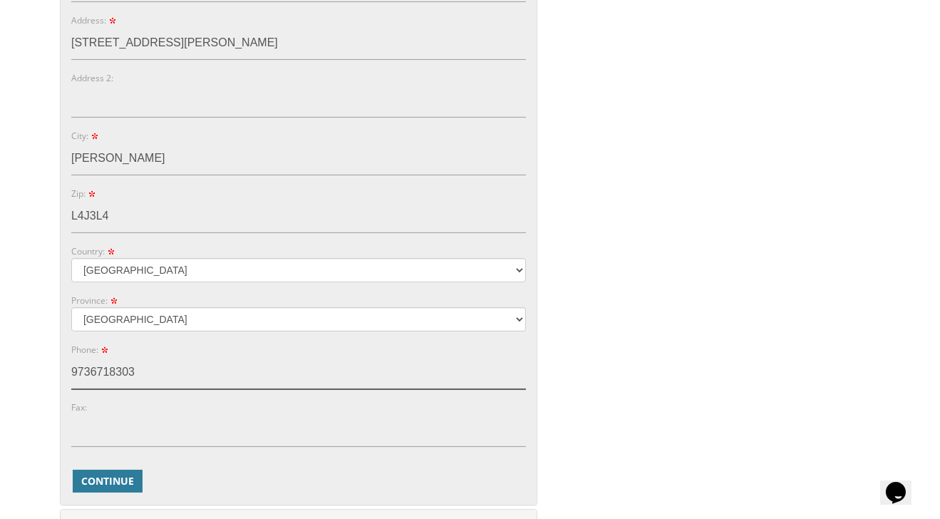
drag, startPoint x: 143, startPoint y: 371, endPoint x: 38, endPoint y: 369, distance: 105.5
click at [38, 369] on body "My Cart 1 Total: $ 100.00 $ 100.00 Bat Mitzvah Invitation Style 1 Qty. 1" at bounding box center [470, 198] width 940 height 1425
type input "6478041528"
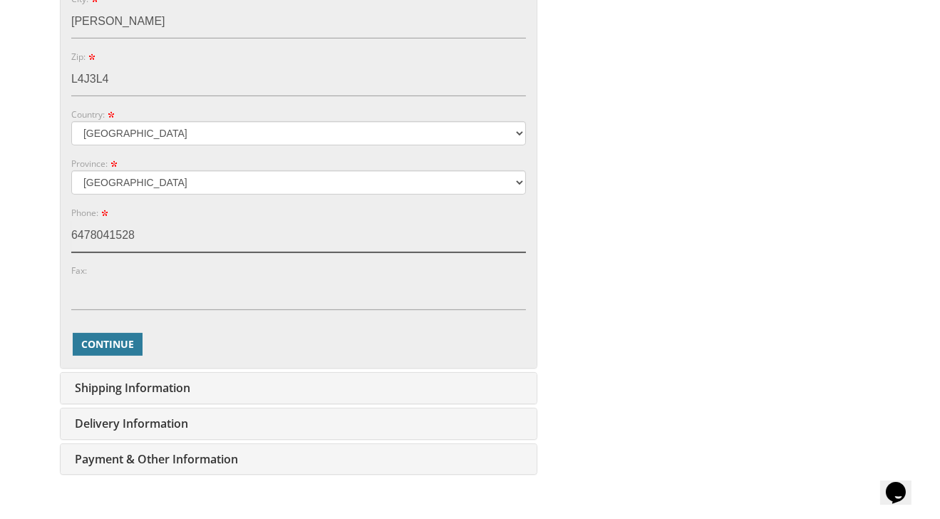
scroll to position [666, 0]
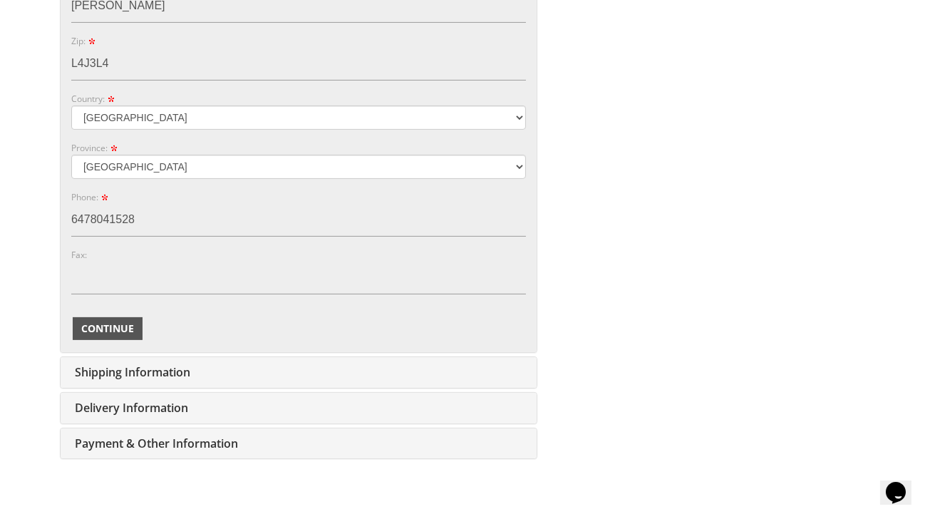
click at [100, 327] on span "Continue" at bounding box center [107, 328] width 53 height 14
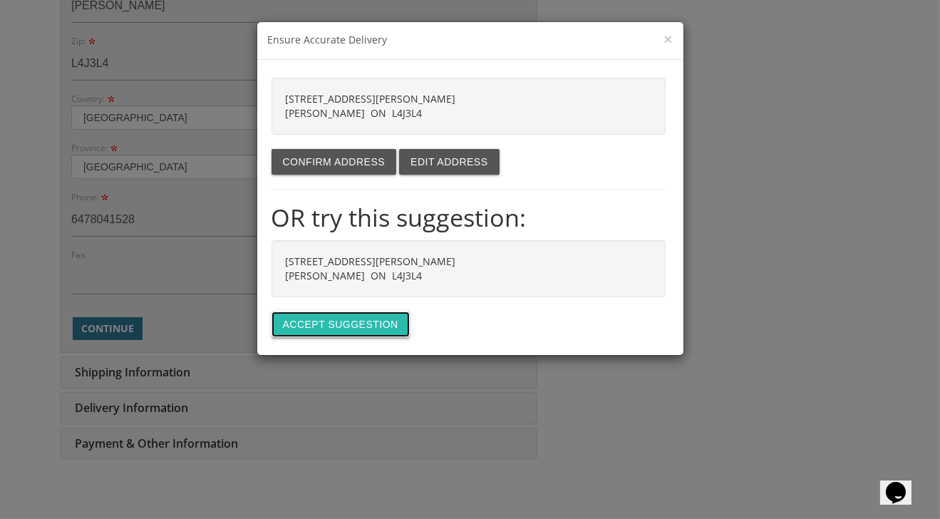
click at [321, 322] on button "Accept suggestion" at bounding box center [341, 325] width 138 height 26
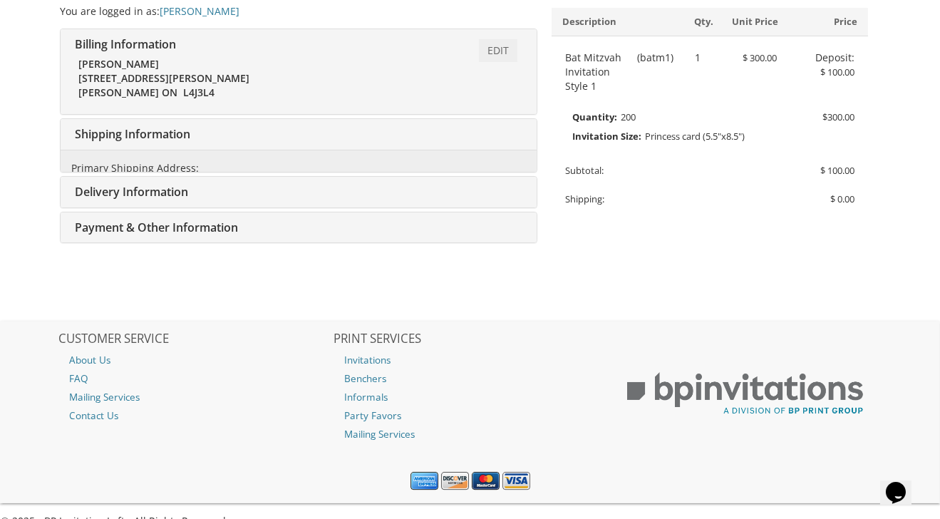
type input "CHASAY1@GMAIL.COM"
type input "137 Ridge Ave"
type input "Passaic"
type input "07055"
type input "6478041528"
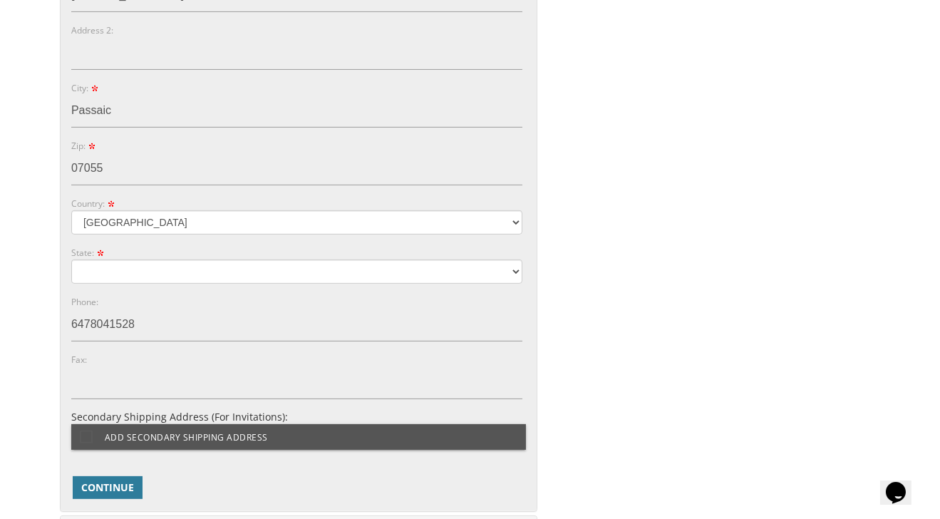
scroll to position [704, 0]
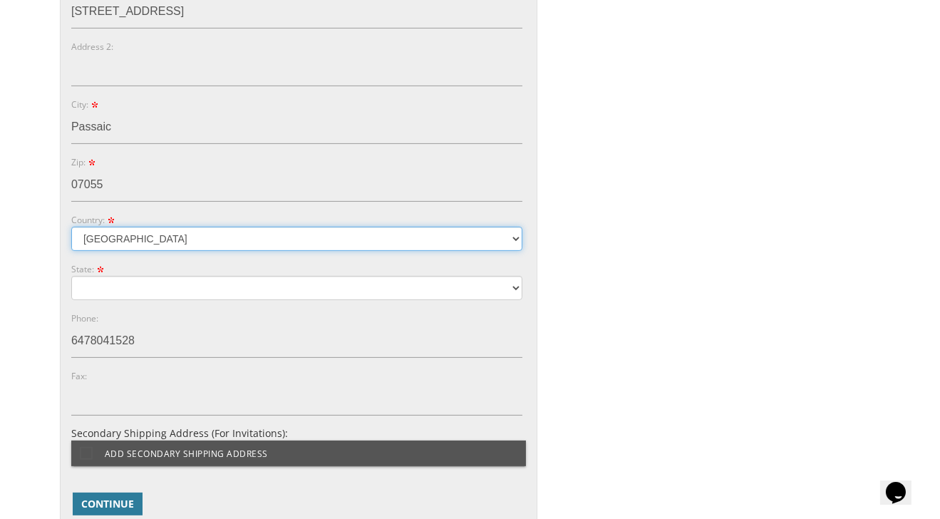
click at [148, 236] on select "Australia Canada United Kingdom United States" at bounding box center [296, 239] width 451 height 24
select select "CA"
click at [71, 227] on select "Australia Canada United Kingdom United States" at bounding box center [296, 239] width 451 height 24
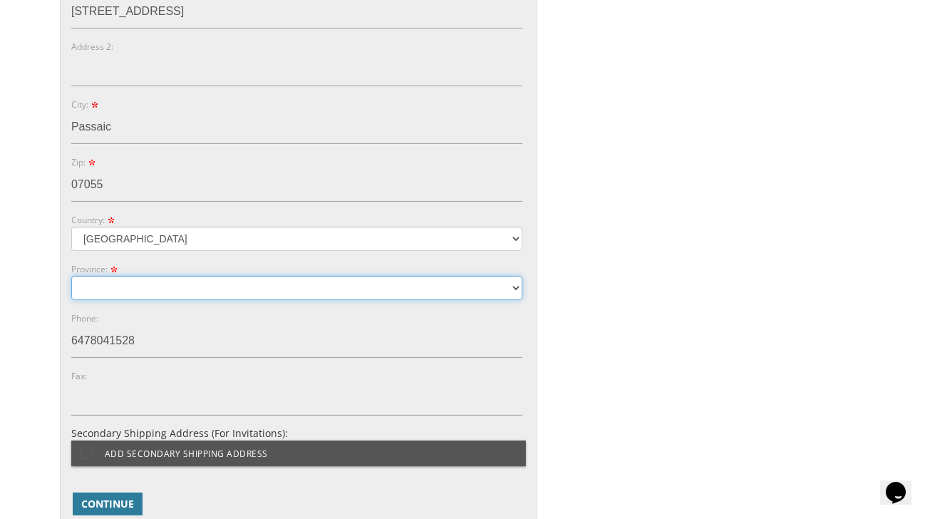
click at [134, 294] on select "Alberta Manitoba" at bounding box center [296, 288] width 451 height 24
select select "ON"
click at [71, 276] on select "Alberta Manitoba" at bounding box center [296, 288] width 451 height 24
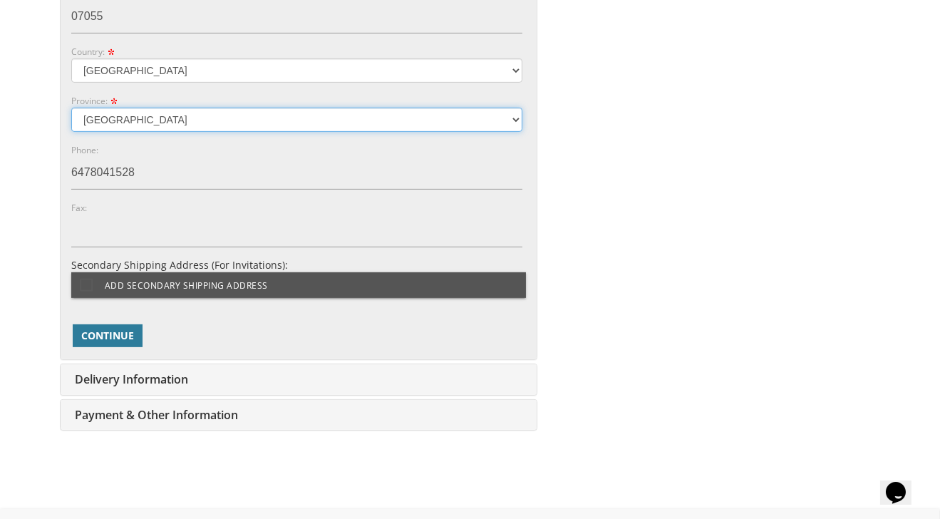
scroll to position [890, 0]
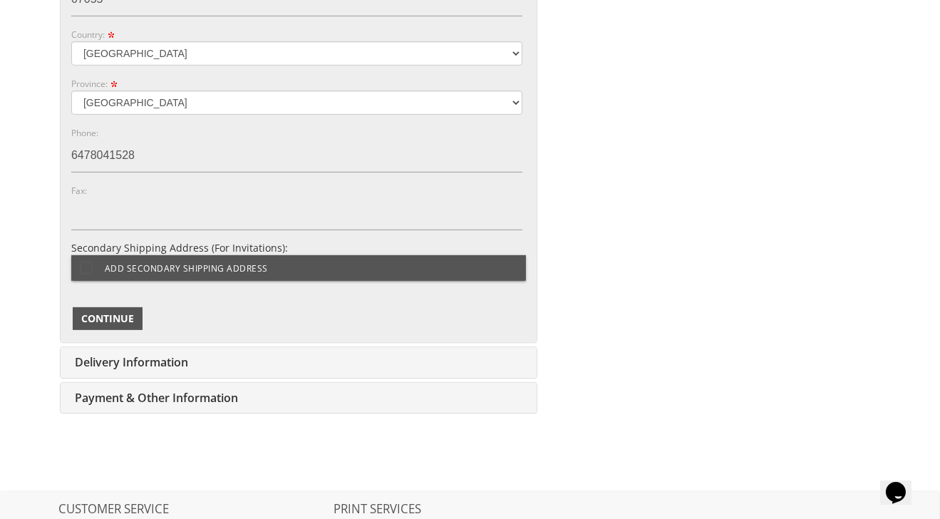
click at [101, 319] on span "Continue" at bounding box center [107, 319] width 53 height 14
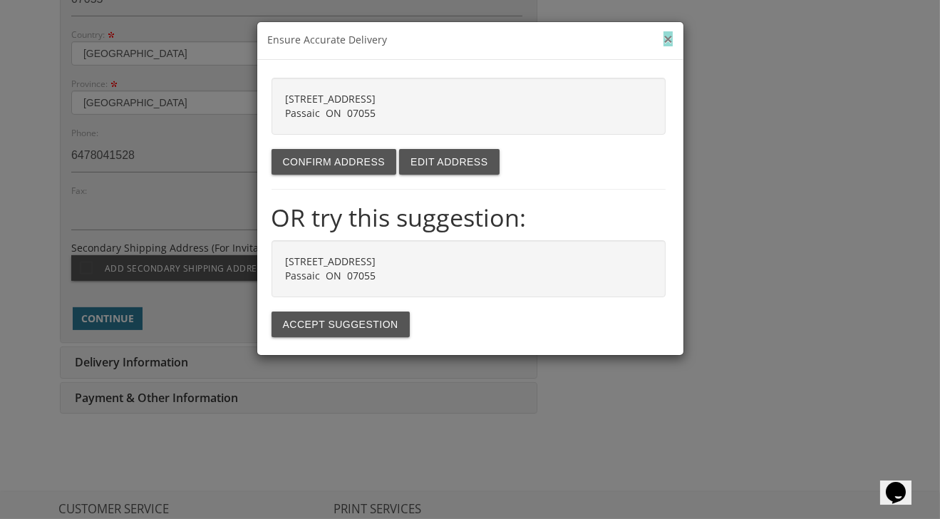
click at [667, 36] on button "×" at bounding box center [668, 38] width 9 height 15
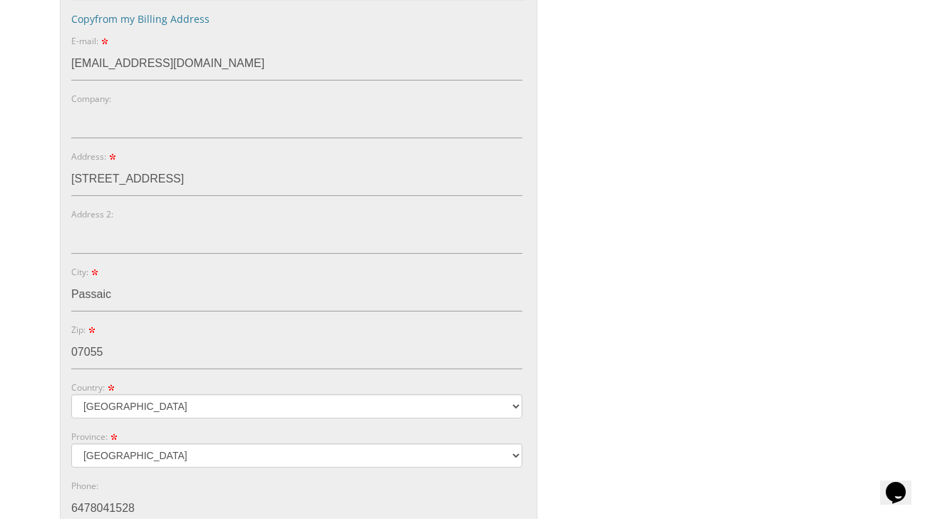
scroll to position [522, 0]
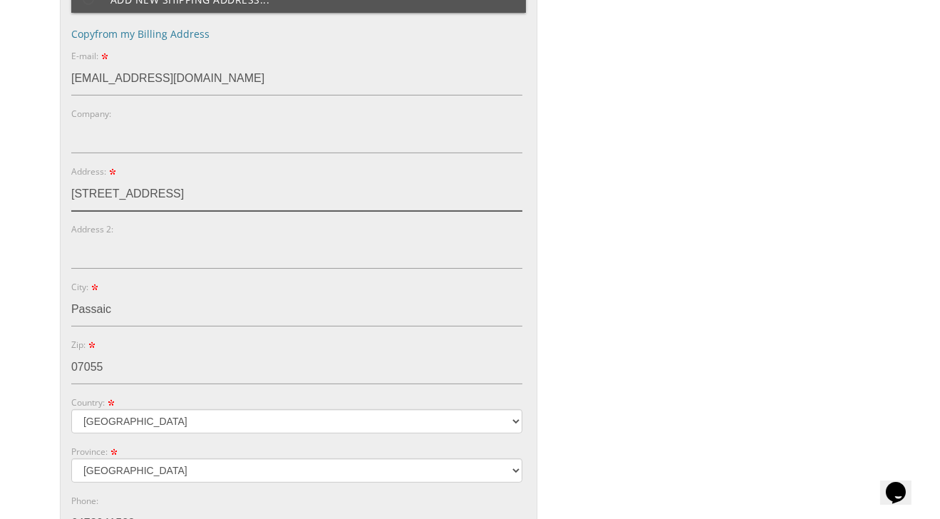
drag, startPoint x: 198, startPoint y: 190, endPoint x: 58, endPoint y: 183, distance: 139.9
click at [58, 183] on div "You are currently editing Order #. To place a new order you must exit editing m…" at bounding box center [298, 248] width 480 height 1094
type input "[STREET_ADDRESS][PERSON_NAME]"
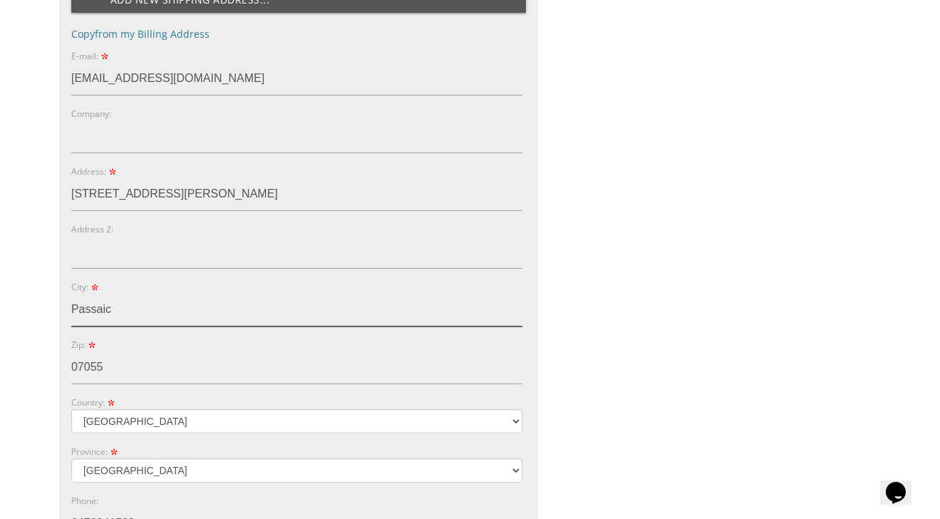
type input "Thornhill"
type input "L4J3L4"
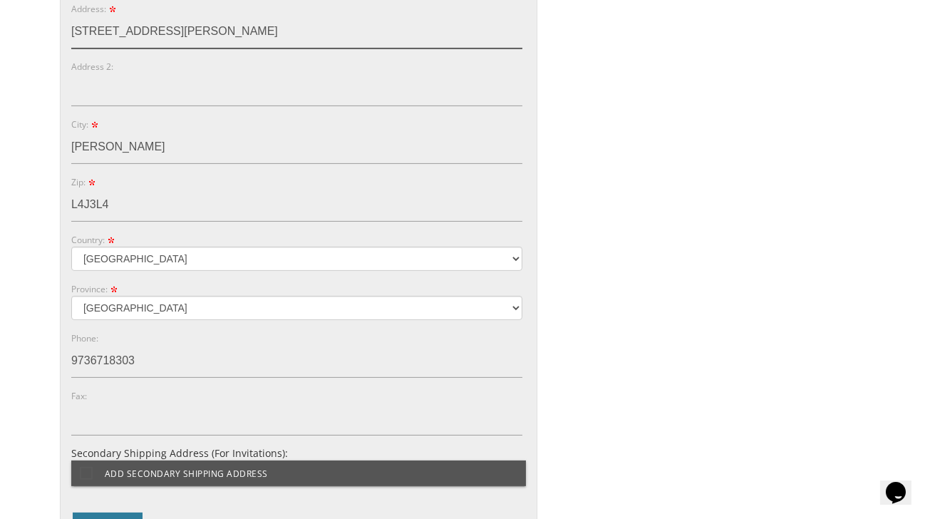
scroll to position [682, 0]
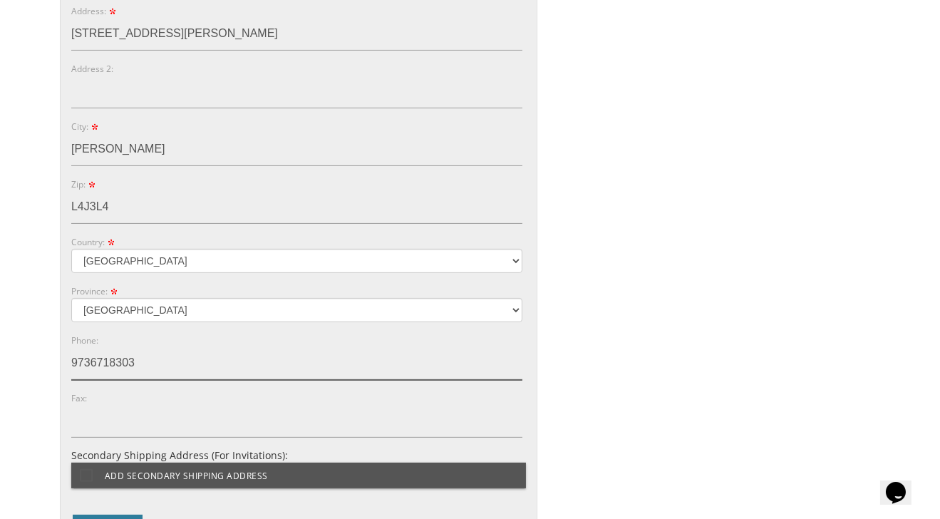
drag, startPoint x: 145, startPoint y: 364, endPoint x: 34, endPoint y: 361, distance: 110.5
click at [34, 361] on body "My Cart 1 Total: $ 100.00 $ 100.00 Bat Mitzvah Invitation Style 1 Qty. 1" at bounding box center [470, 119] width 940 height 1602
type input "6478041528"
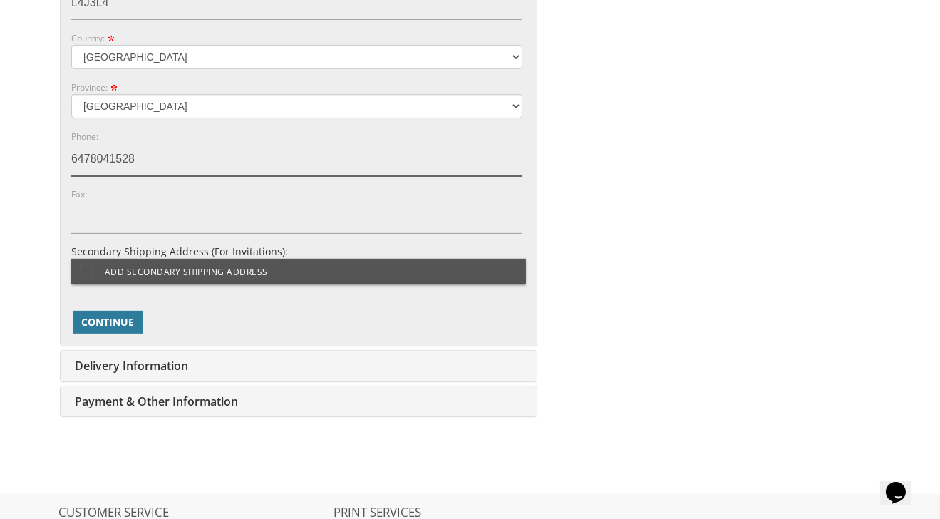
scroll to position [887, 0]
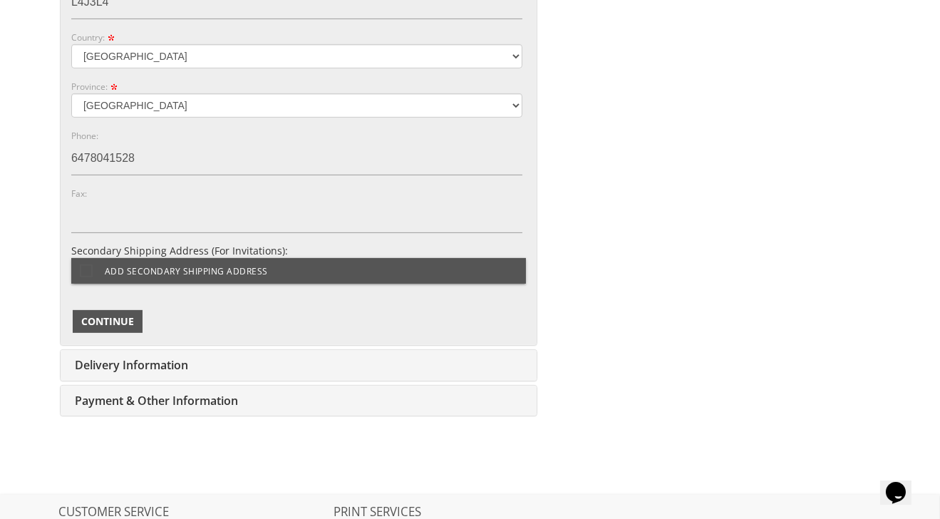
click at [103, 315] on span "Continue" at bounding box center [107, 321] width 53 height 14
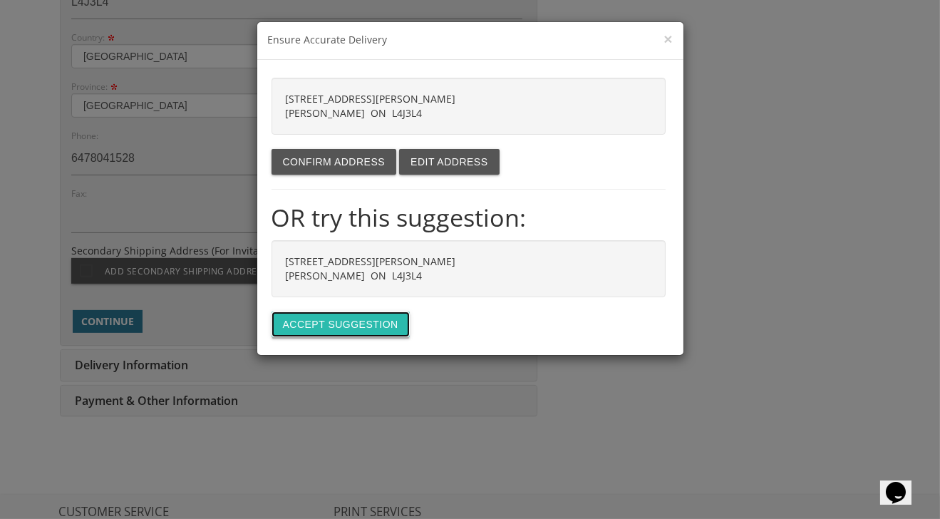
click at [326, 323] on button "Accept suggestion" at bounding box center [341, 325] width 138 height 26
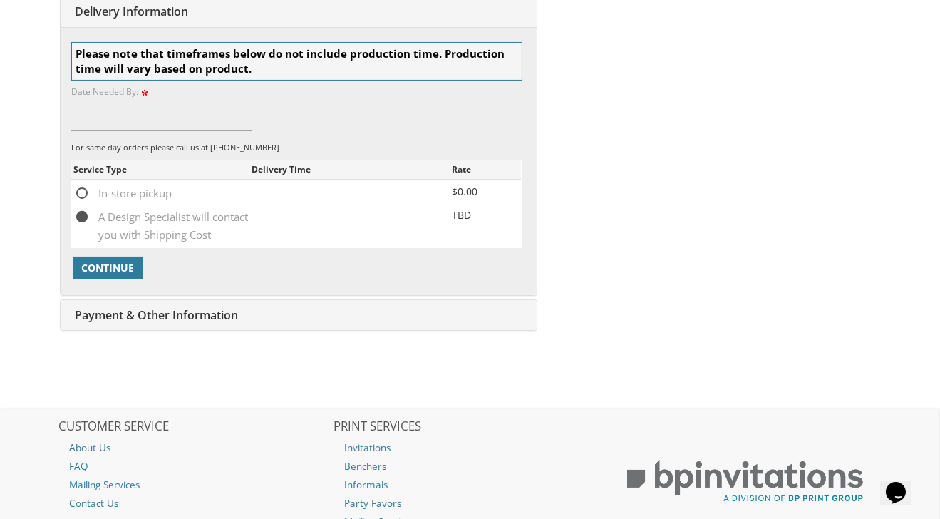
scroll to position [500, 0]
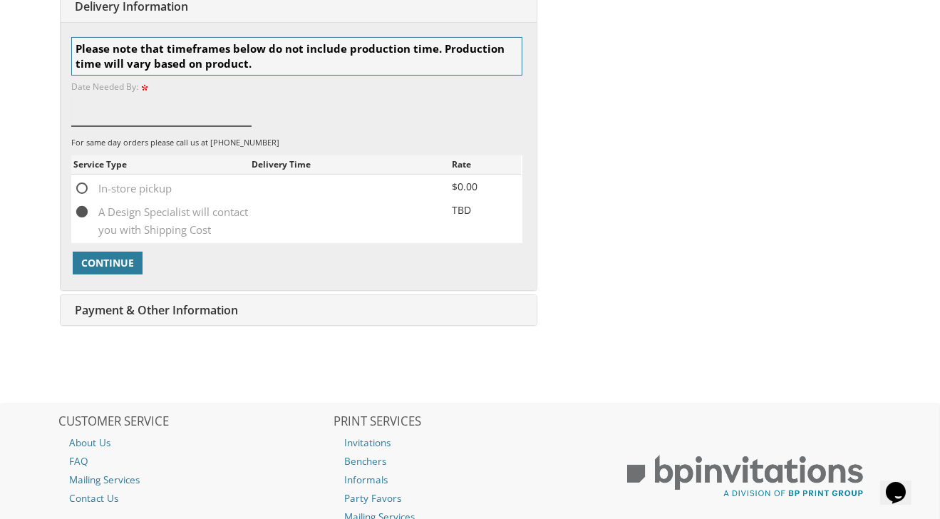
click at [123, 116] on input at bounding box center [161, 109] width 180 height 33
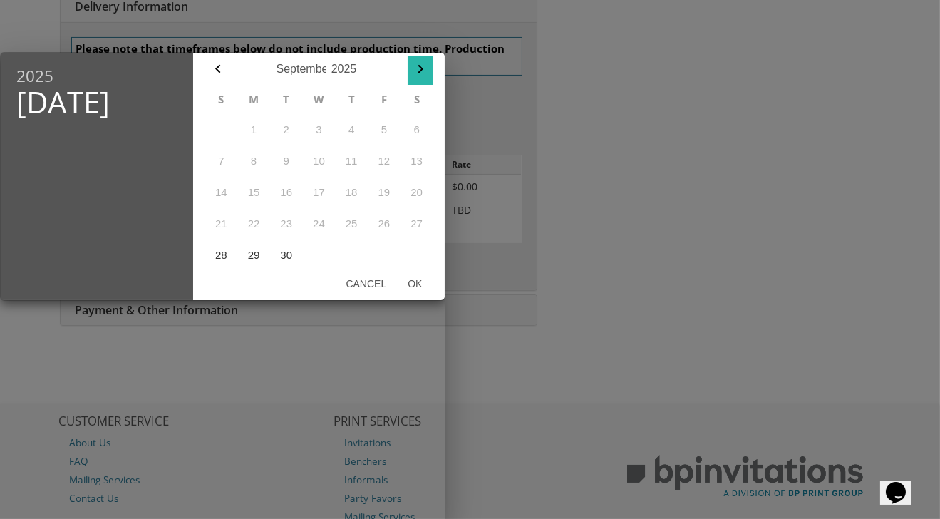
click at [419, 68] on icon "button" at bounding box center [420, 69] width 17 height 17
click at [320, 190] on button "15" at bounding box center [319, 192] width 33 height 31
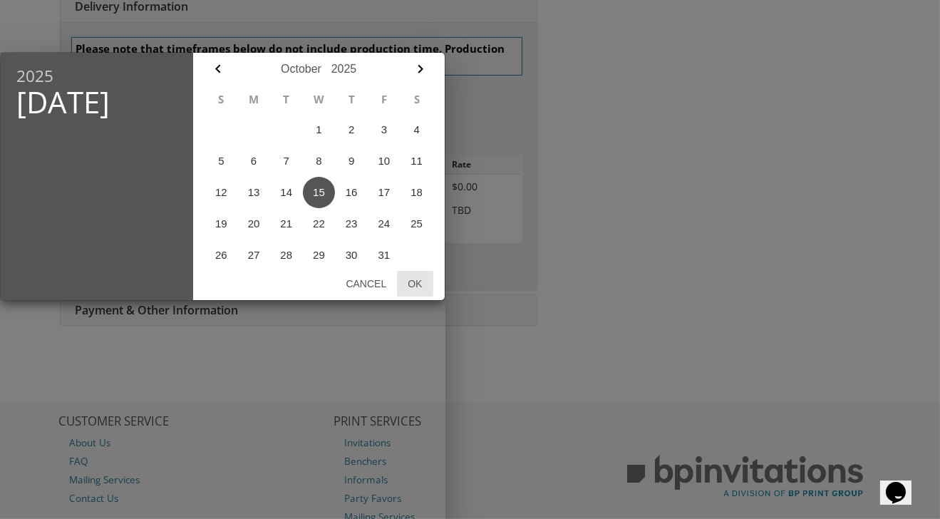
click at [414, 283] on button "Ok" at bounding box center [415, 284] width 36 height 26
type input "Oct 15, 2025"
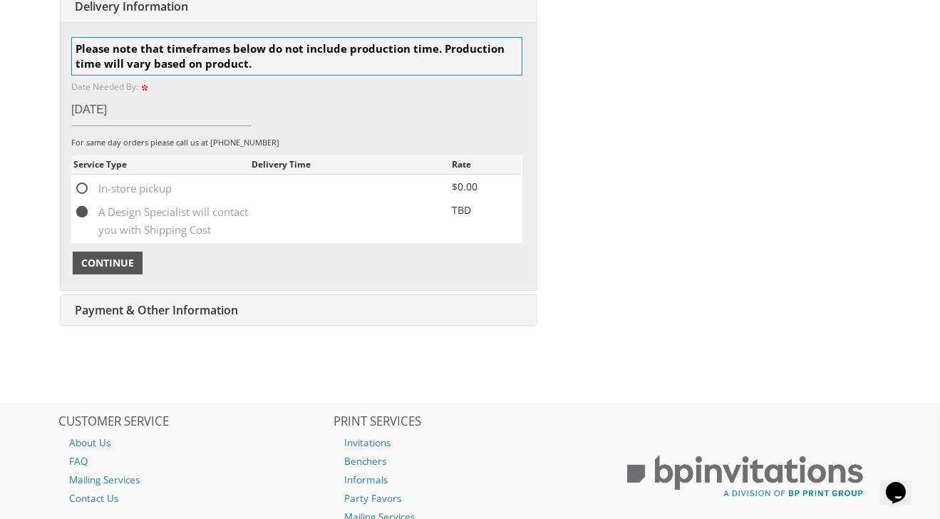
click at [128, 262] on span "Continue" at bounding box center [107, 263] width 53 height 14
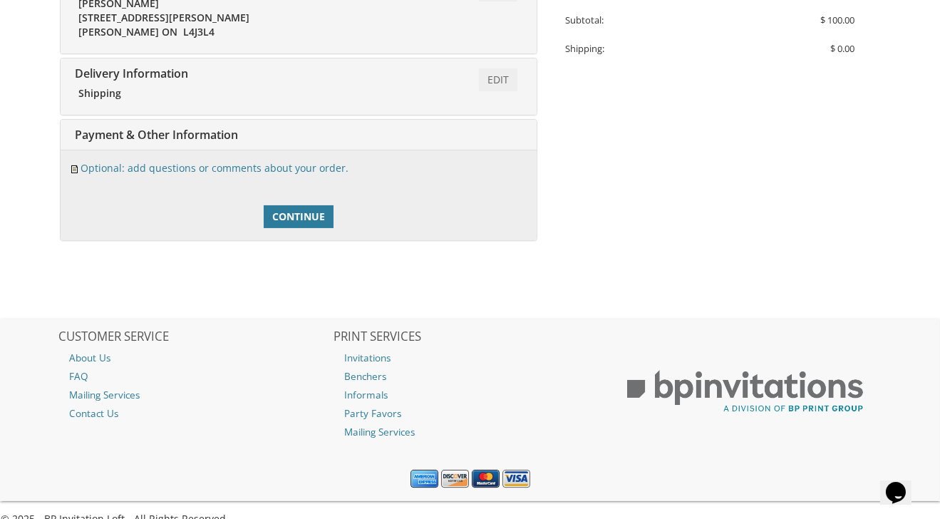
scroll to position [453, 0]
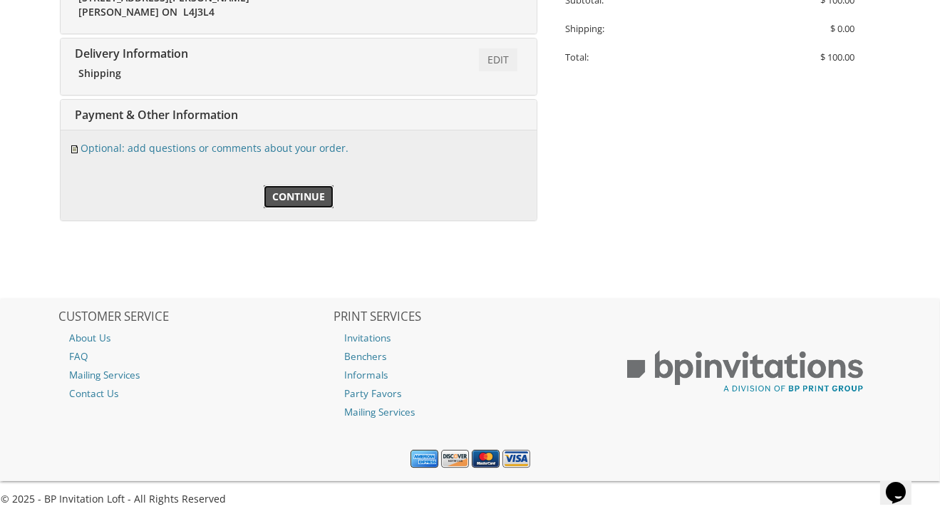
click at [308, 190] on span "Continue" at bounding box center [298, 197] width 53 height 14
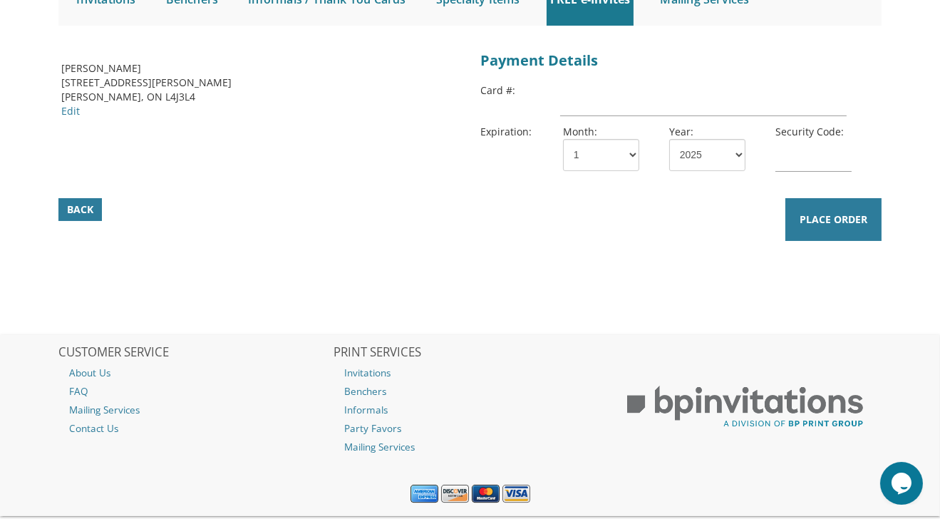
scroll to position [171, 0]
click at [606, 103] on input "text" at bounding box center [703, 99] width 287 height 33
type input "[CREDIT_CARD_NUMBER]"
select select "27"
click at [810, 158] on input "text" at bounding box center [814, 155] width 76 height 33
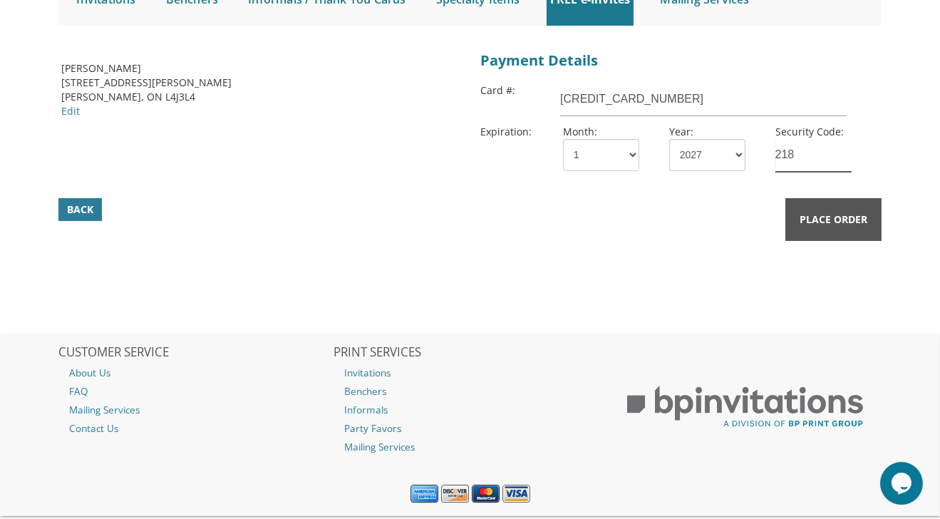
type input "218"
click at [826, 213] on span "Place Order" at bounding box center [834, 219] width 68 height 14
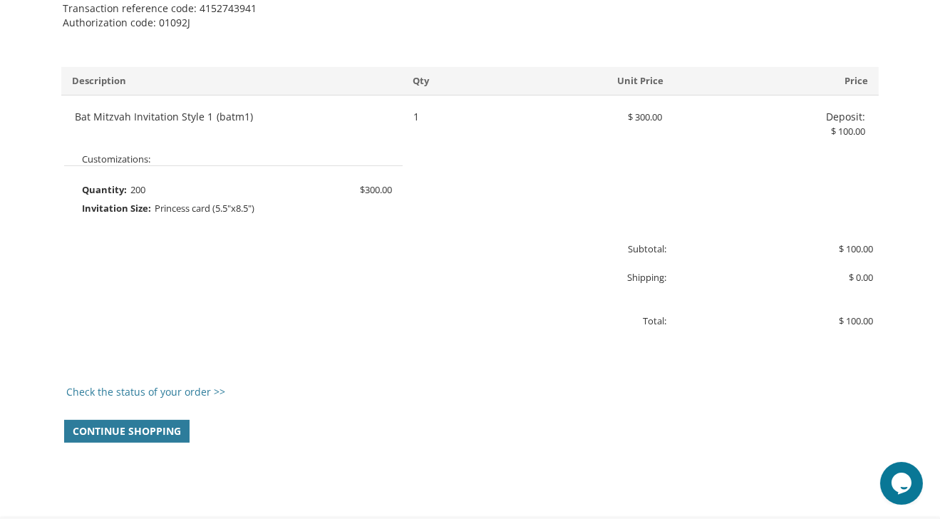
scroll to position [676, 0]
